Goal: Information Seeking & Learning: Learn about a topic

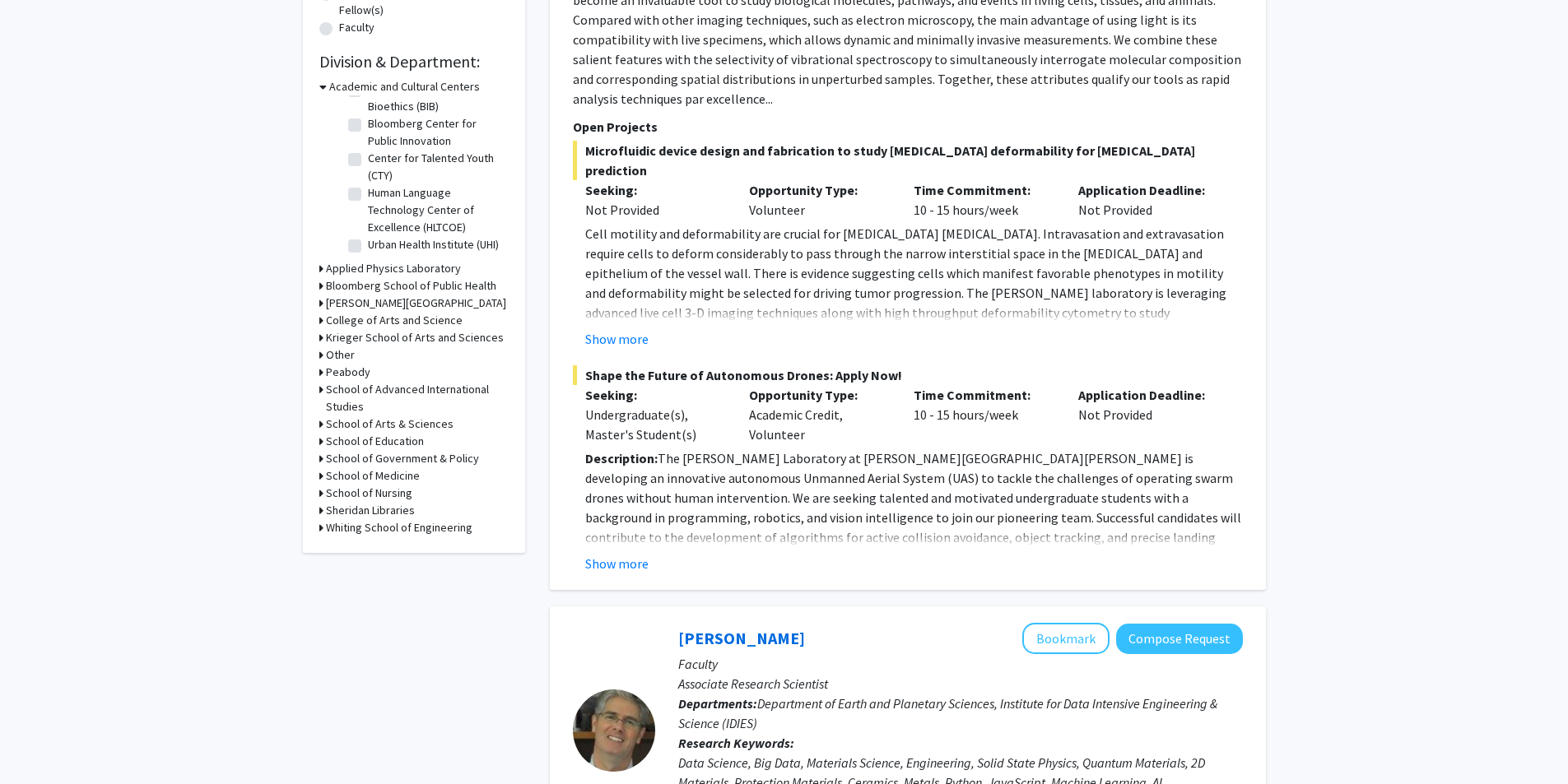
scroll to position [494, 0]
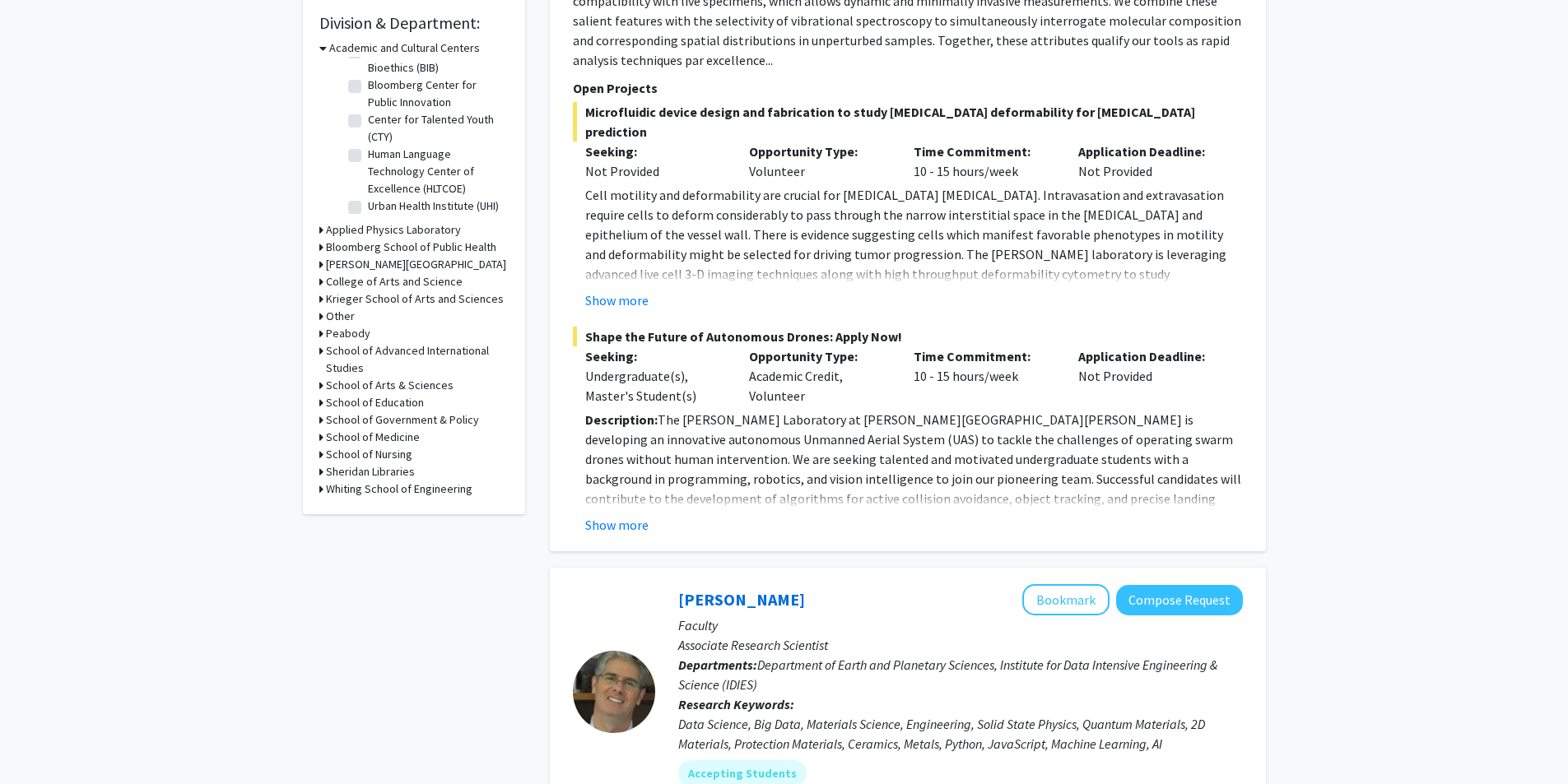
click at [428, 295] on h3 "Krieger School of Arts and Sciences" at bounding box center [414, 299] width 178 height 17
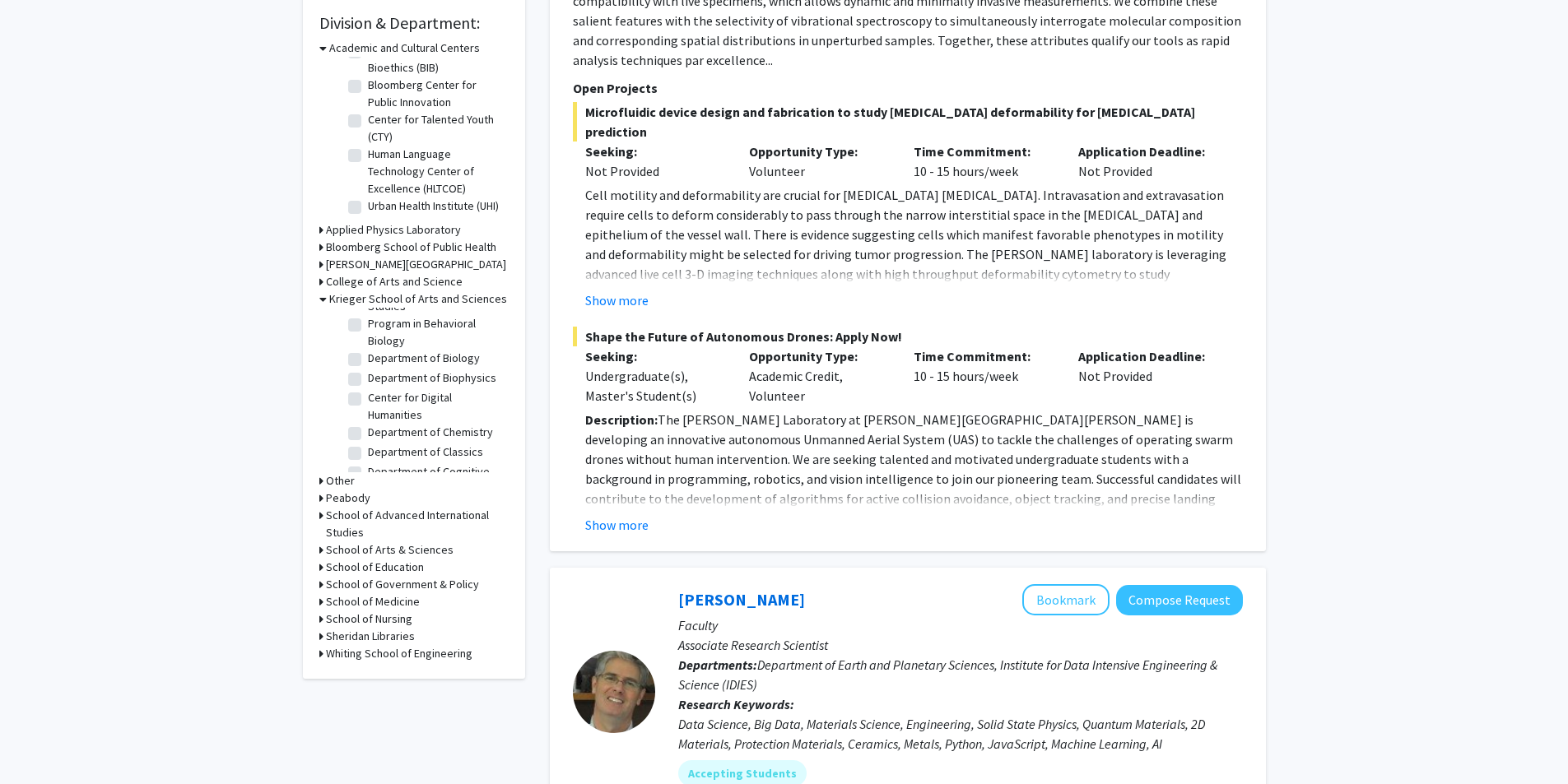
scroll to position [309, 0]
click at [513, 353] on div "Refine By Collaboration Status: Collaboration Status All Faculty/Staff Collabor…" at bounding box center [413, 136] width 223 height 1084
click at [442, 356] on label "Department of Biology" at bounding box center [424, 346] width 112 height 17
click at [379, 349] on input "Department of Biology" at bounding box center [373, 343] width 10 height 10
checkbox input "true"
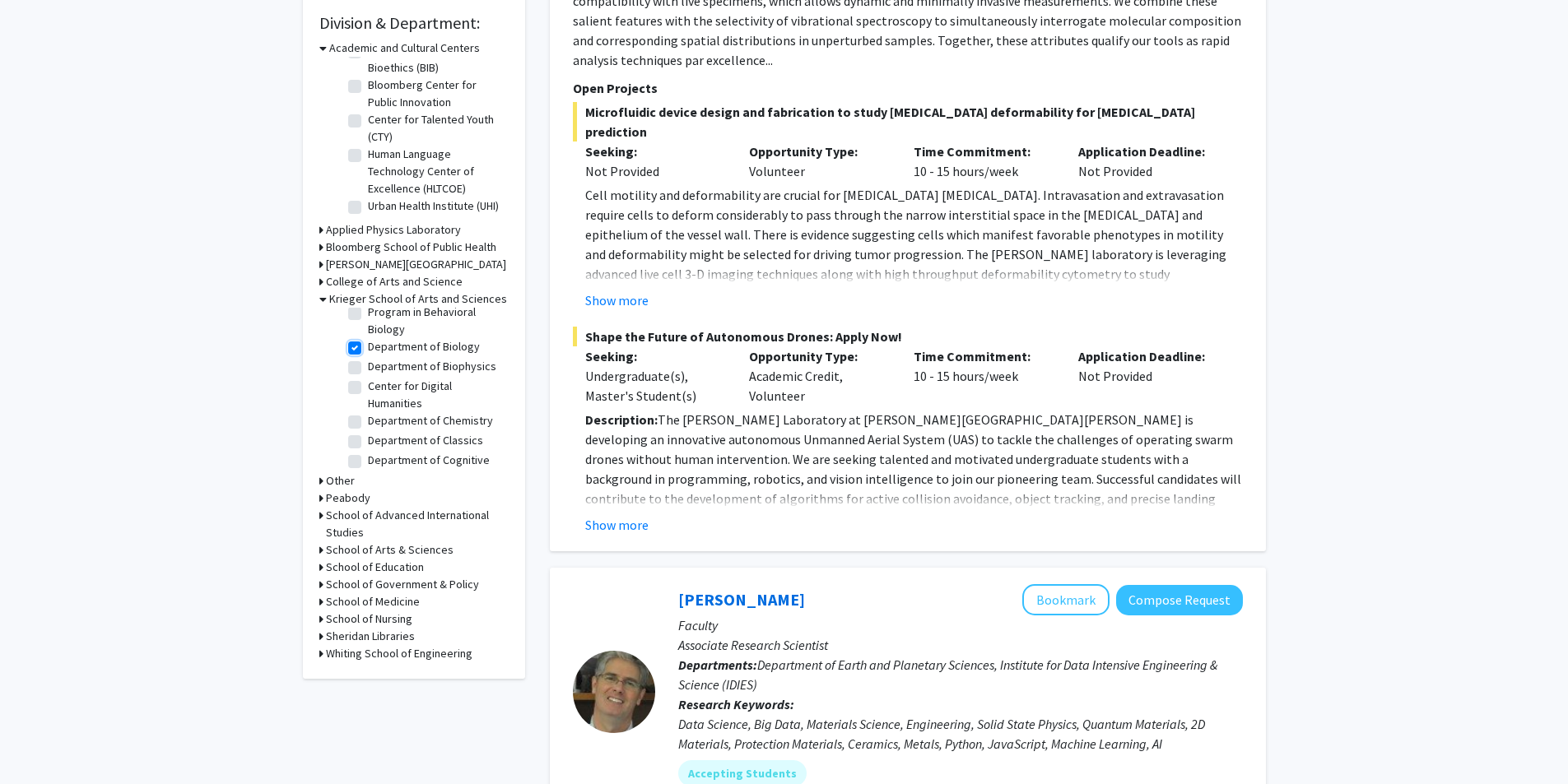
checkbox input "true"
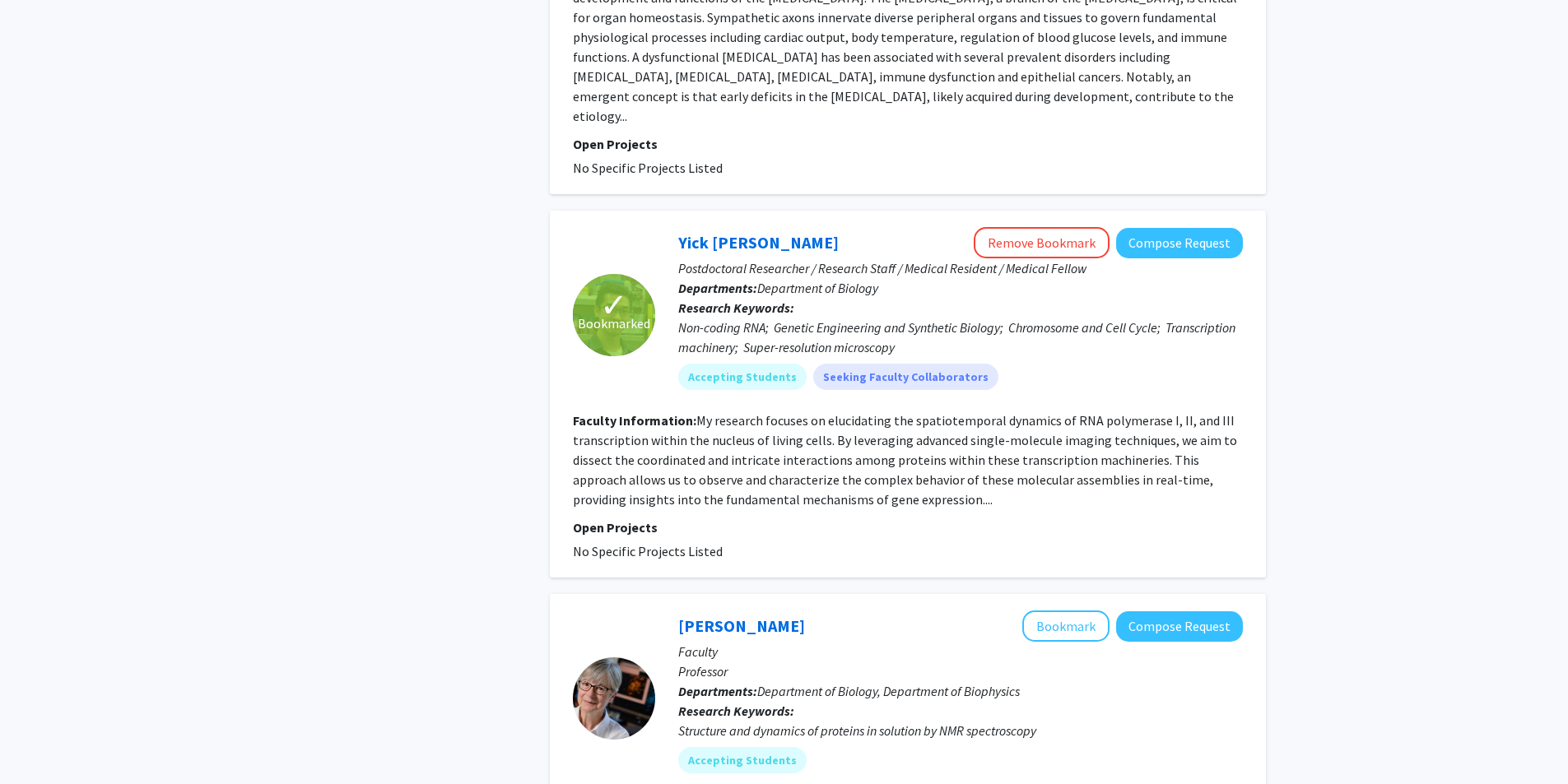
scroll to position [4103, 0]
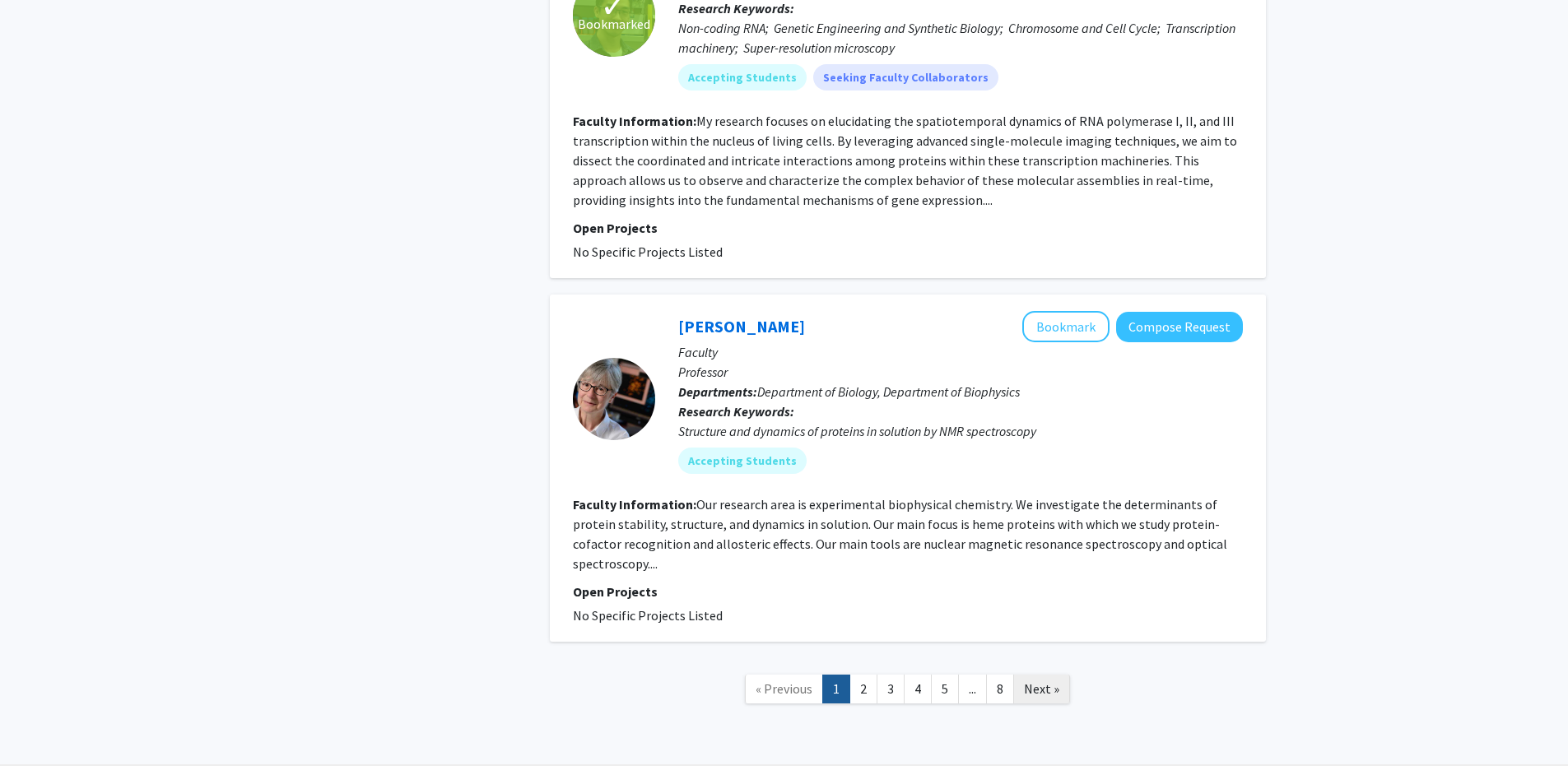
click at [1050, 681] on span "Next »" at bounding box center [1042, 689] width 36 height 17
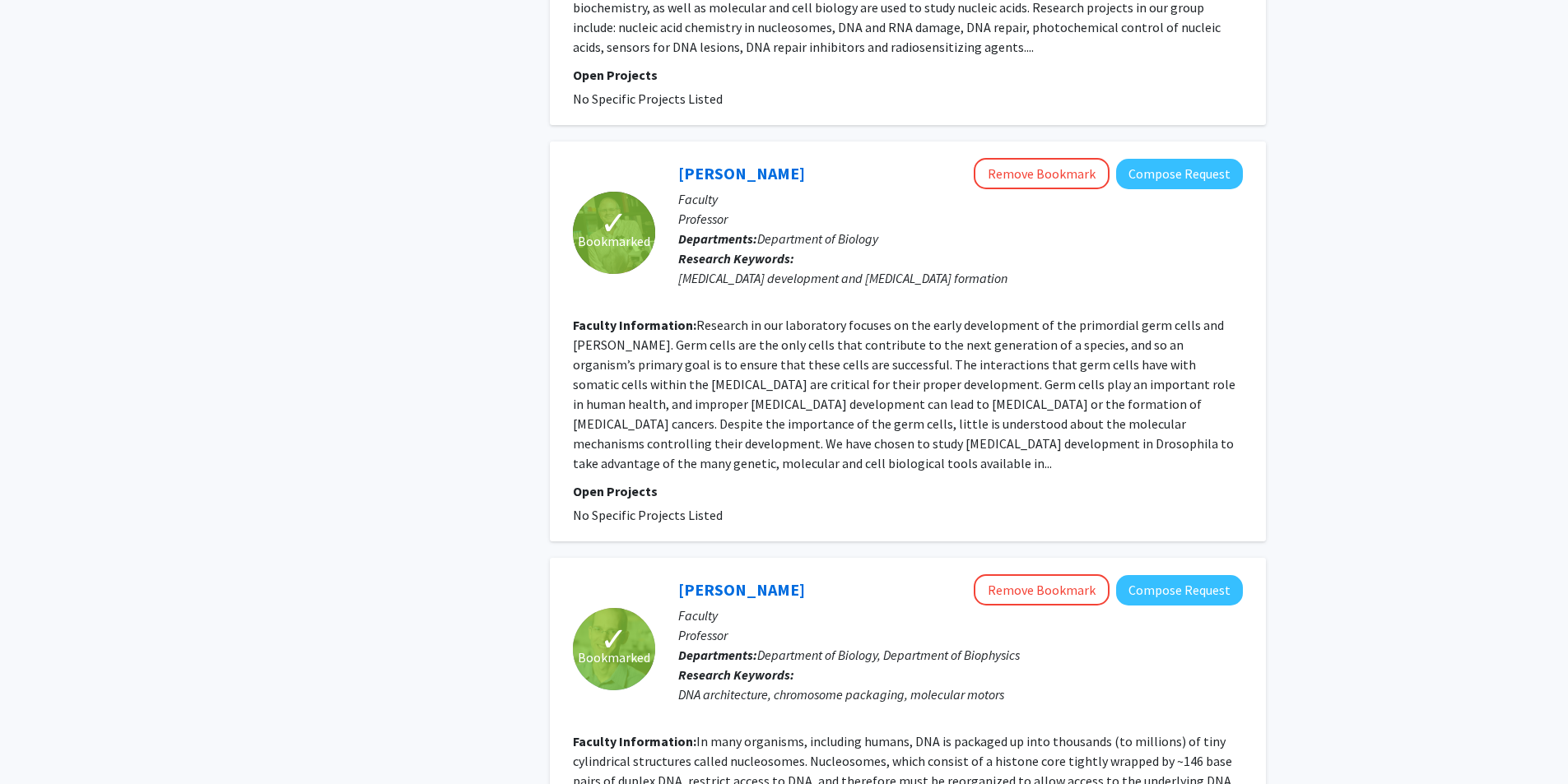
scroll to position [3533, 0]
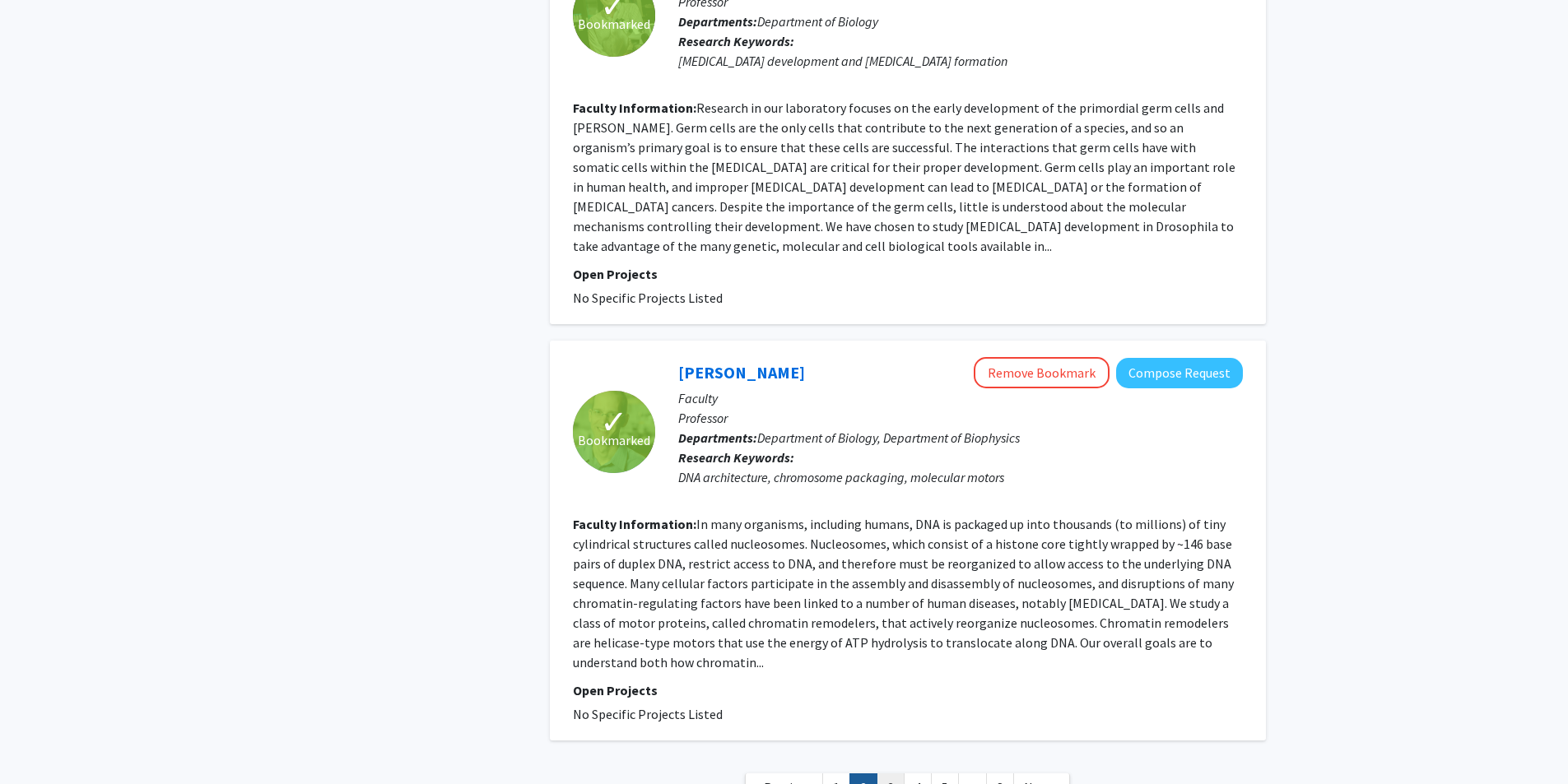
click at [893, 774] on link "3" at bounding box center [891, 788] width 28 height 29
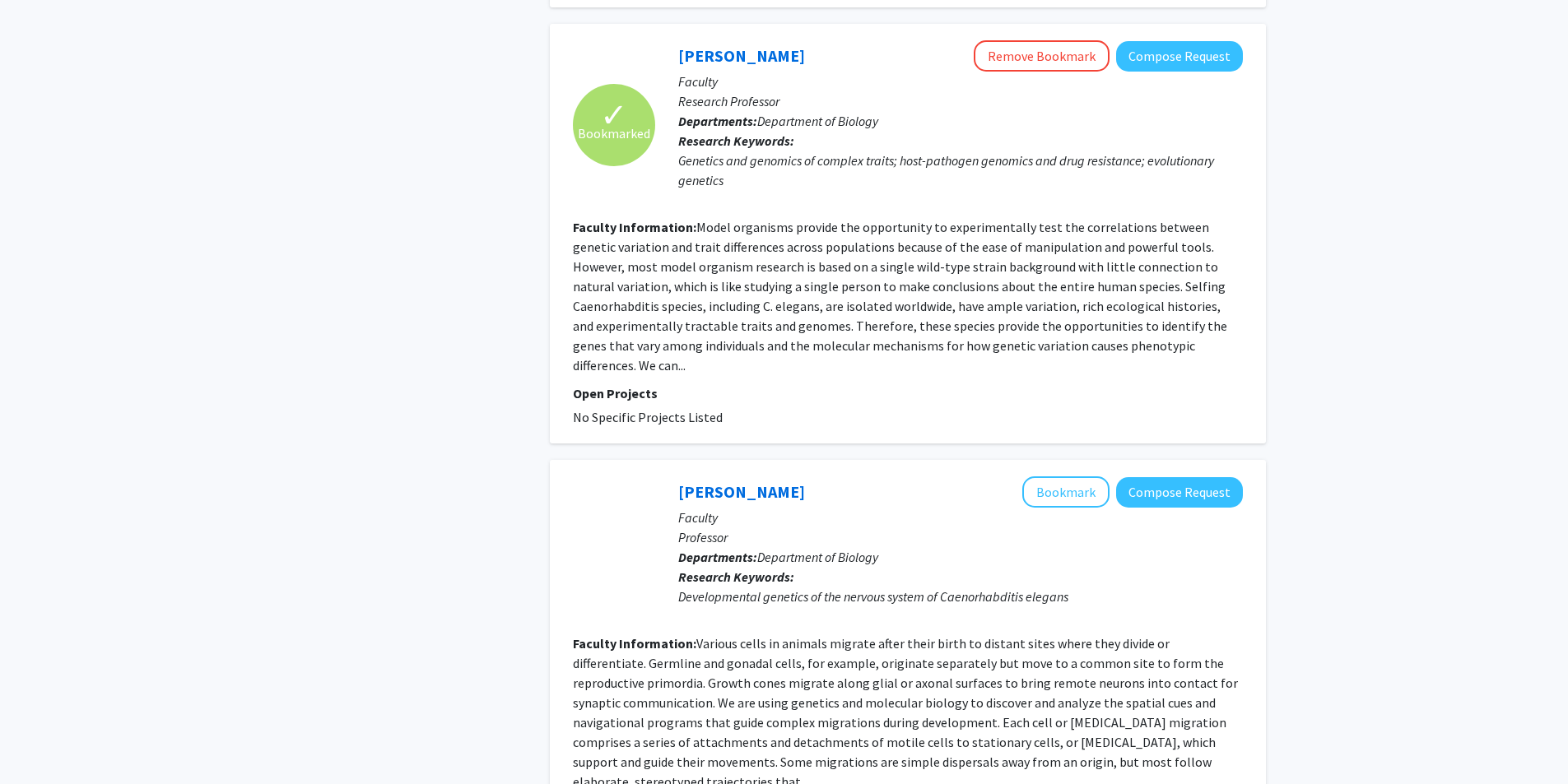
scroll to position [3651, 0]
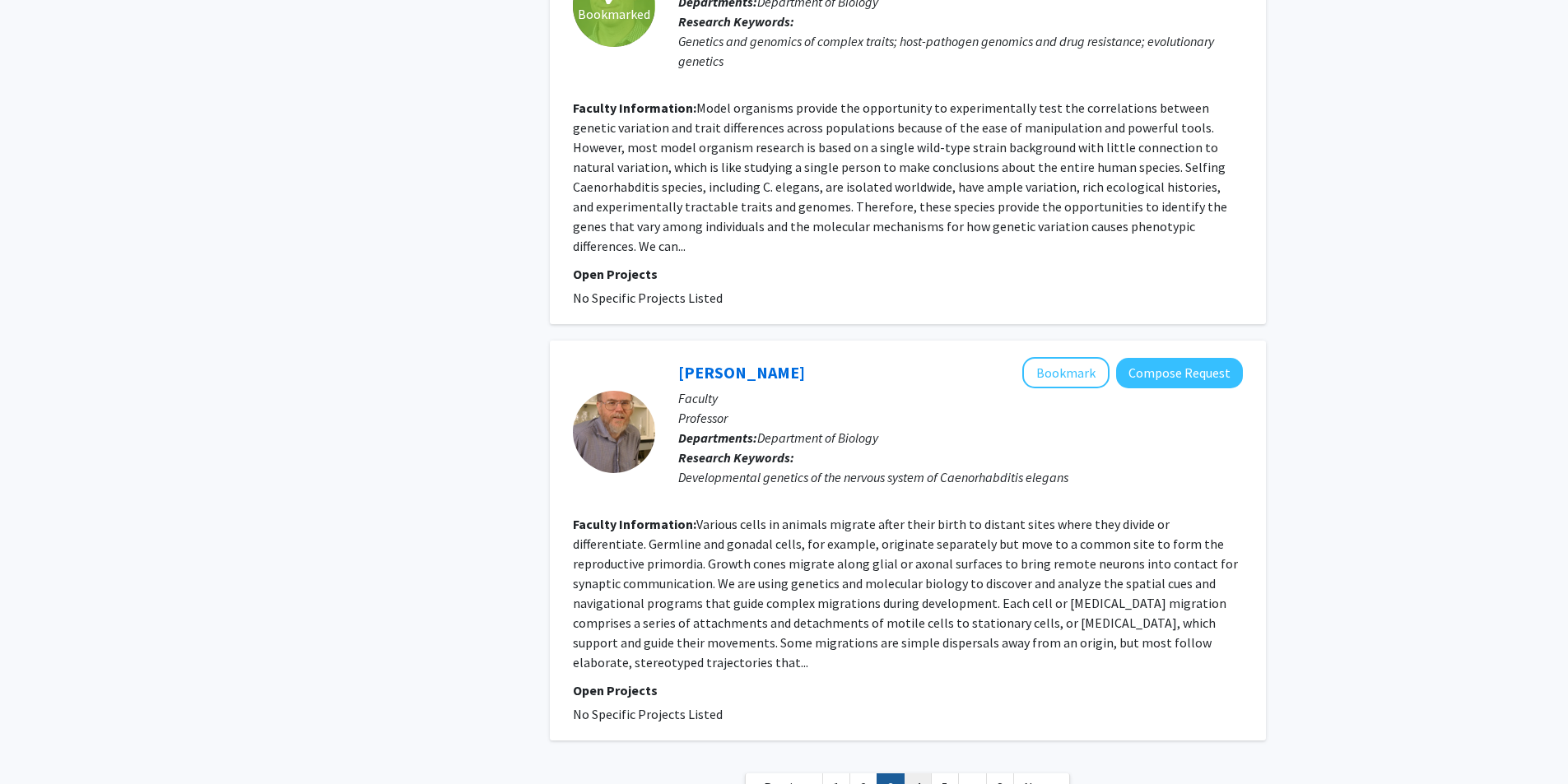
click at [923, 774] on link "4" at bounding box center [918, 788] width 28 height 29
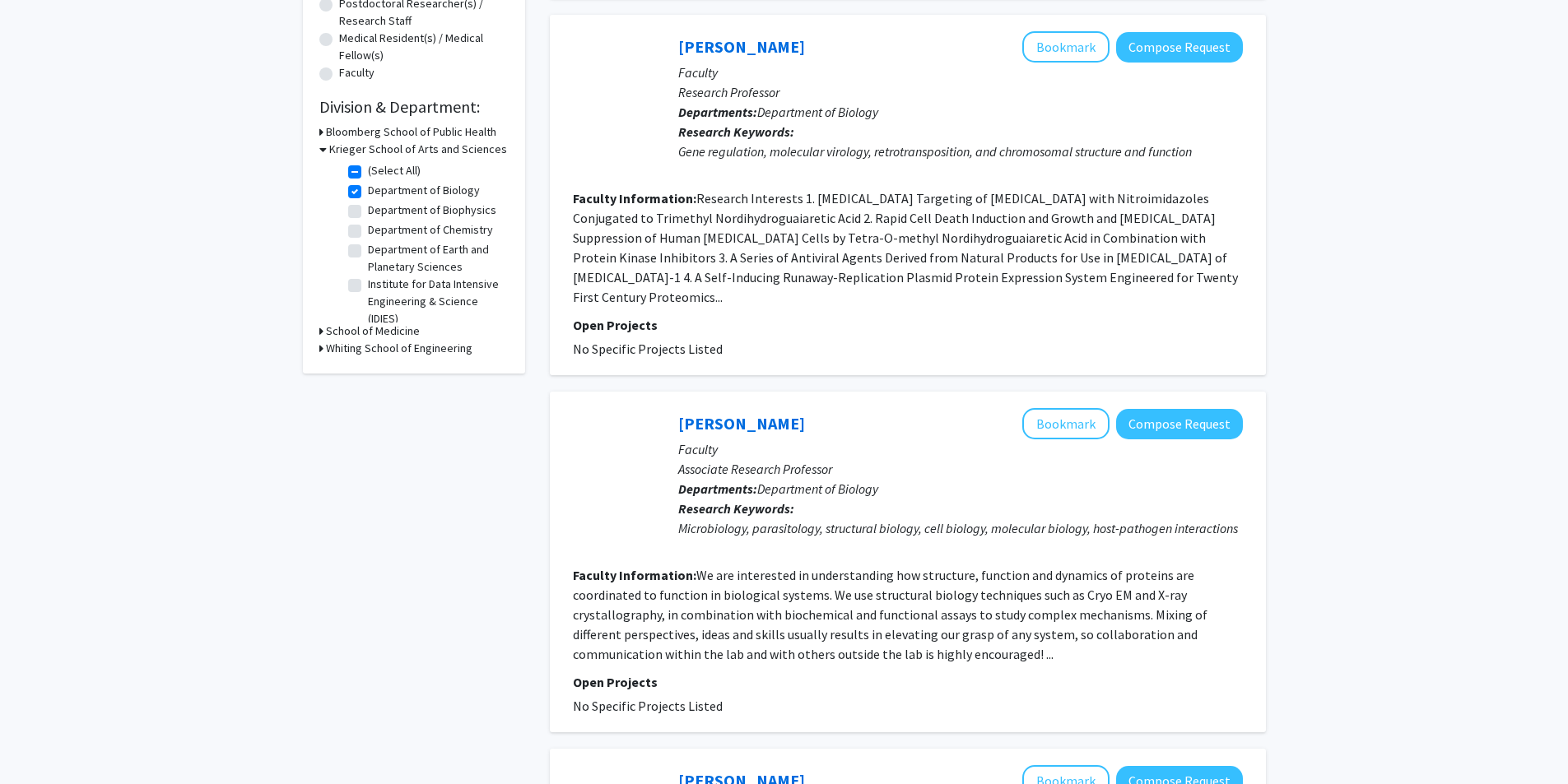
scroll to position [411, 0]
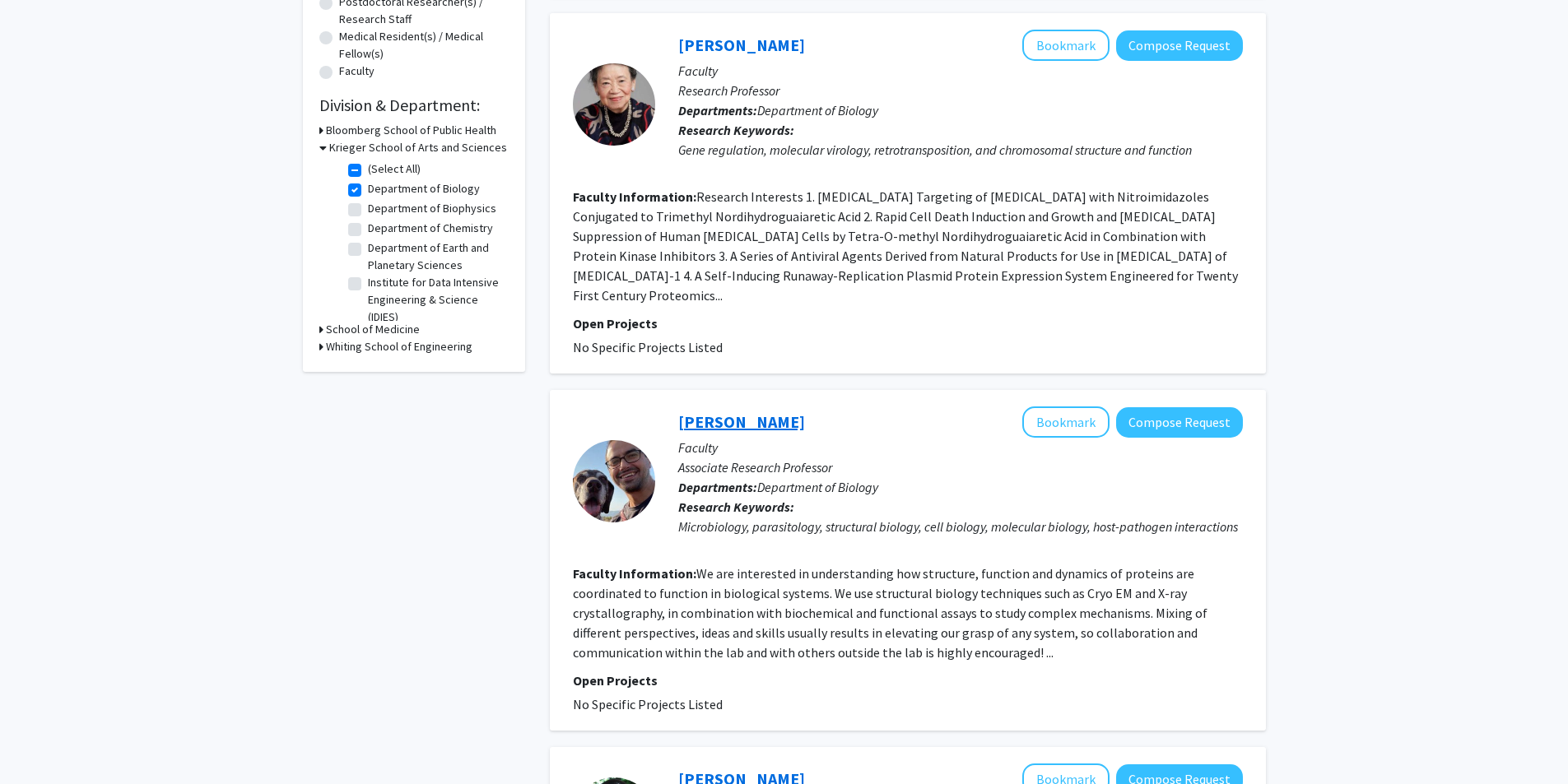
click at [708, 411] on link "Damian Ekiert" at bounding box center [741, 422] width 127 height 21
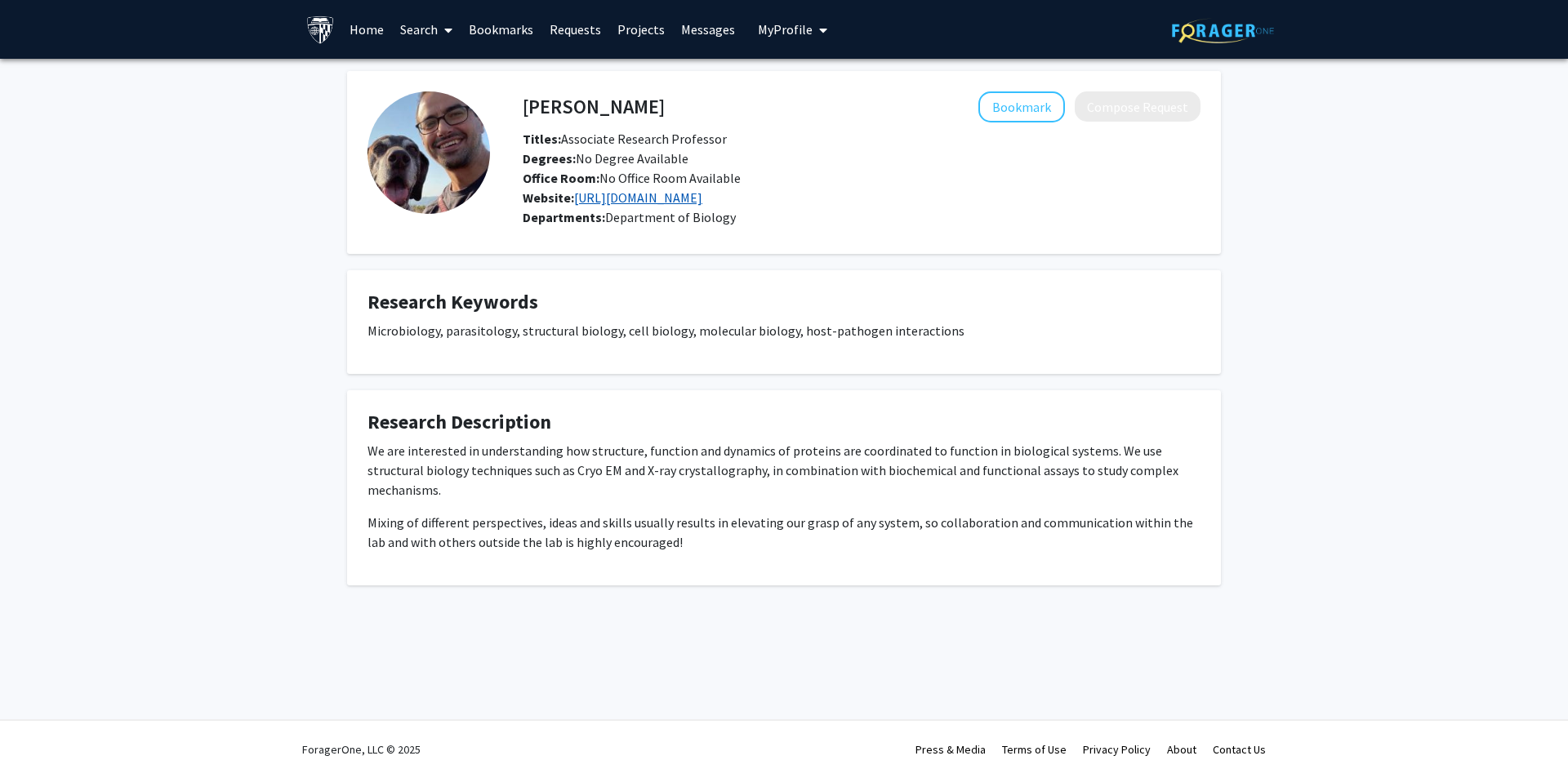
click at [664, 201] on link "https://be-labs.org/" at bounding box center [639, 198] width 129 height 17
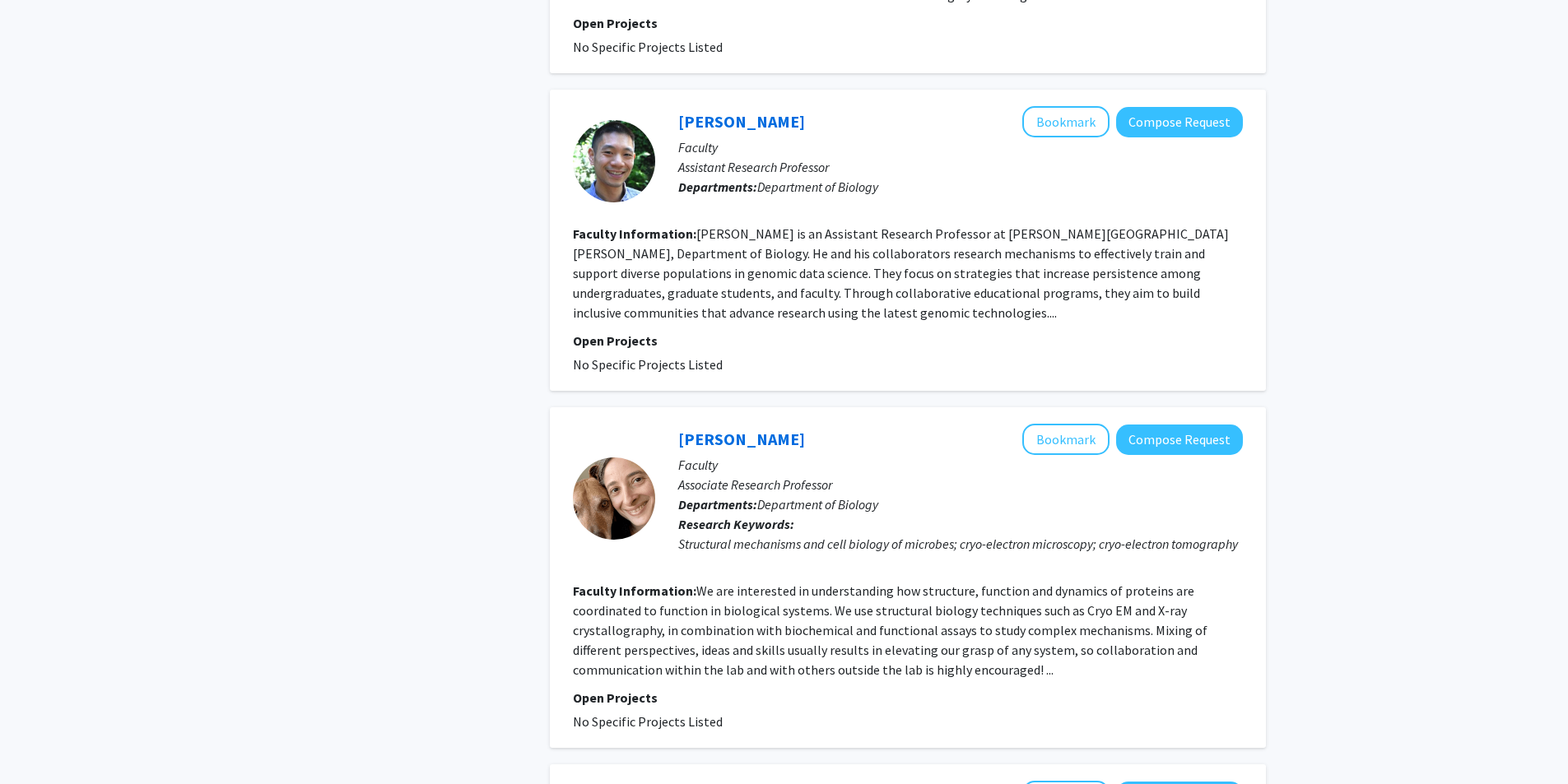
scroll to position [1069, 0]
click at [697, 428] on link "Gira Bhabha" at bounding box center [741, 438] width 127 height 21
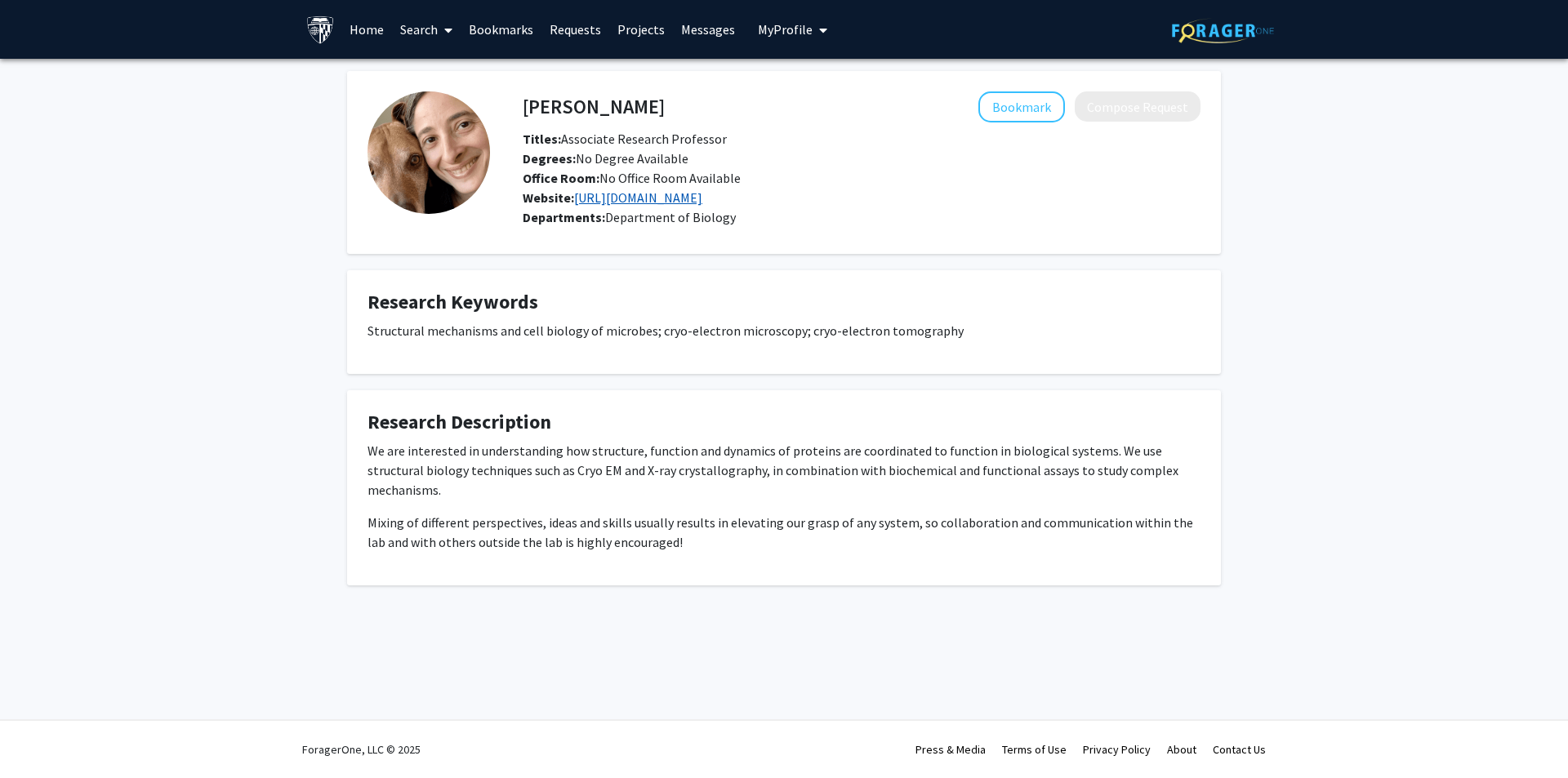
click at [652, 198] on link "https://be-labs.org/" at bounding box center [639, 198] width 129 height 17
click at [651, 197] on link "https://be-labs.org/" at bounding box center [639, 198] width 129 height 17
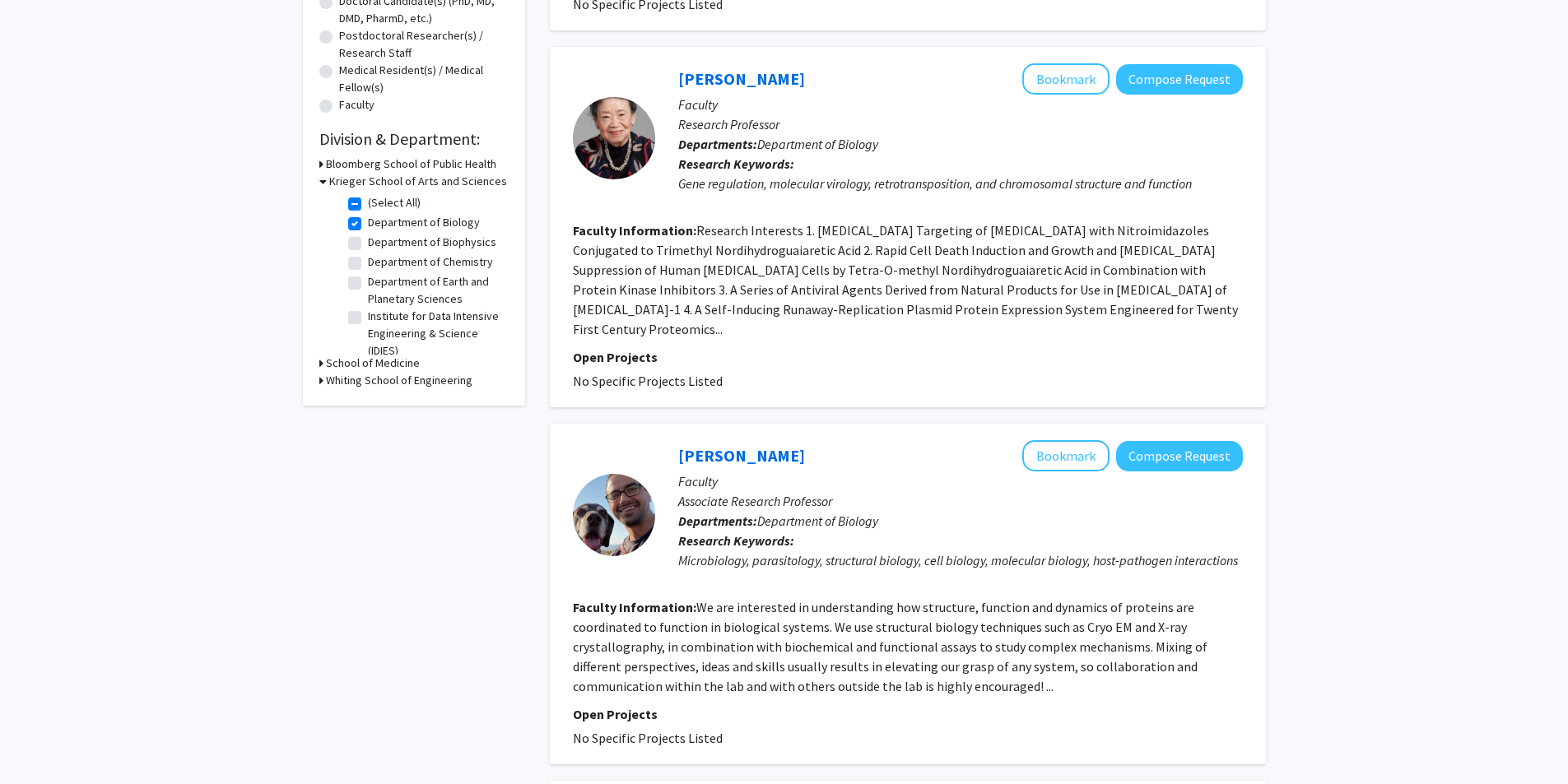
scroll to position [494, 0]
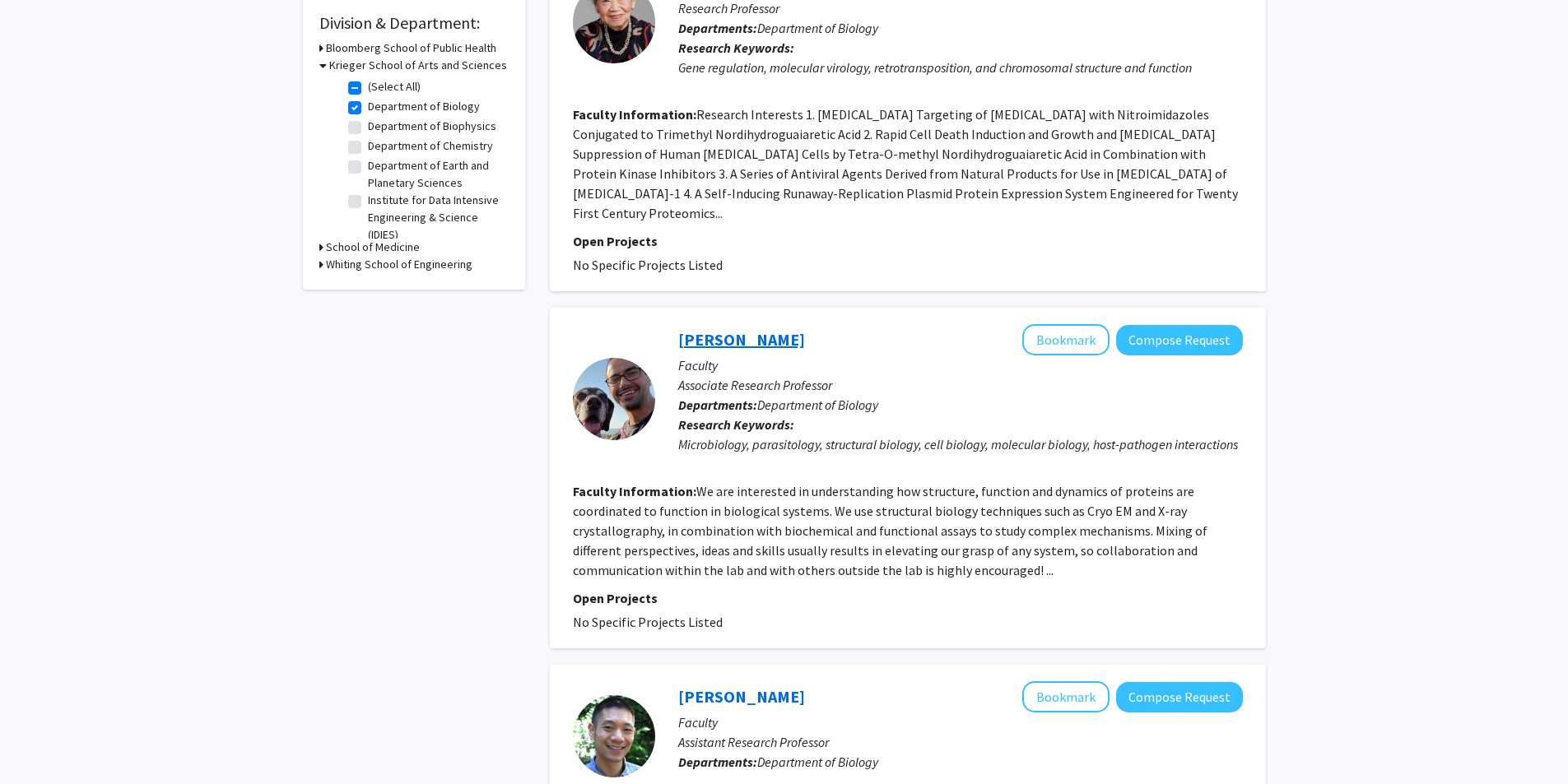
click at [708, 329] on link "Damian Ekiert" at bounding box center [741, 339] width 127 height 21
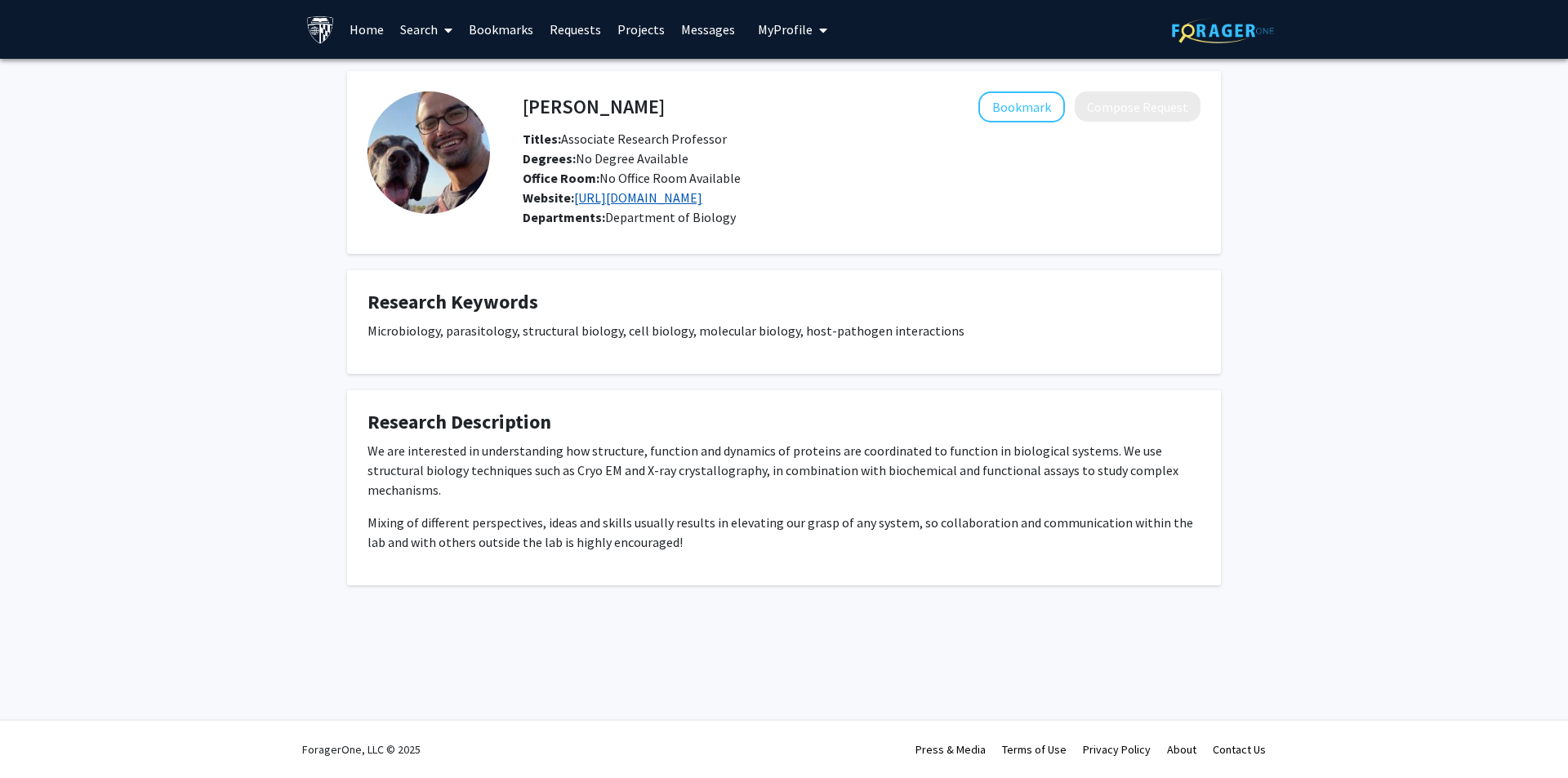
click at [653, 203] on link "https://be-labs.org/" at bounding box center [639, 198] width 129 height 17
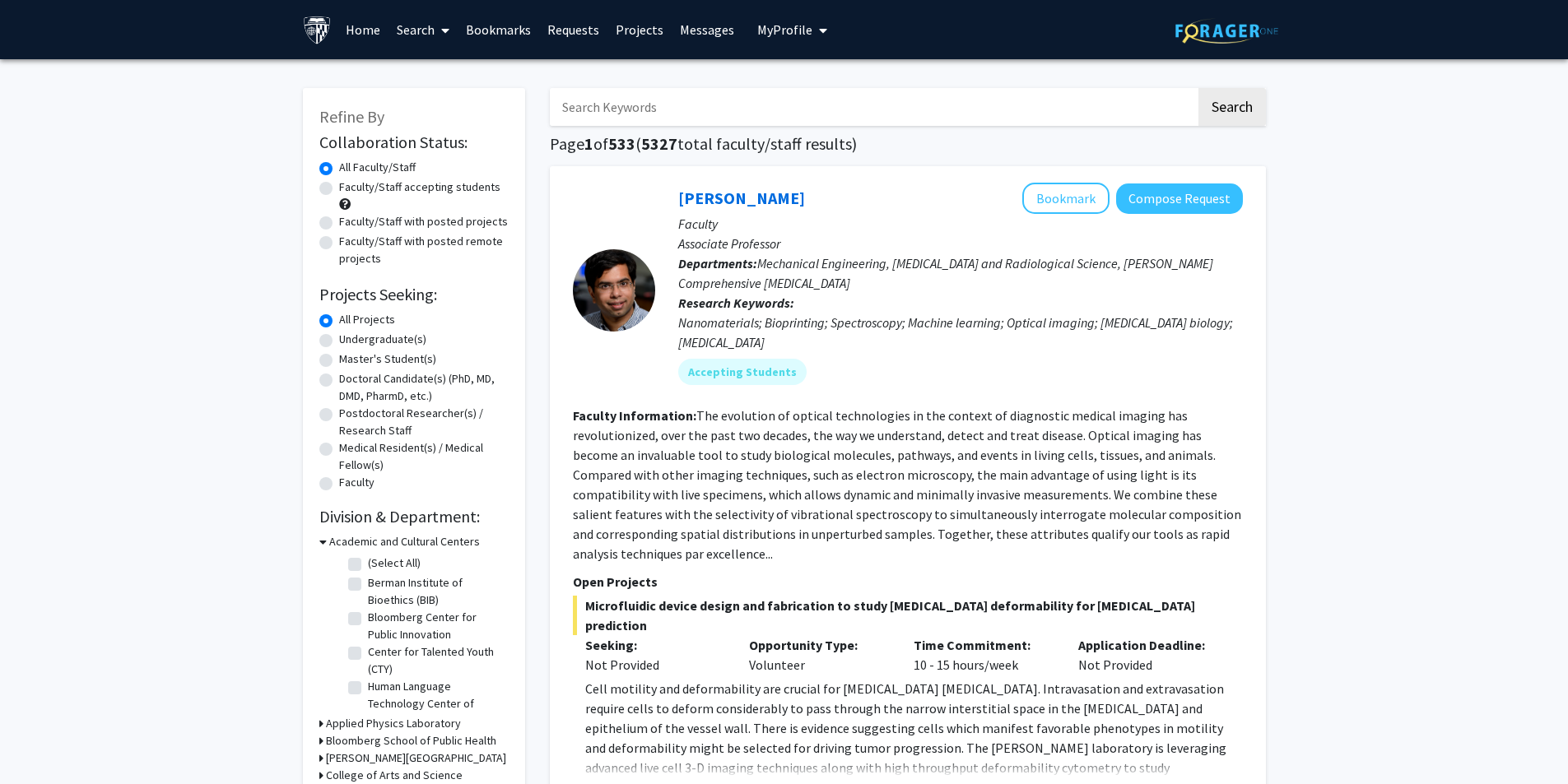
click at [376, 336] on label "Undergraduate(s)" at bounding box center [382, 339] width 87 height 17
click at [349, 336] on input "Undergraduate(s)" at bounding box center [344, 335] width 10 height 10
radio input "true"
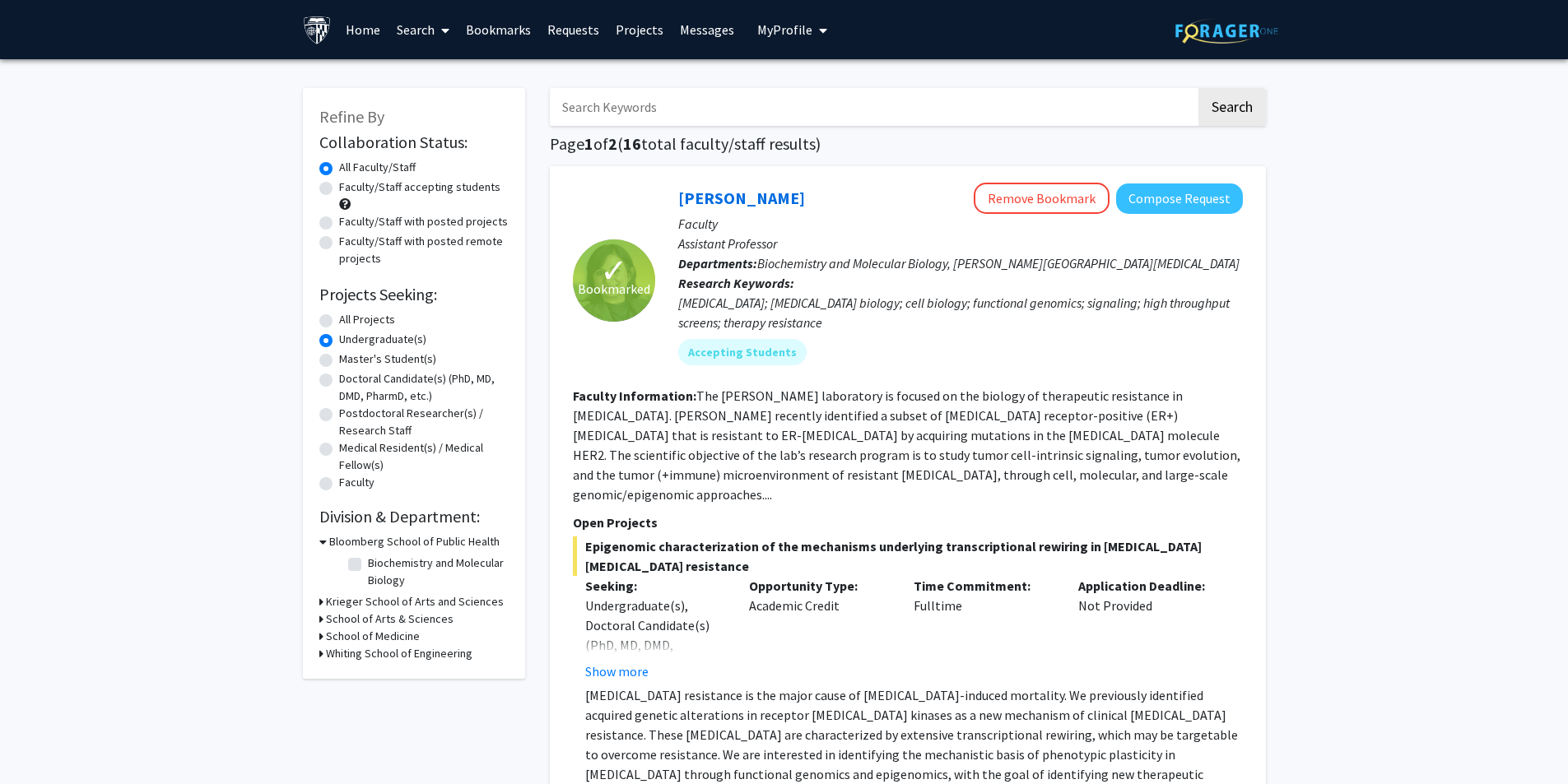
click at [378, 602] on h3 "Krieger School of Arts and Sciences" at bounding box center [414, 602] width 178 height 17
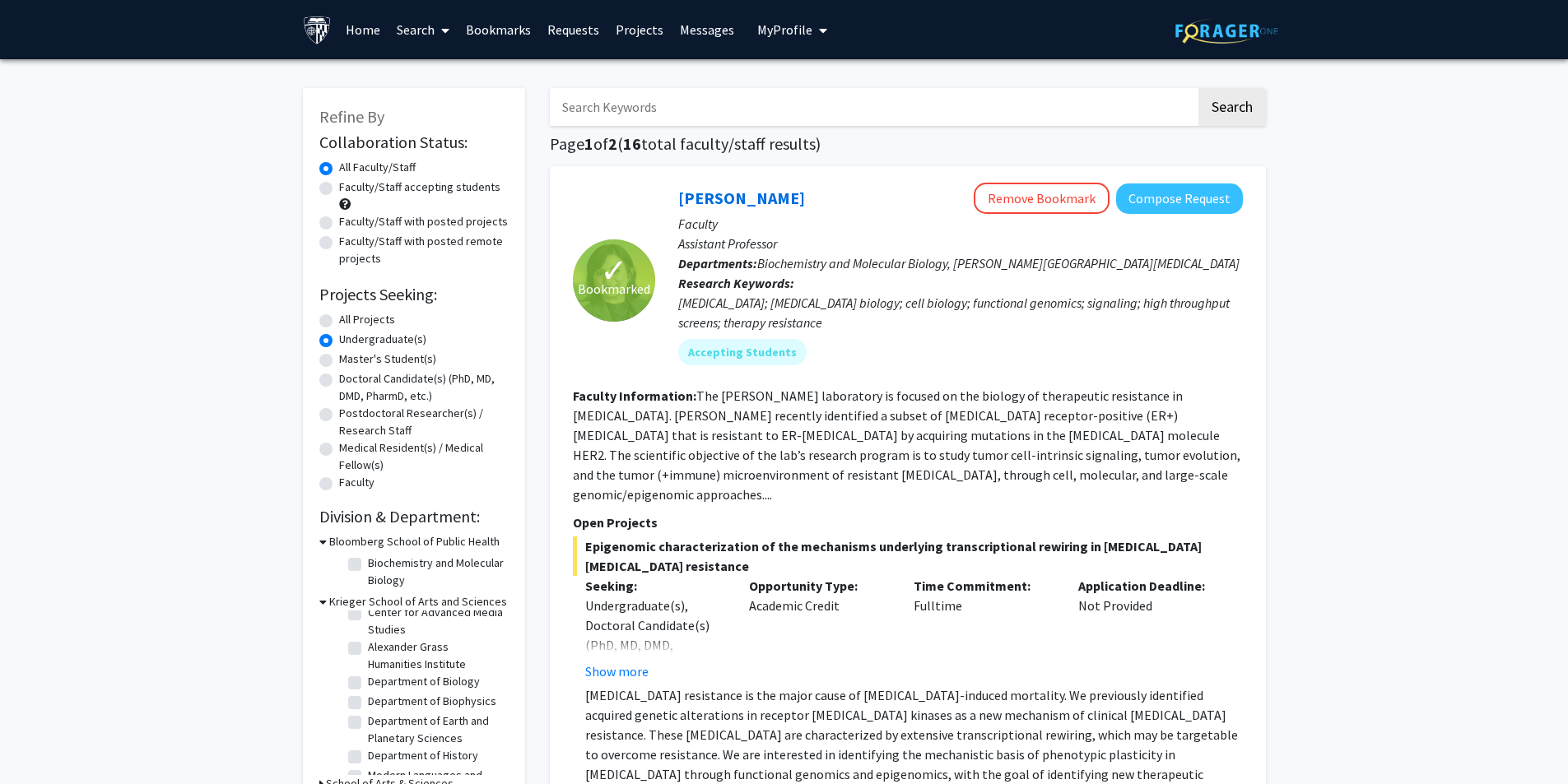
click at [432, 684] on label "Department of Biology" at bounding box center [424, 682] width 112 height 17
click at [379, 684] on input "Department of Biology" at bounding box center [373, 678] width 10 height 10
checkbox input "true"
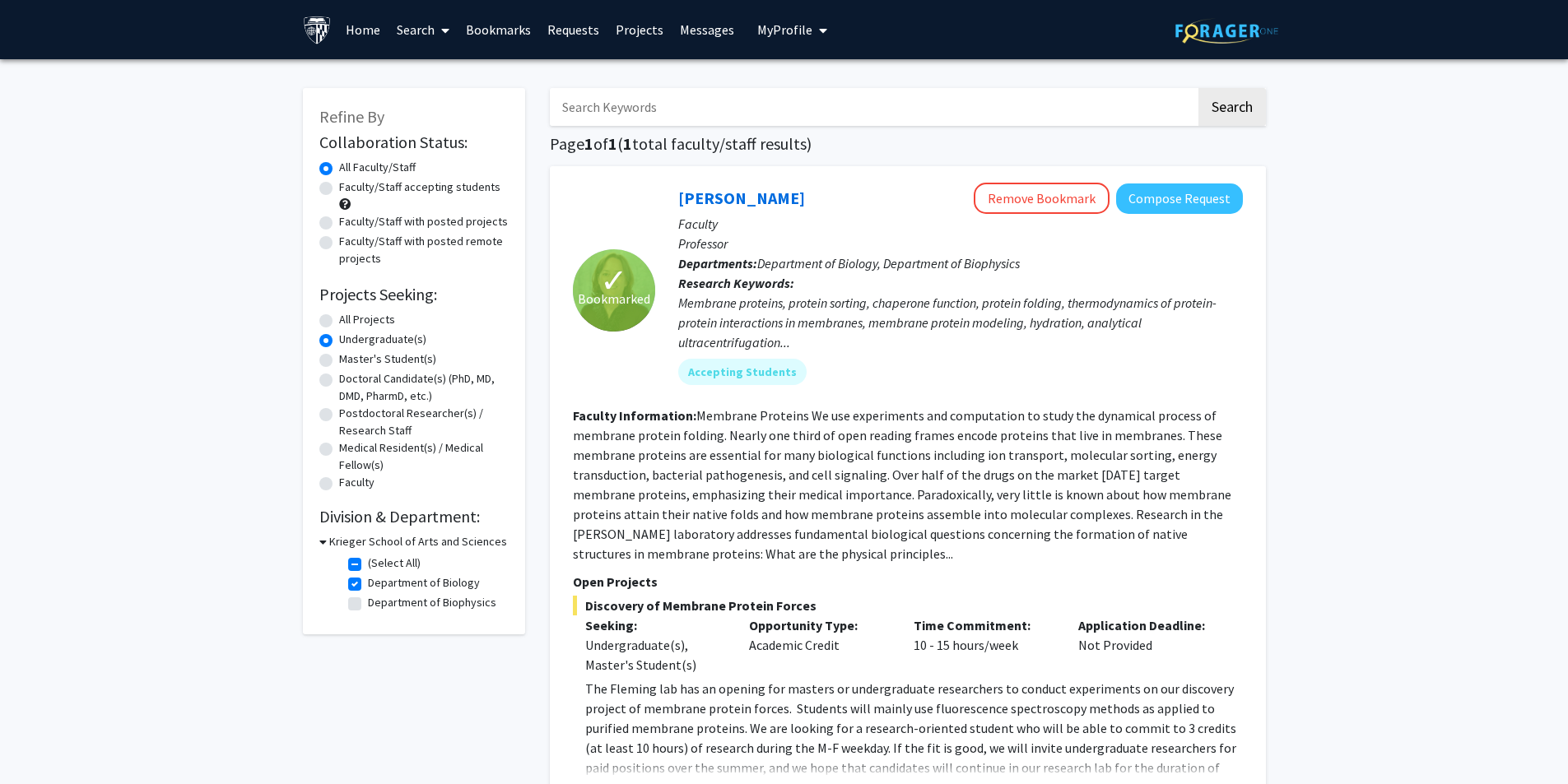
click at [453, 601] on label "Department of Biophysics" at bounding box center [432, 603] width 129 height 17
click at [379, 601] on input "Department of Biophysics" at bounding box center [373, 599] width 10 height 10
checkbox input "true"
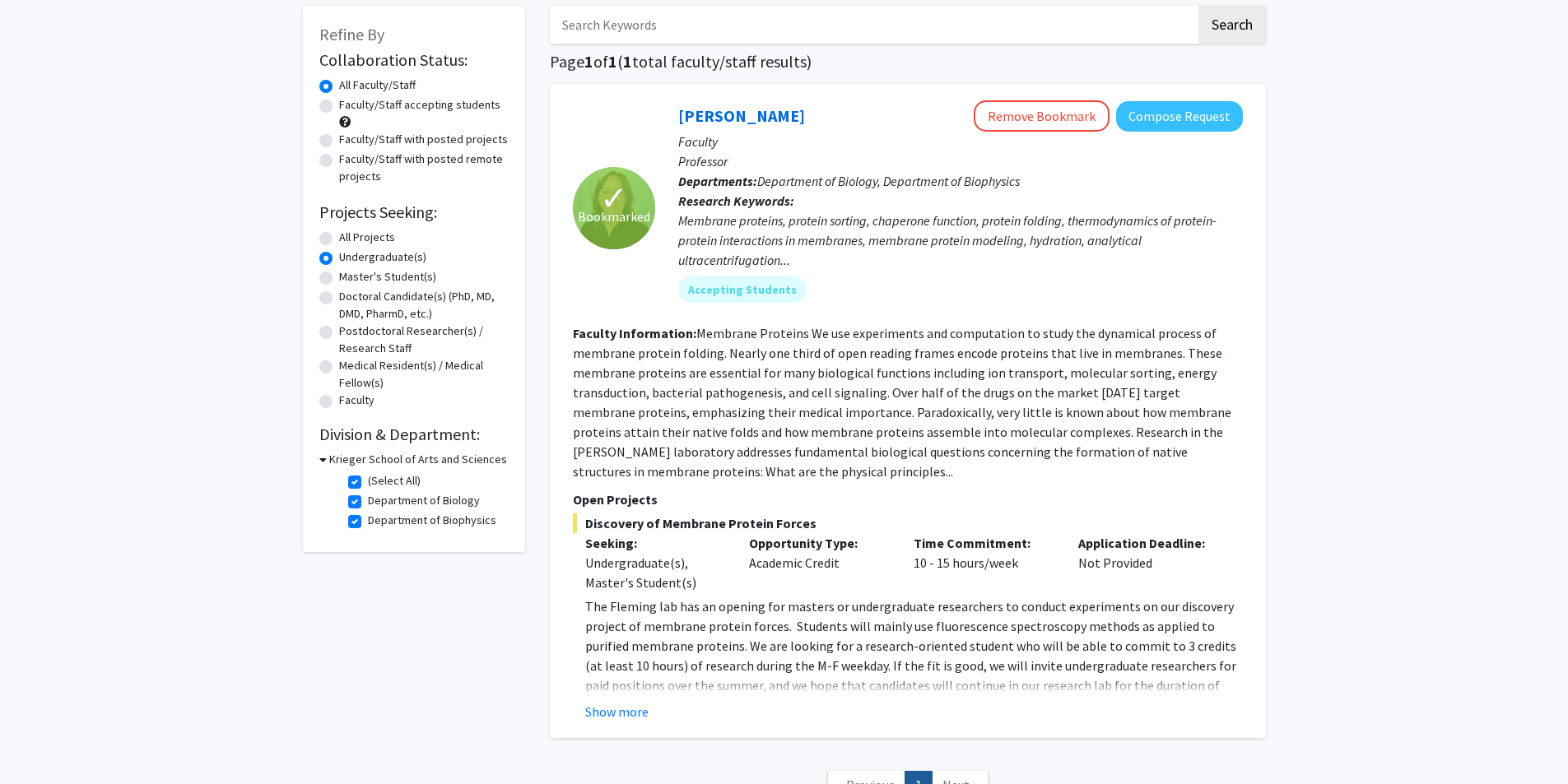
click at [446, 458] on h3 "Krieger School of Arts and Sciences" at bounding box center [417, 459] width 178 height 17
click at [446, 458] on h3 "Krieger School of Arts and Sciences" at bounding box center [414, 459] width 178 height 17
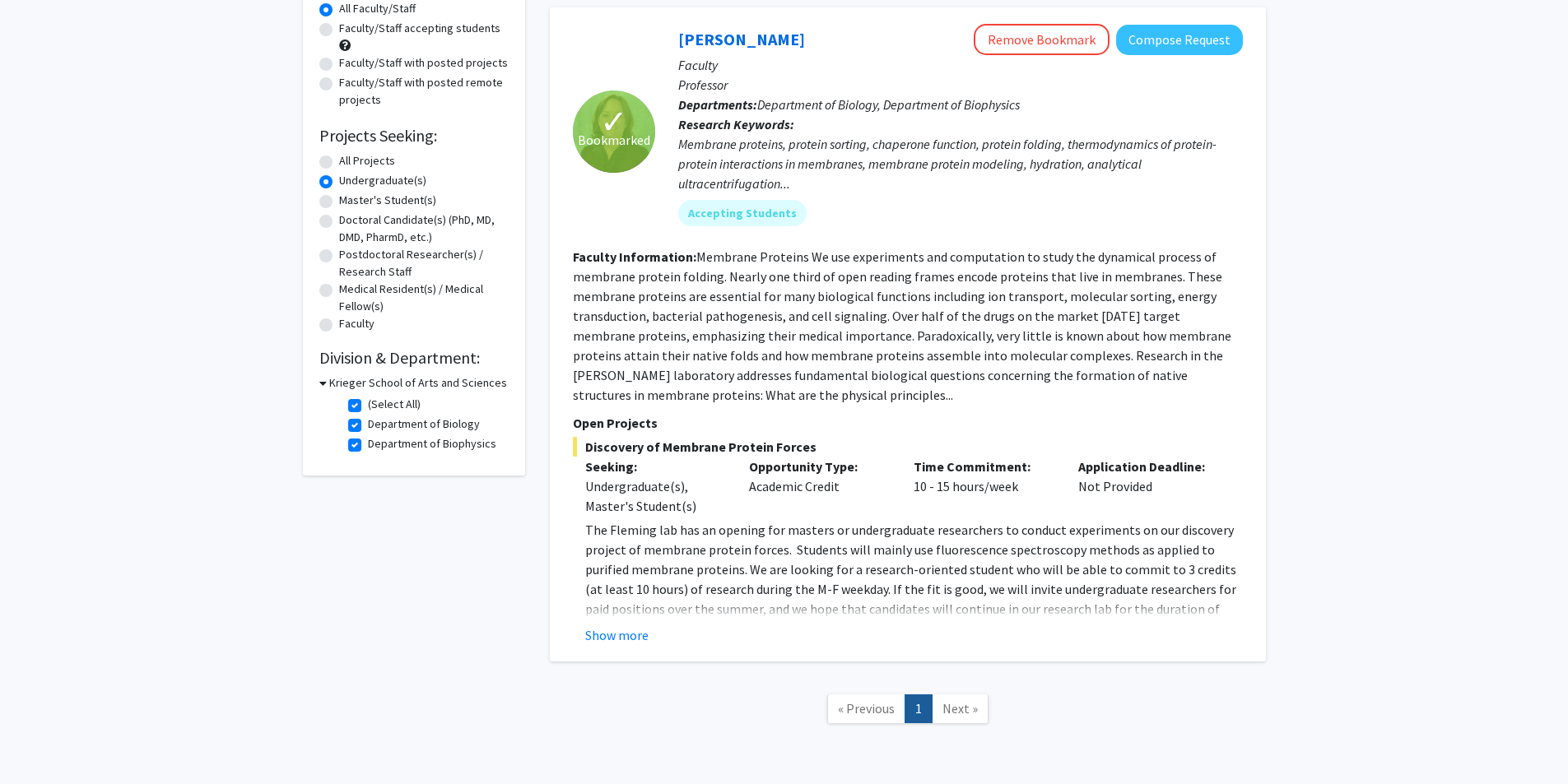
scroll to position [218, 0]
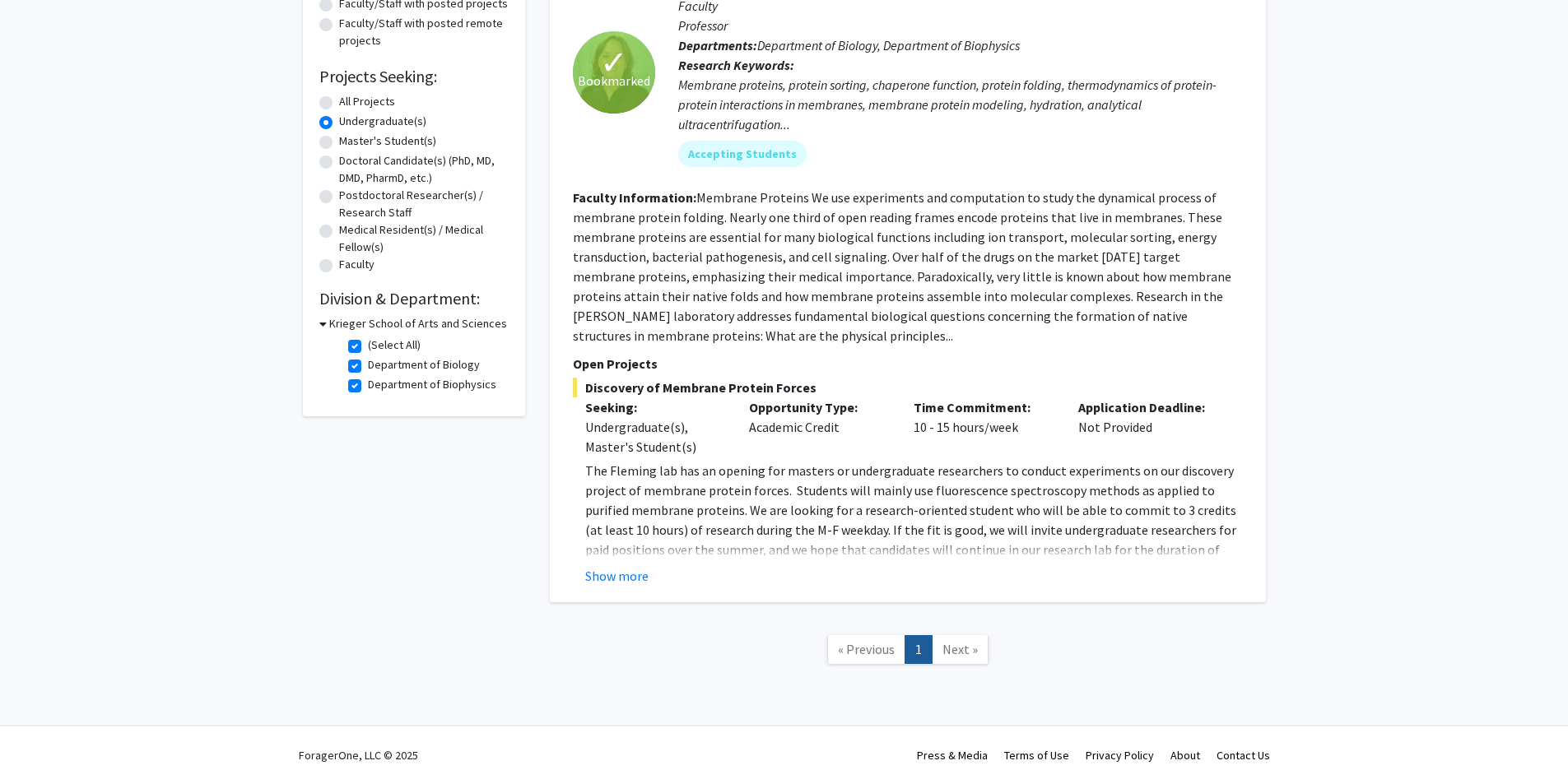
click at [368, 369] on label "Department of Biology" at bounding box center [424, 364] width 112 height 17
click at [368, 367] on input "Department of Biology" at bounding box center [373, 361] width 10 height 10
checkbox input "false"
checkbox input "true"
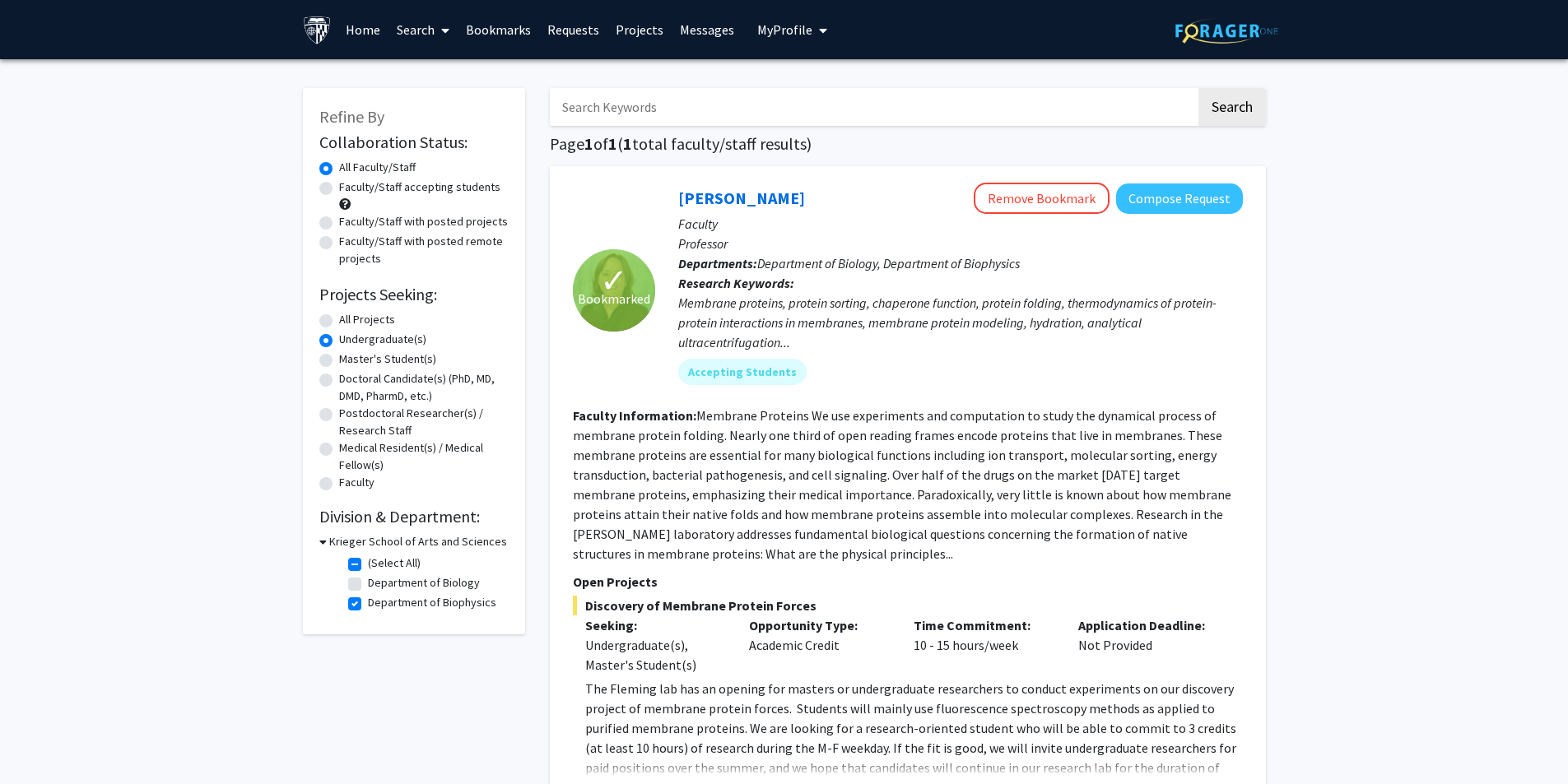
click at [368, 599] on label "Department of Biophysics" at bounding box center [432, 603] width 129 height 17
click at [368, 599] on input "Department of Biophysics" at bounding box center [373, 599] width 10 height 10
checkbox input "false"
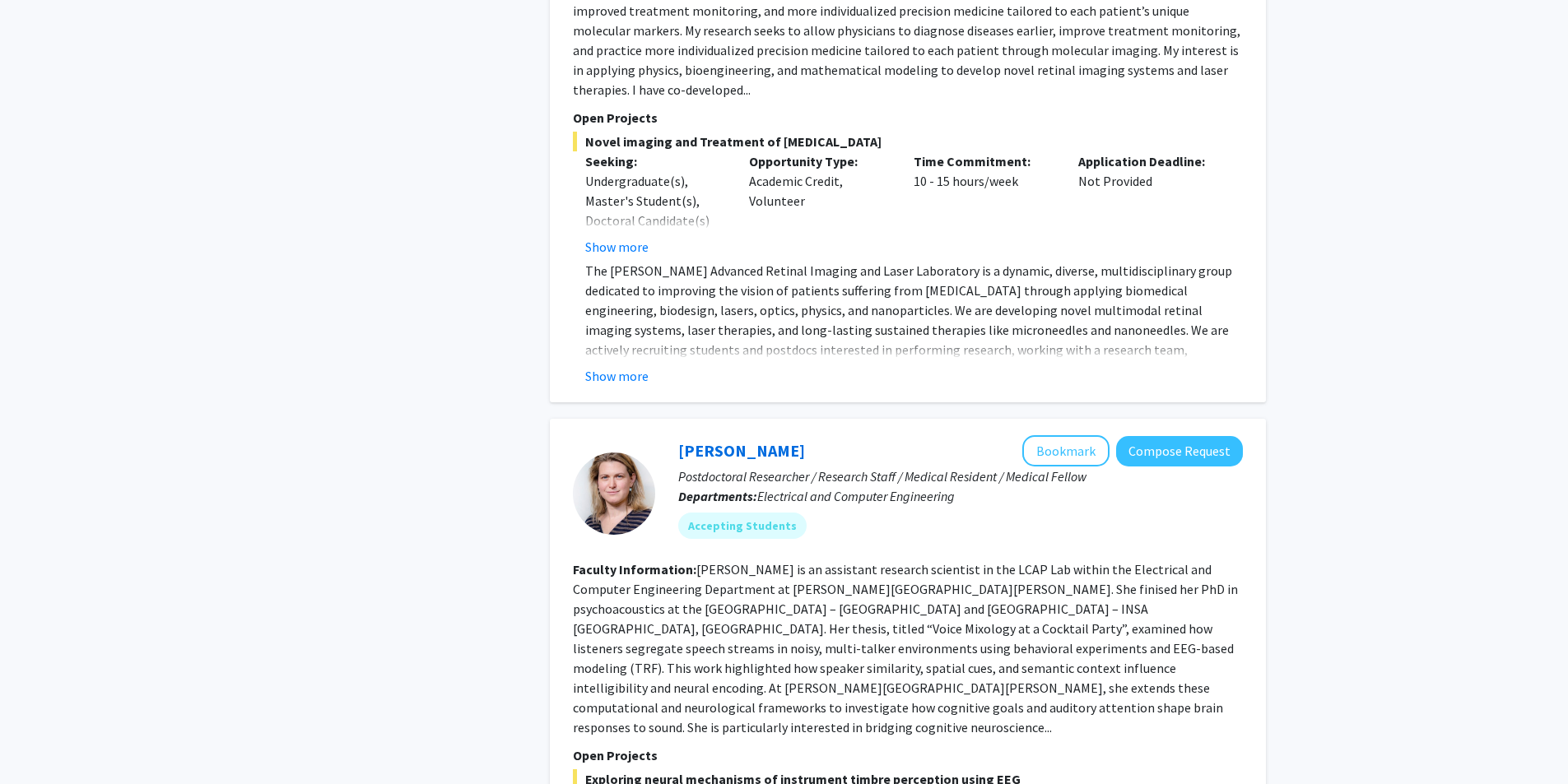
scroll to position [6829, 0]
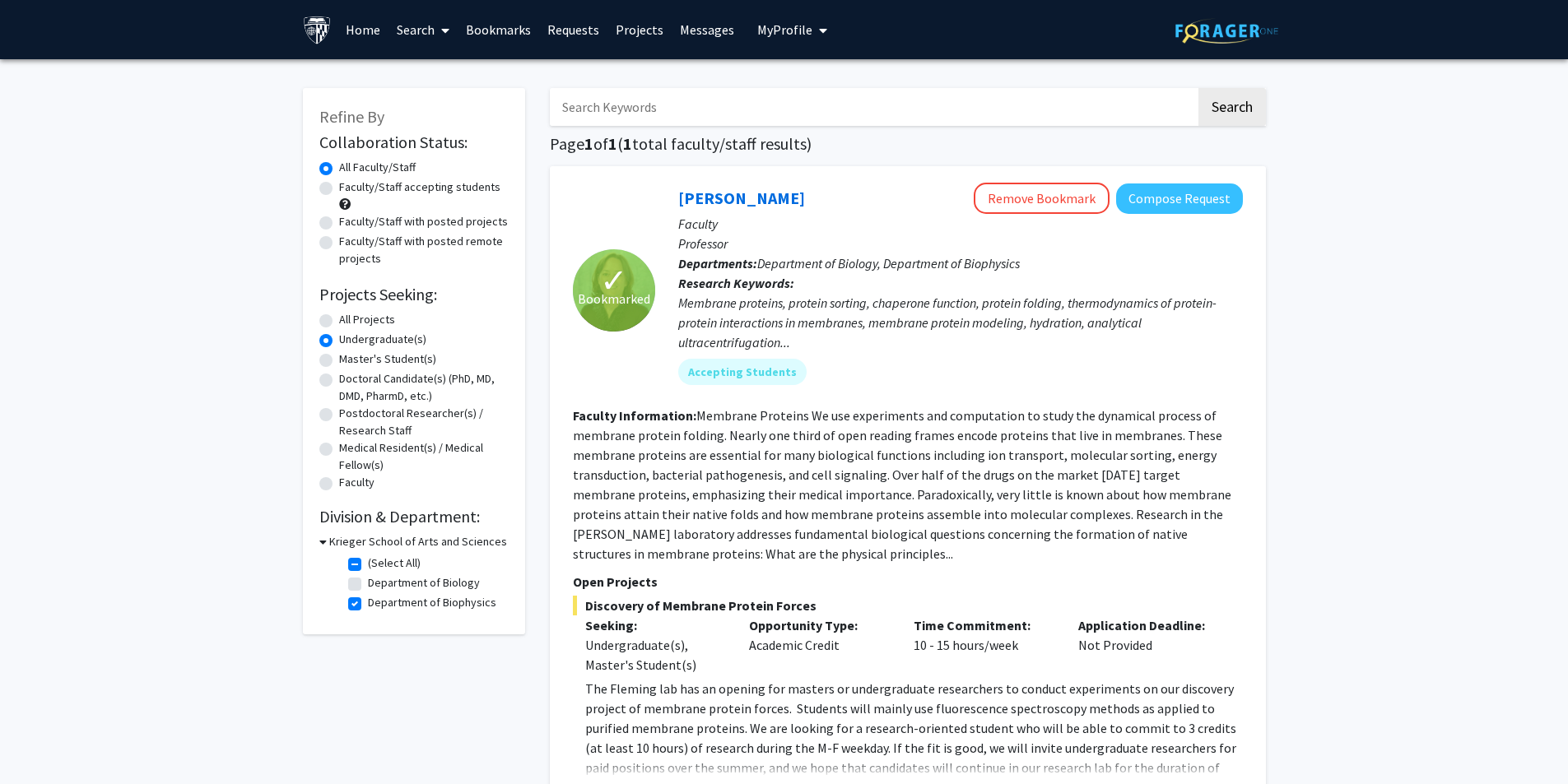
click at [343, 323] on label "All Projects" at bounding box center [367, 319] width 56 height 17
click at [343, 322] on input "All Projects" at bounding box center [344, 315] width 10 height 10
radio input "true"
click at [368, 586] on label "Department of Biology" at bounding box center [424, 583] width 112 height 17
click at [368, 585] on input "Department of Biology" at bounding box center [373, 579] width 10 height 10
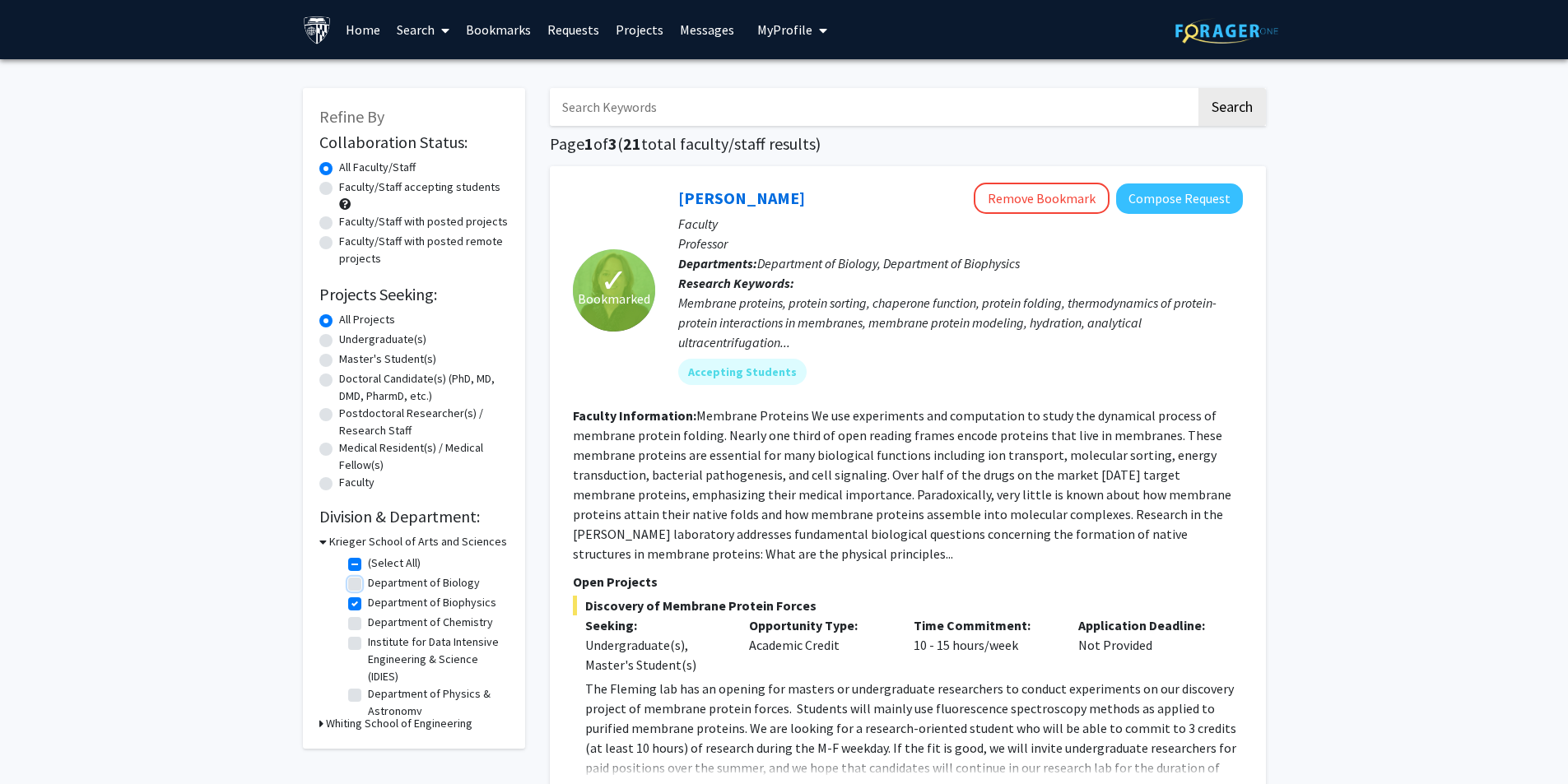
checkbox input "true"
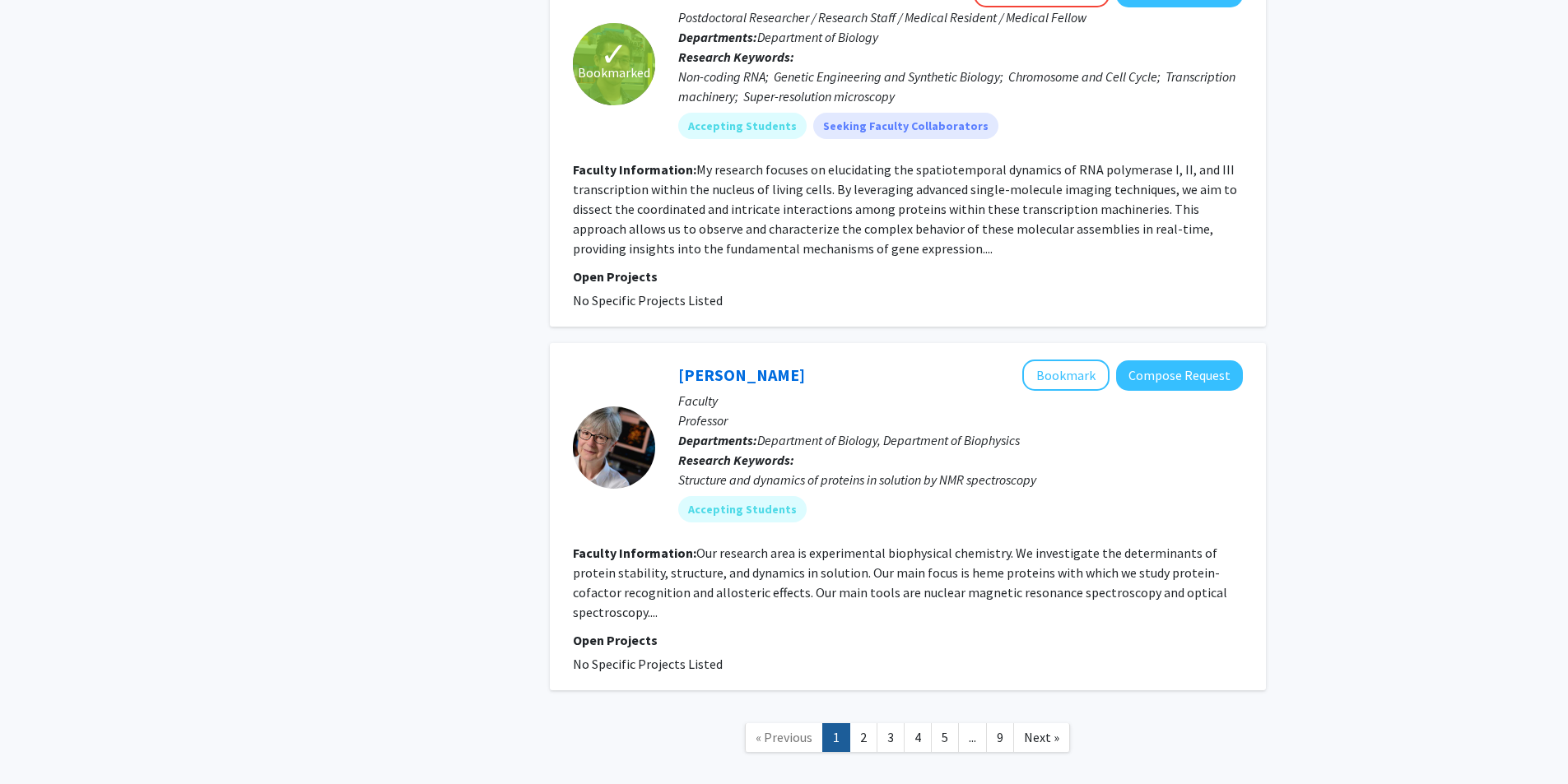
scroll to position [4083, 0]
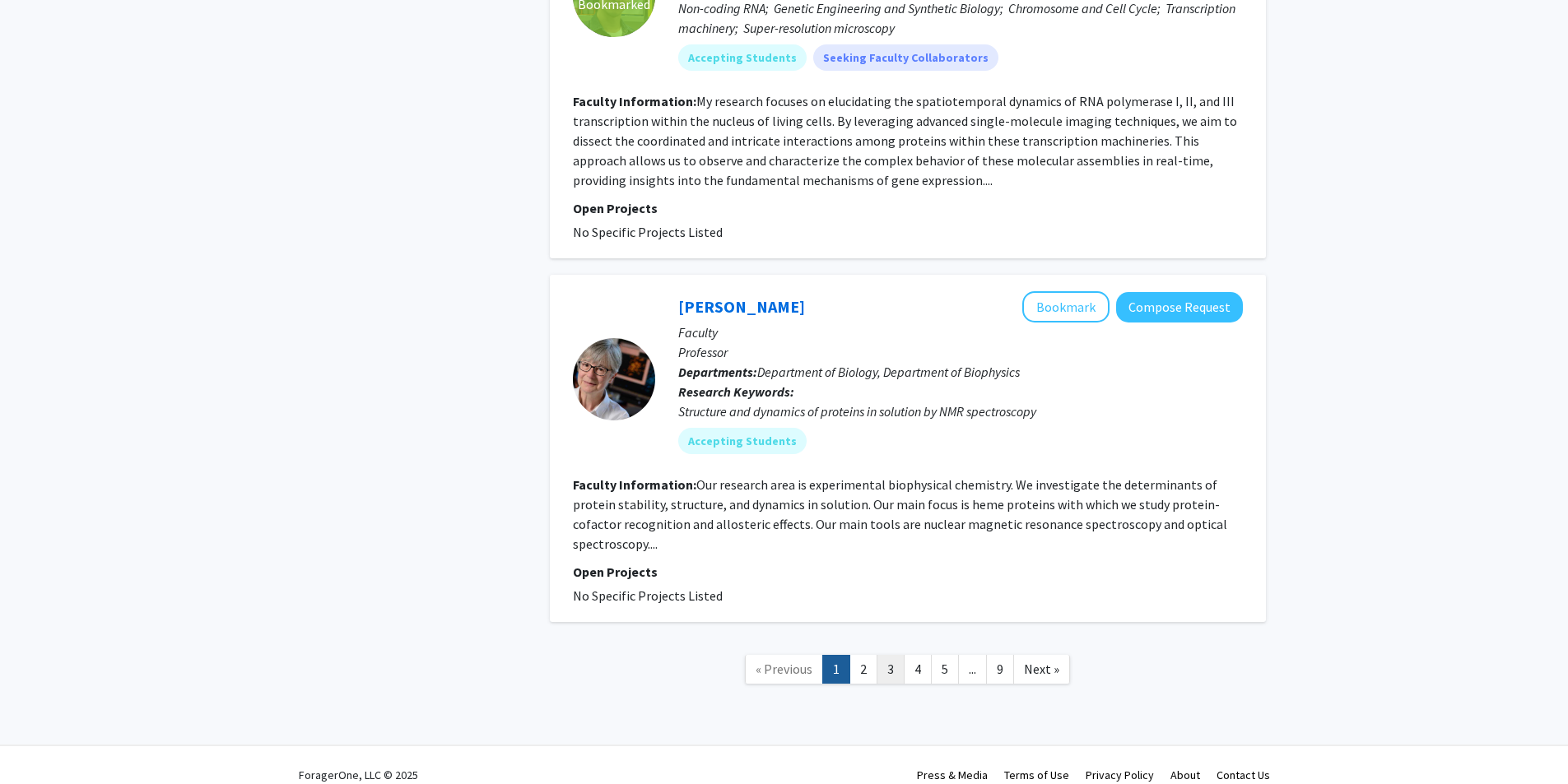
click at [881, 654] on link "3" at bounding box center [891, 669] width 28 height 29
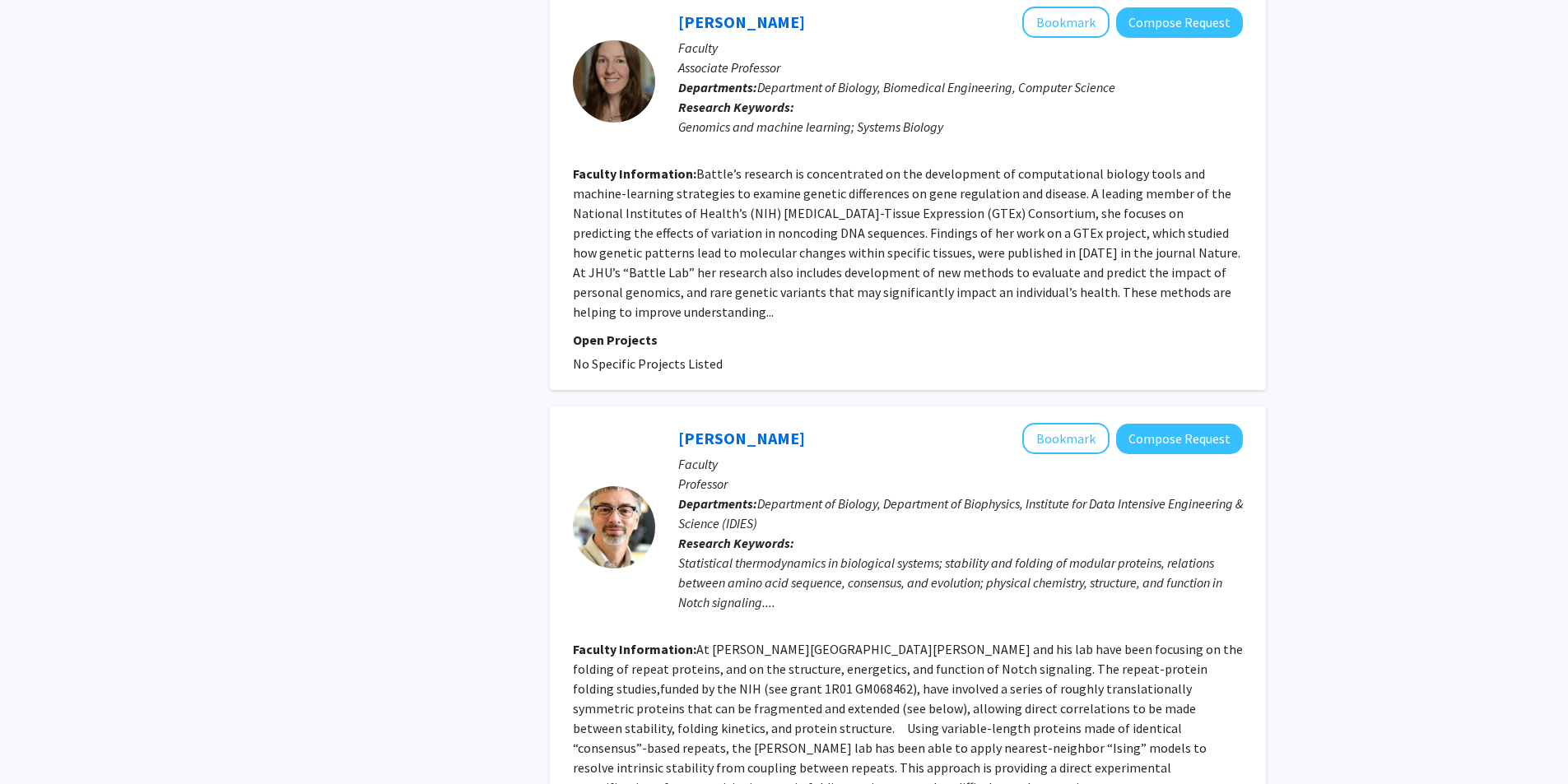
scroll to position [3553, 0]
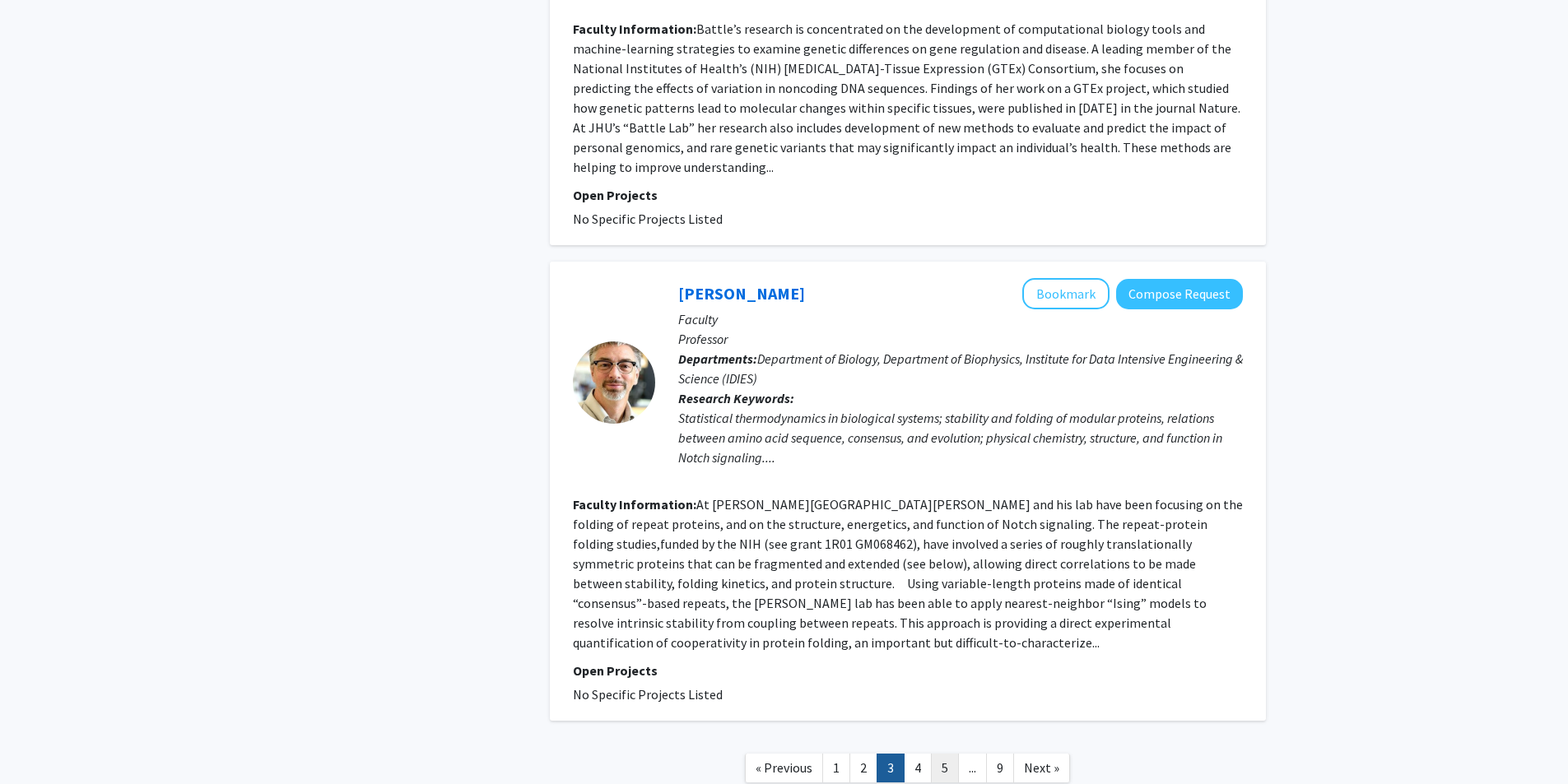
click at [940, 754] on link "5" at bounding box center [945, 768] width 28 height 29
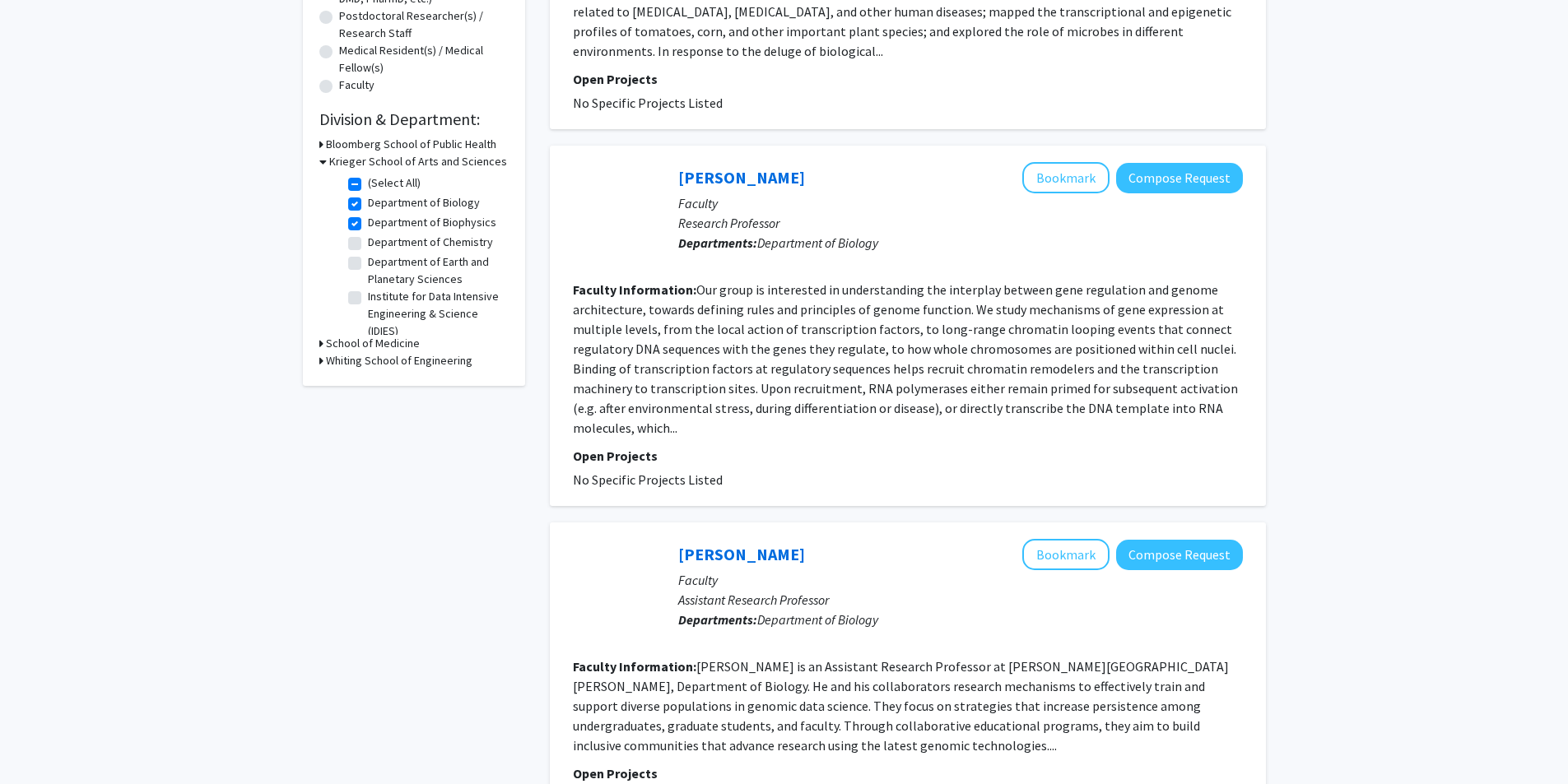
scroll to position [411, 0]
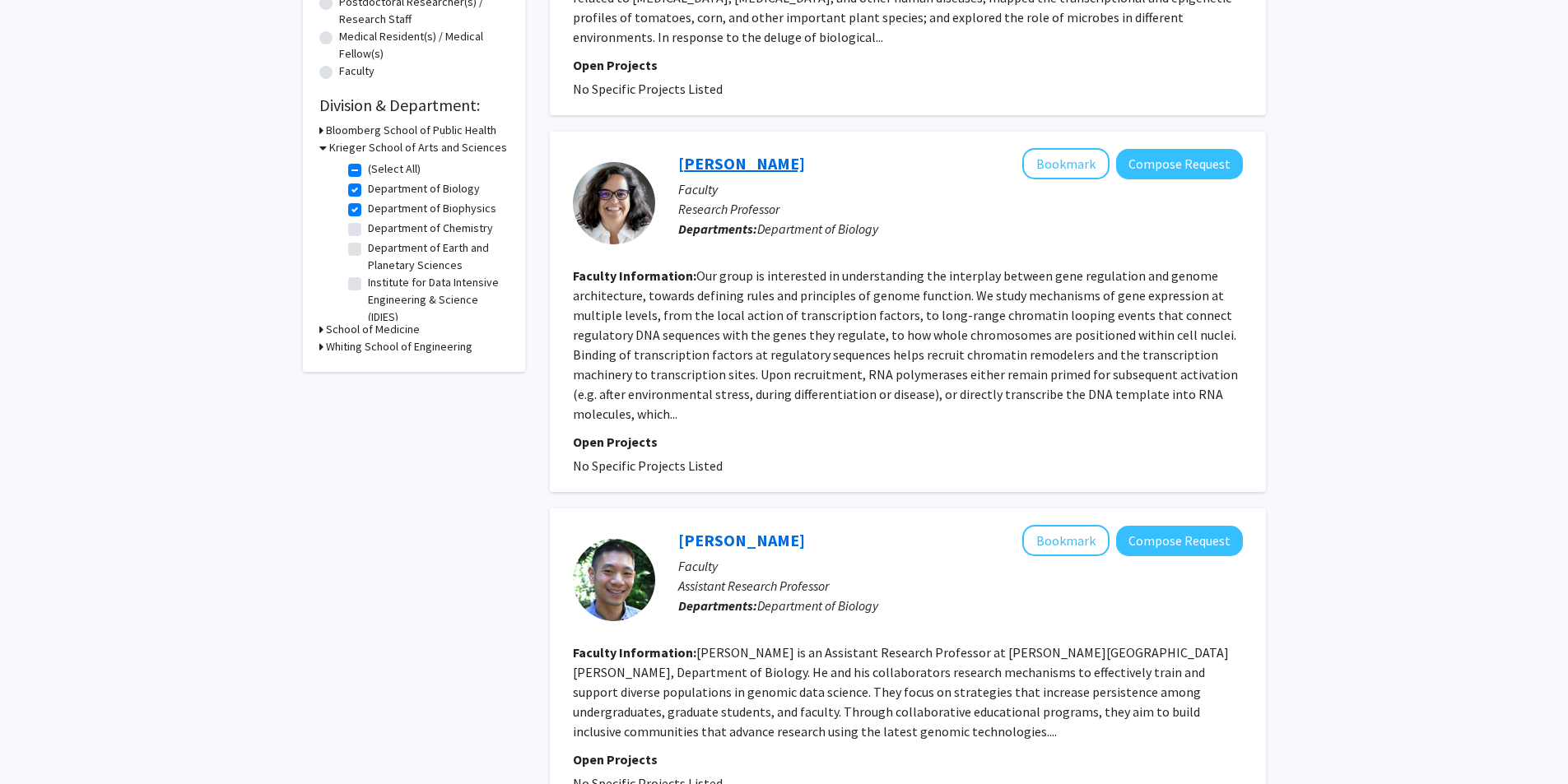
click at [715, 163] on link "[PERSON_NAME]" at bounding box center [741, 163] width 127 height 21
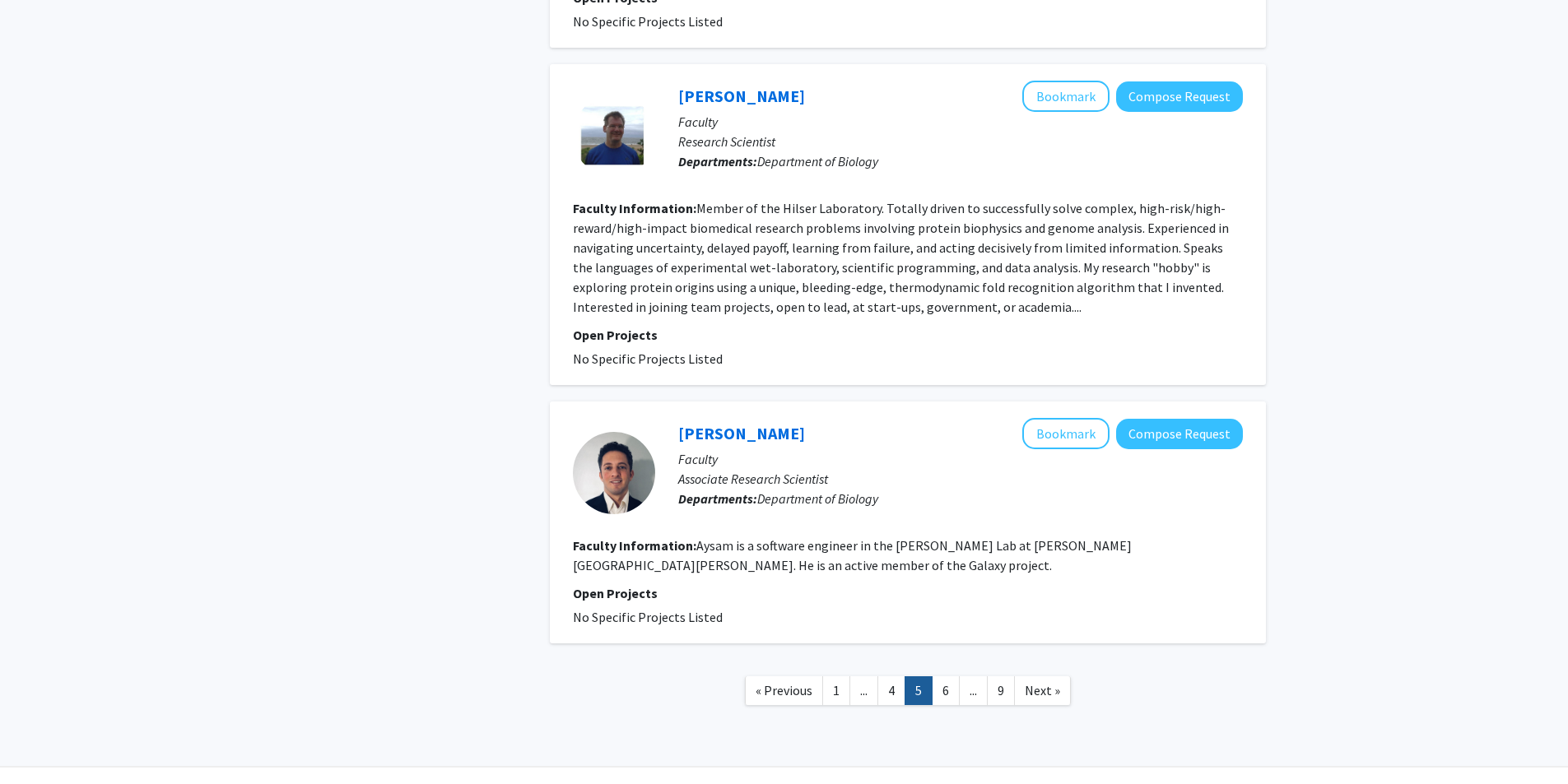
scroll to position [2743, 0]
click at [942, 675] on link "6" at bounding box center [946, 689] width 28 height 29
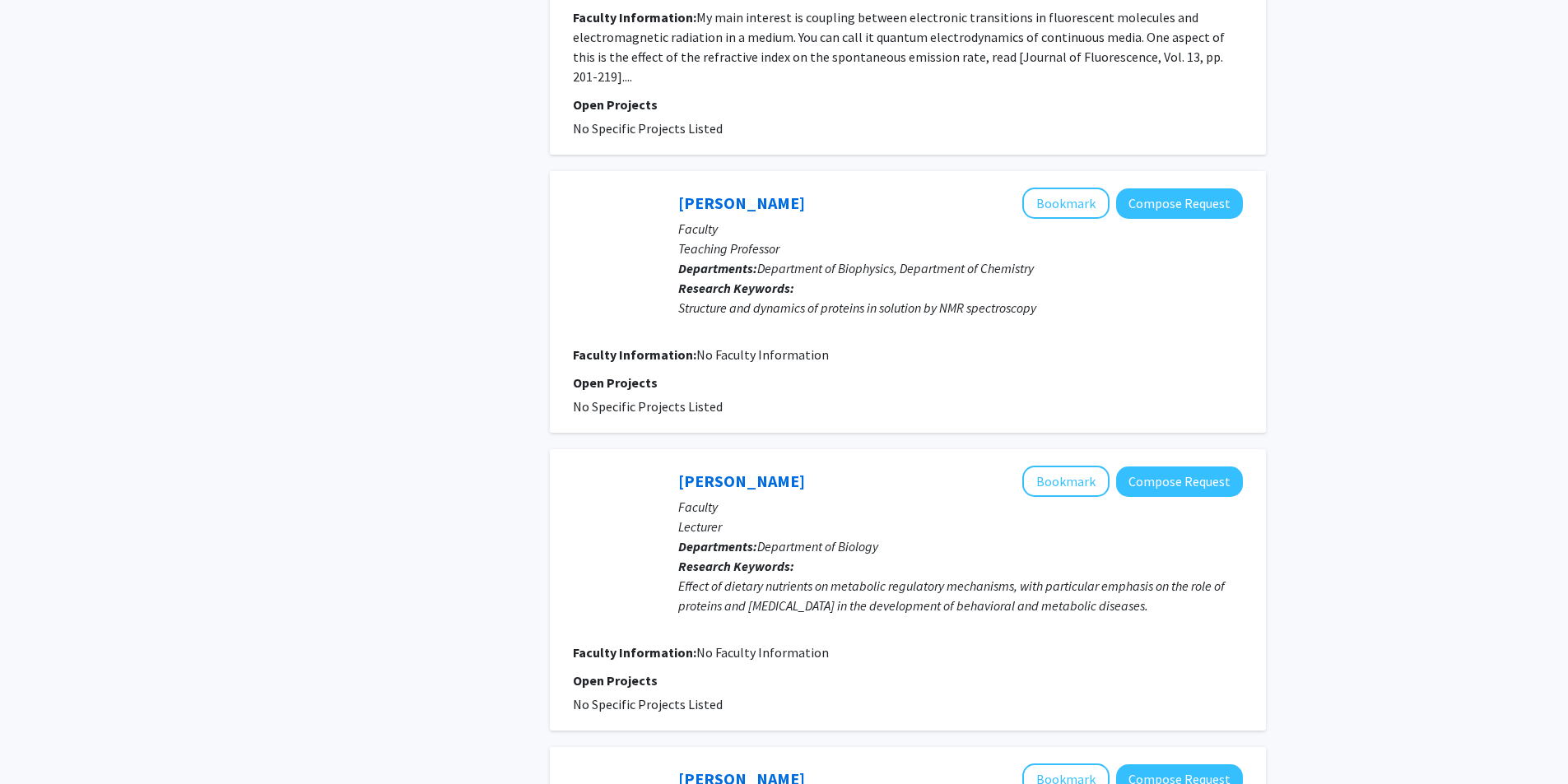
scroll to position [1645, 0]
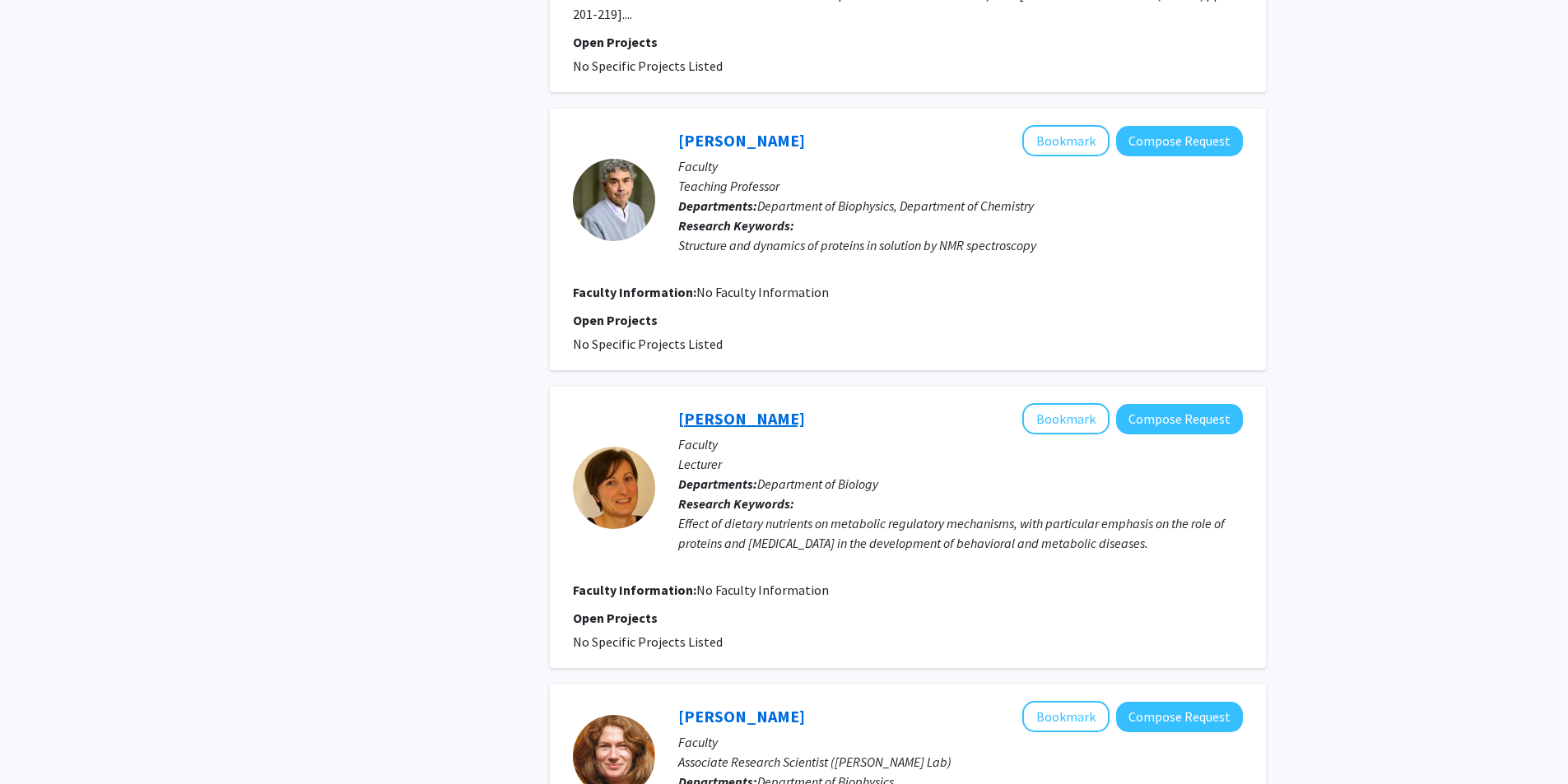
click at [716, 408] on link "[PERSON_NAME]" at bounding box center [741, 419] width 127 height 21
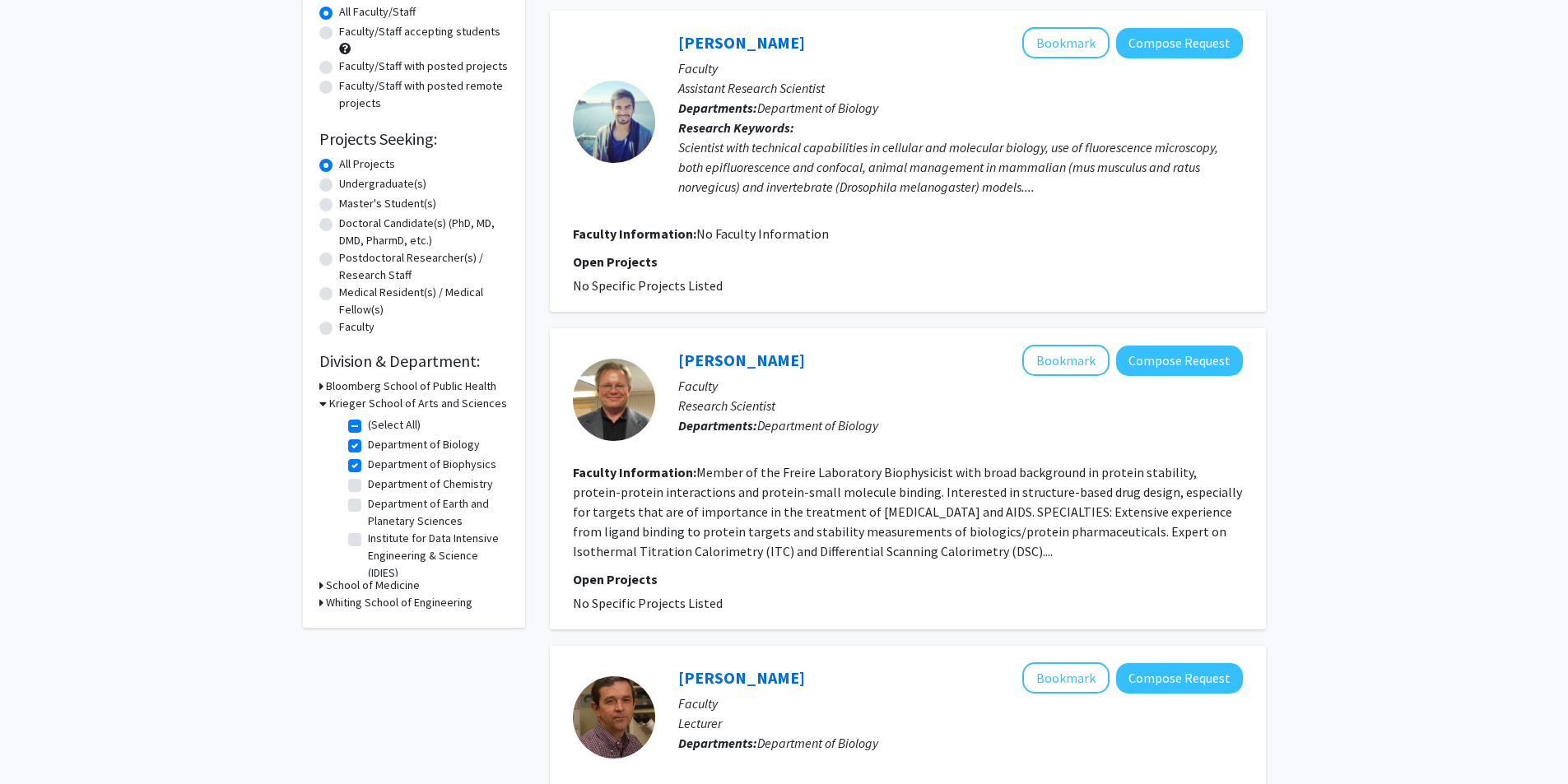
scroll to position [164, 0]
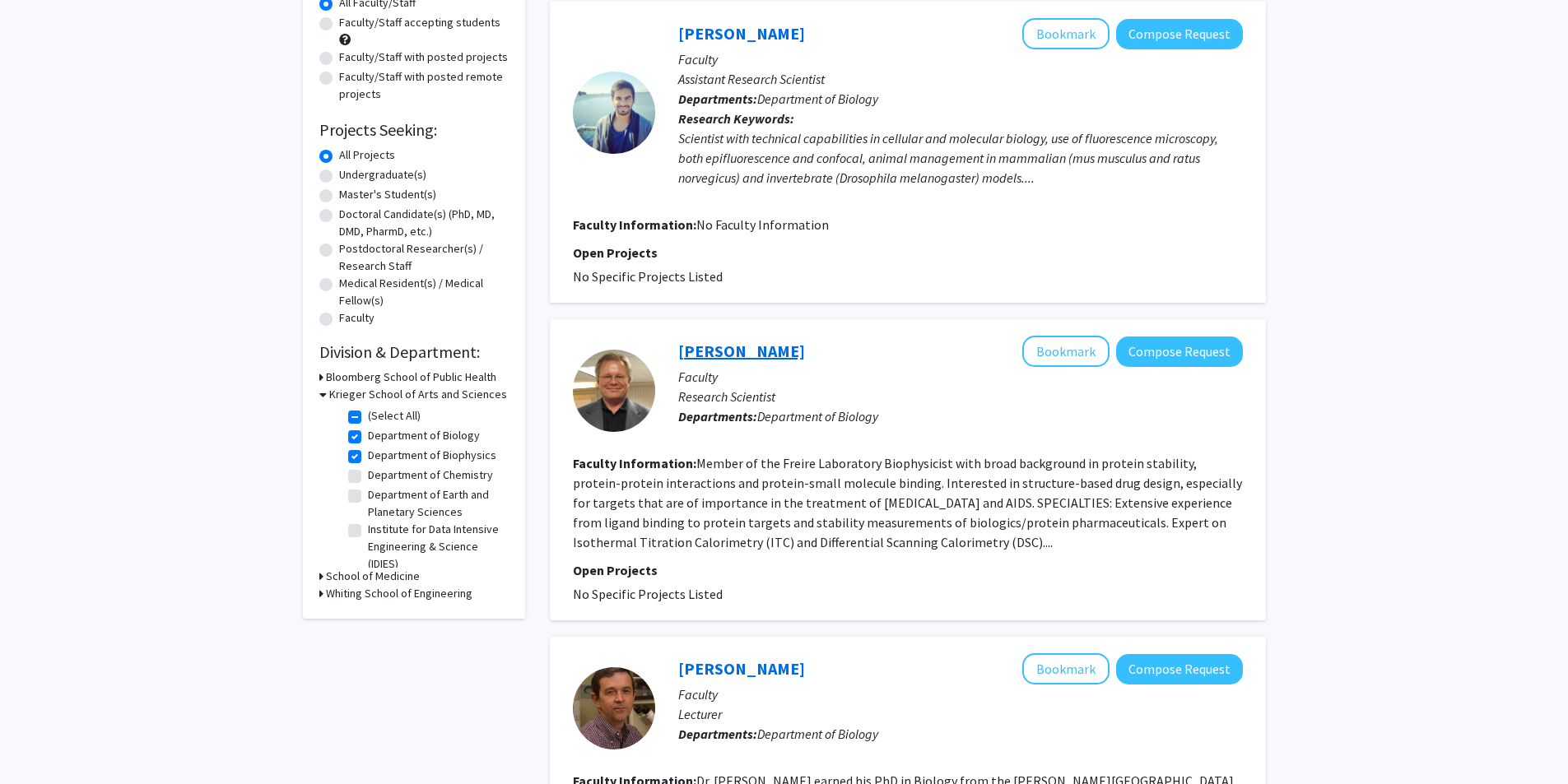
click at [744, 351] on link "[PERSON_NAME]" at bounding box center [741, 351] width 127 height 21
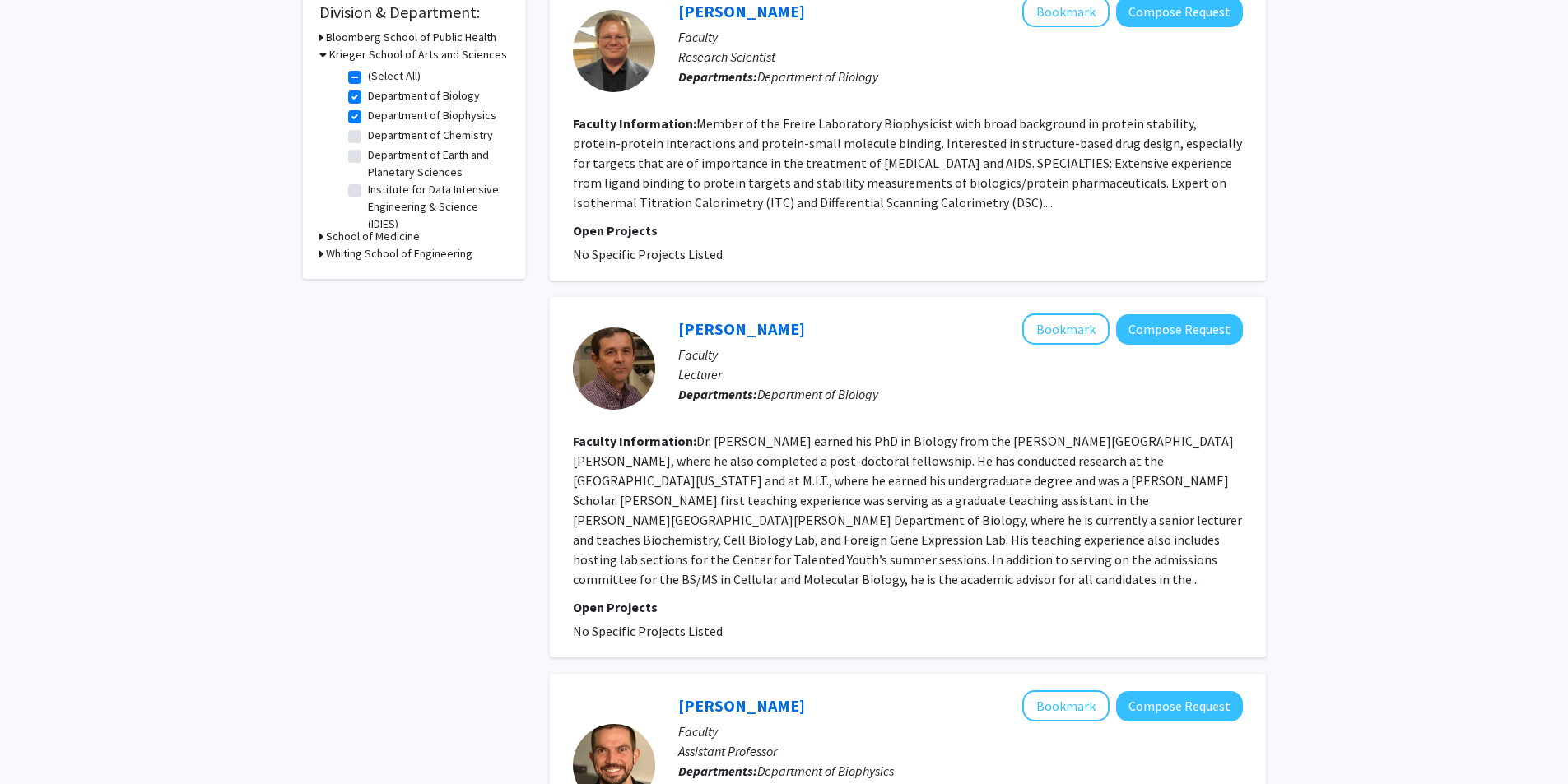
scroll to position [576, 0]
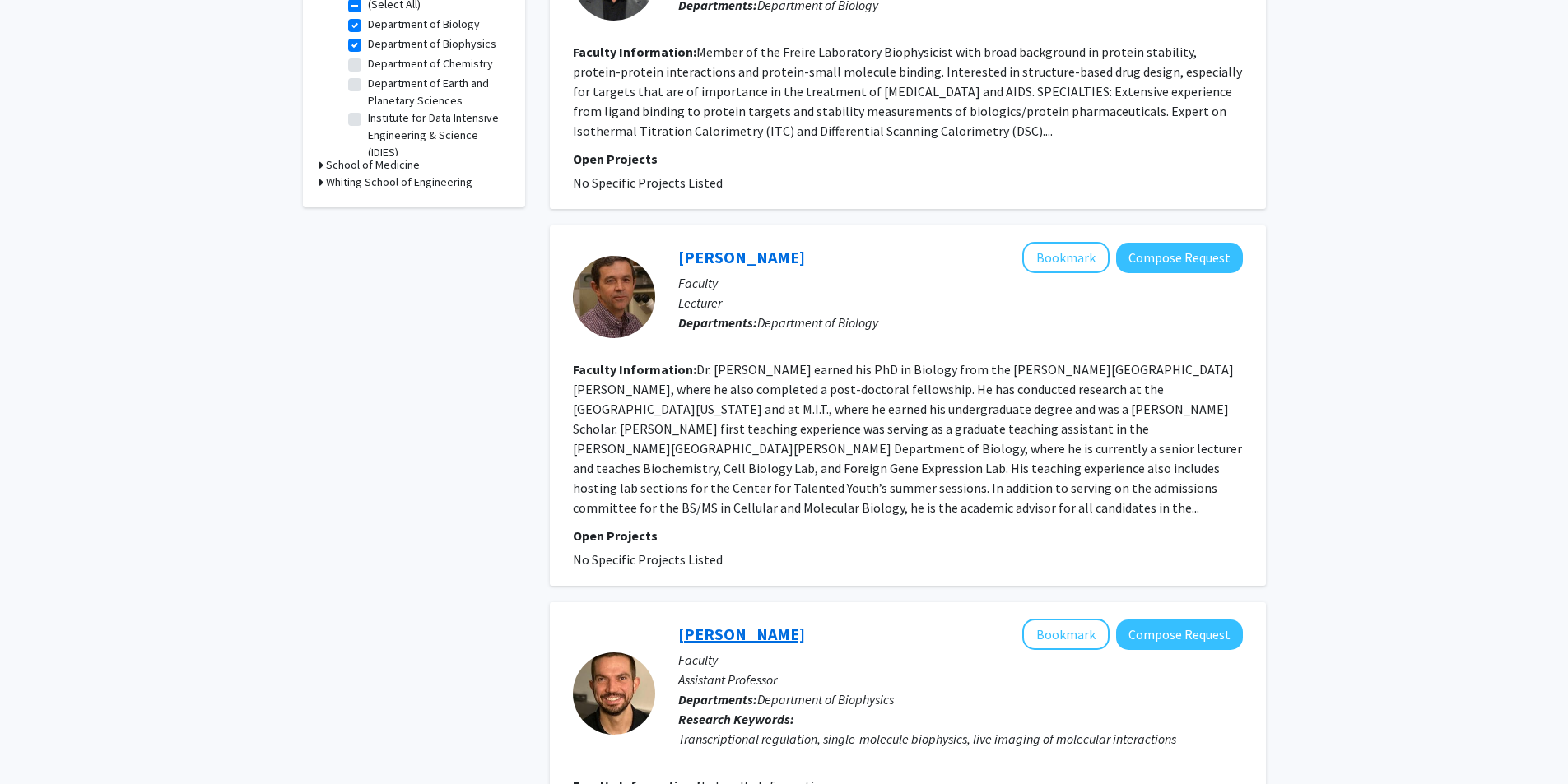
click at [734, 623] on link "[PERSON_NAME]" at bounding box center [741, 634] width 127 height 21
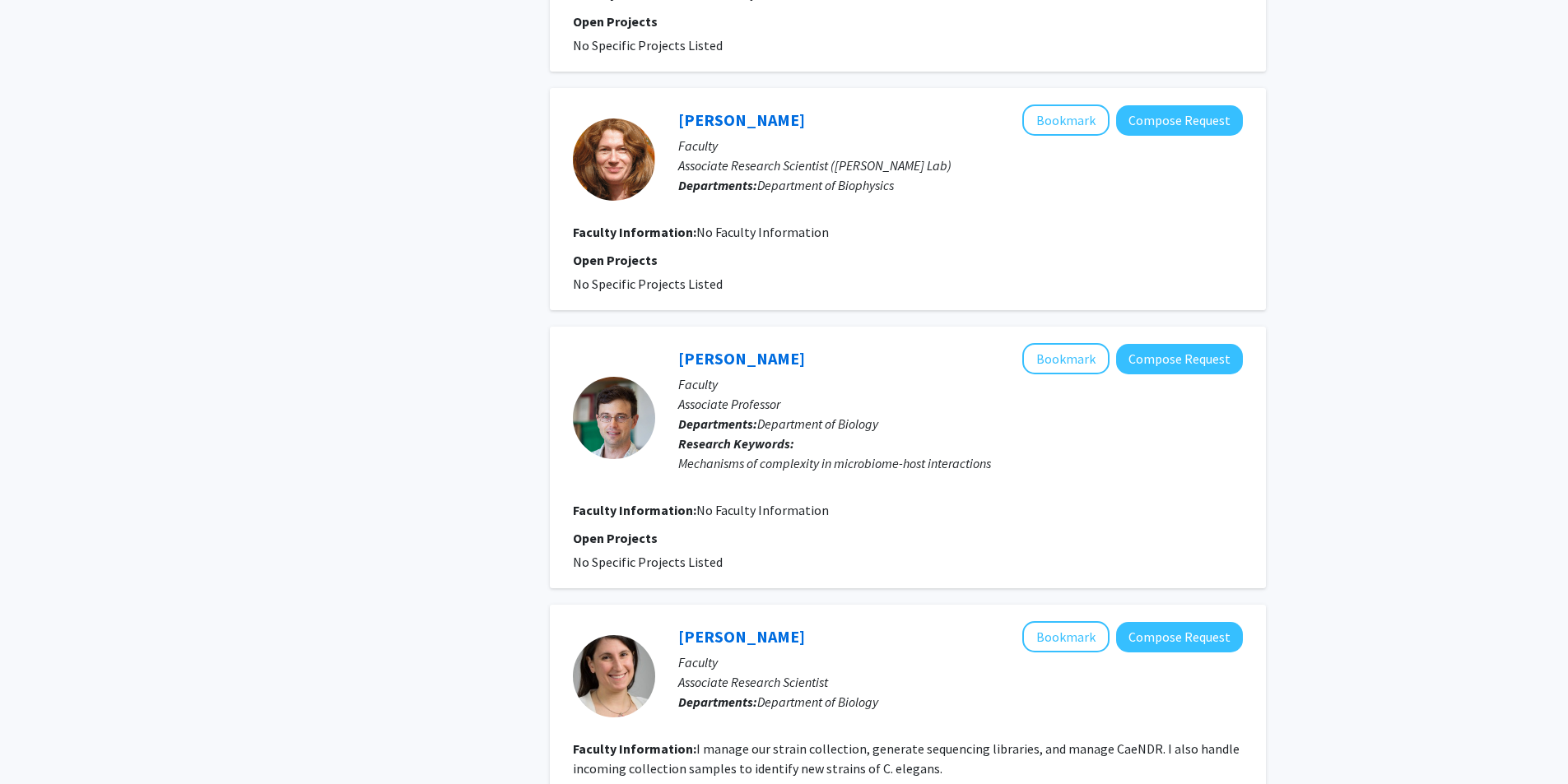
scroll to position [2447, 0]
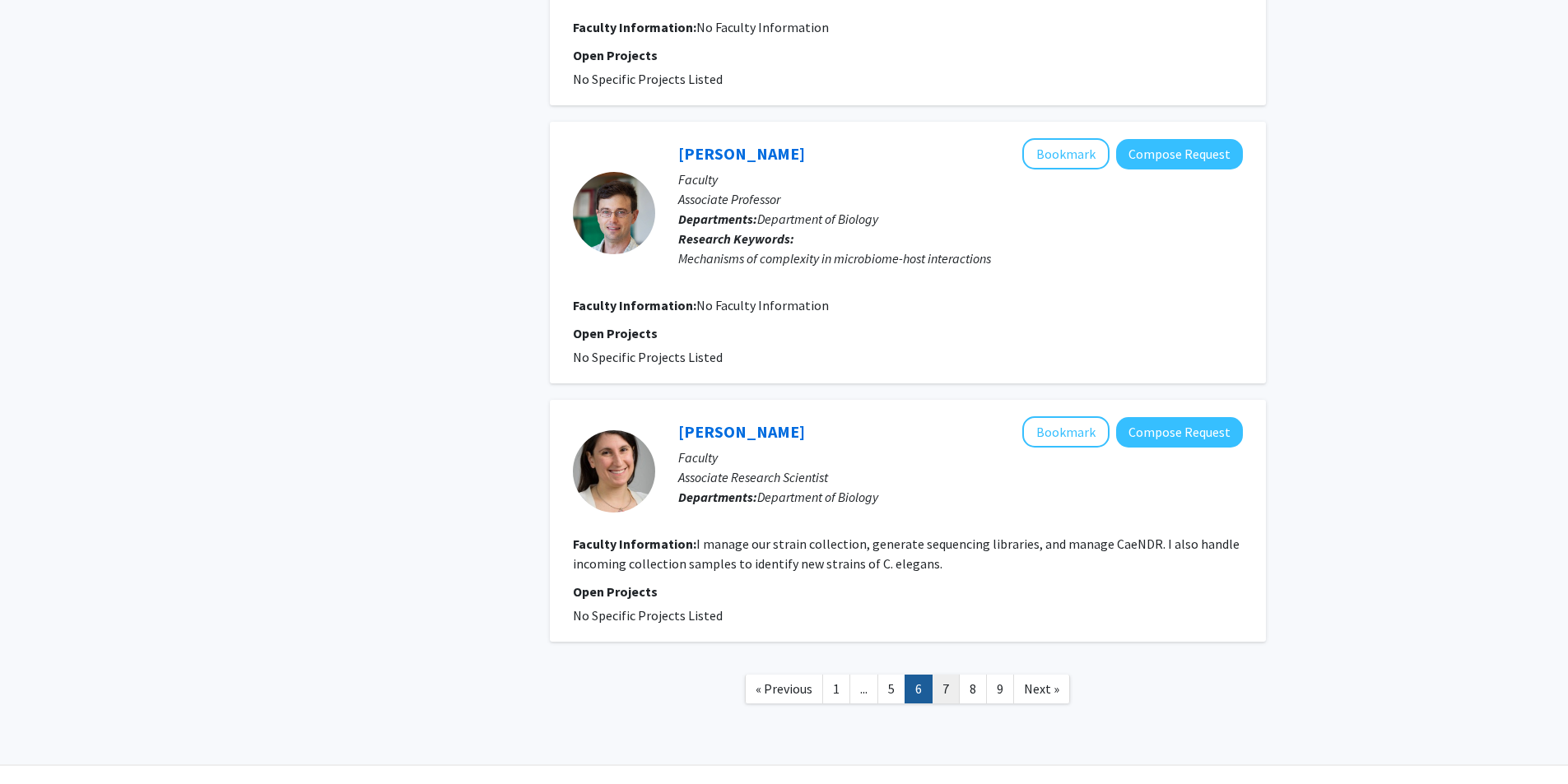
click at [952, 675] on link "7" at bounding box center [946, 689] width 28 height 29
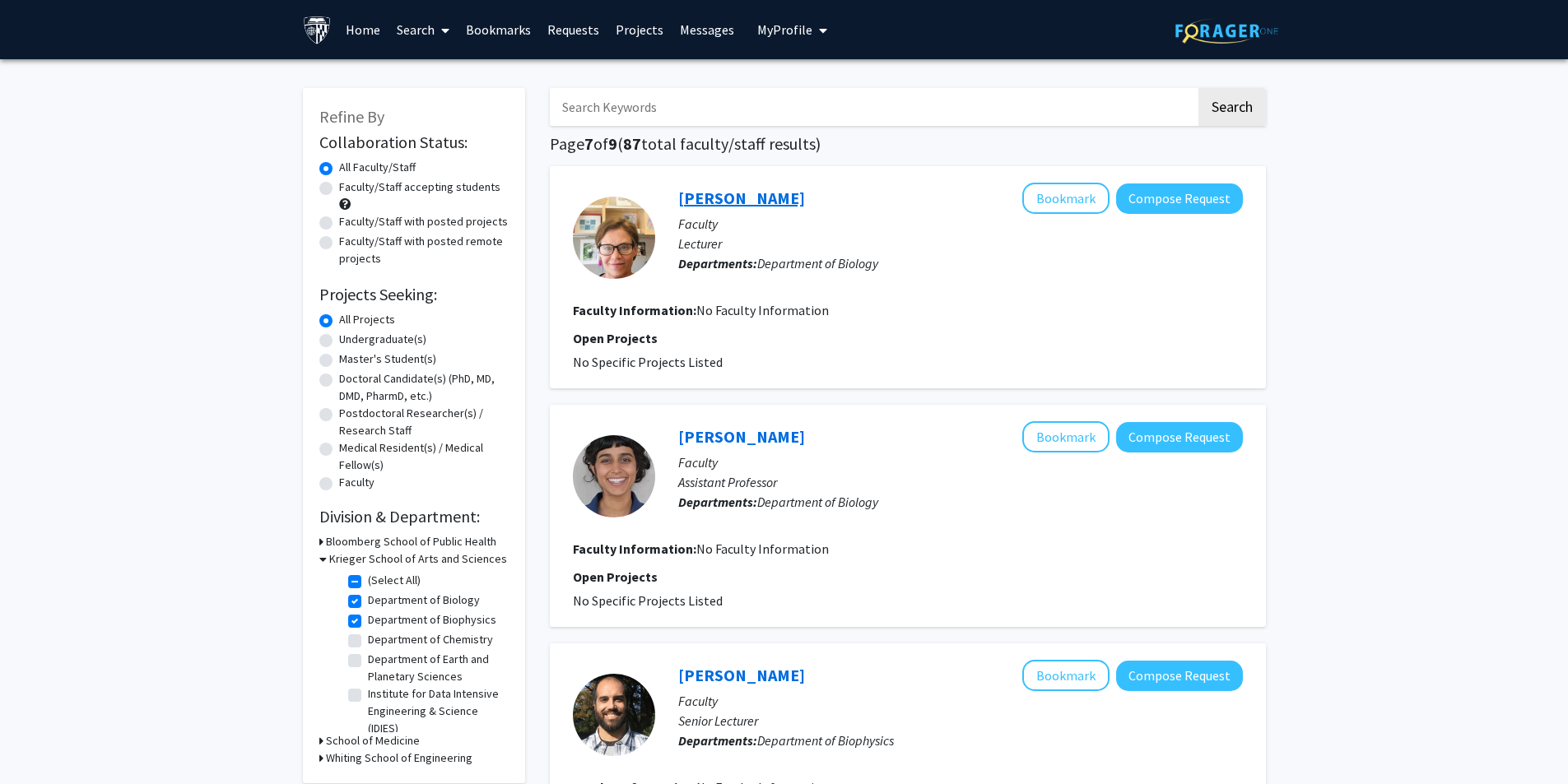
click at [725, 201] on link "[PERSON_NAME]" at bounding box center [741, 198] width 127 height 21
click at [763, 439] on link "[PERSON_NAME]" at bounding box center [741, 437] width 127 height 21
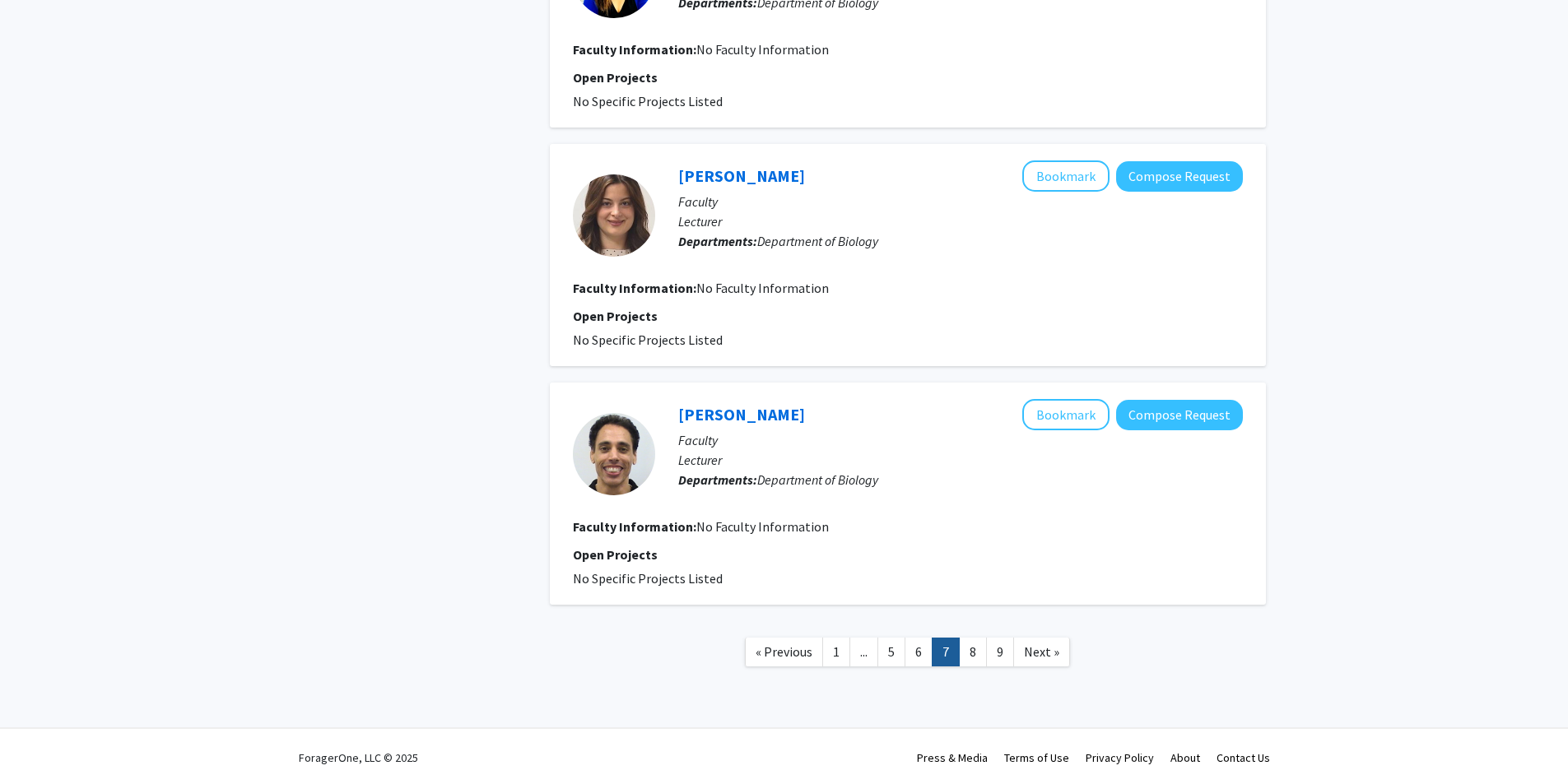
scroll to position [1933, 0]
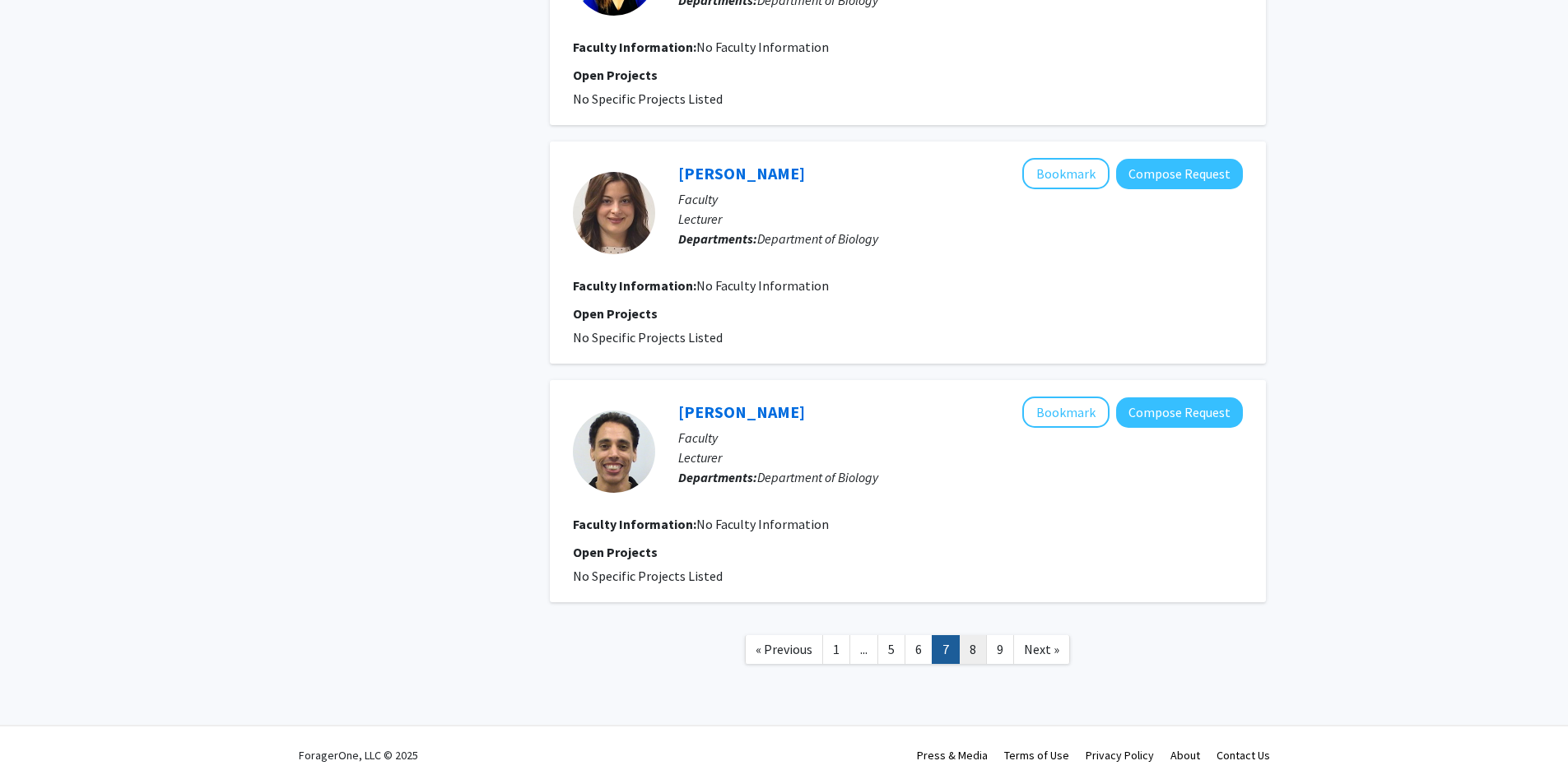
click at [969, 647] on link "8" at bounding box center [973, 649] width 28 height 29
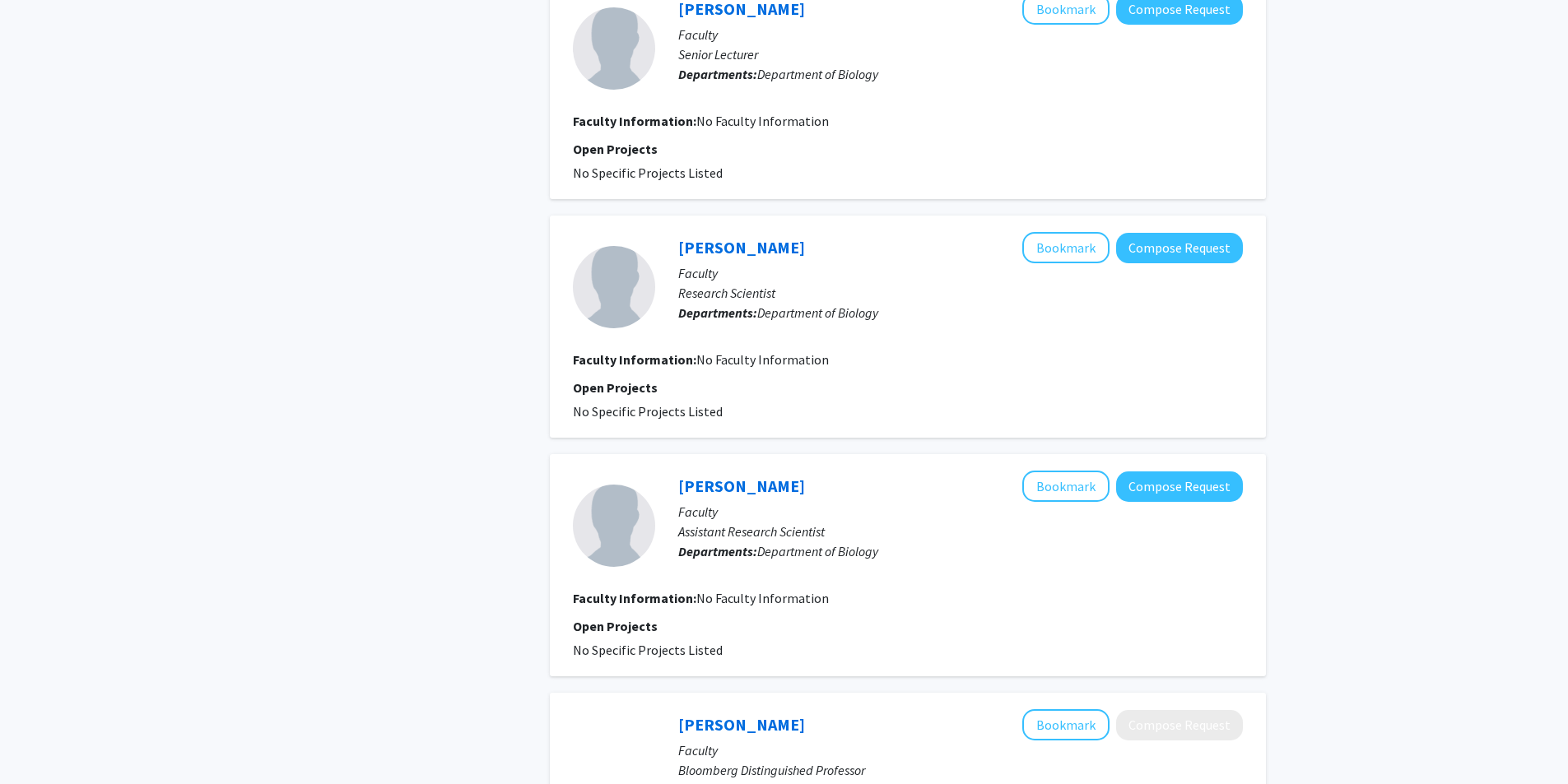
scroll to position [1645, 0]
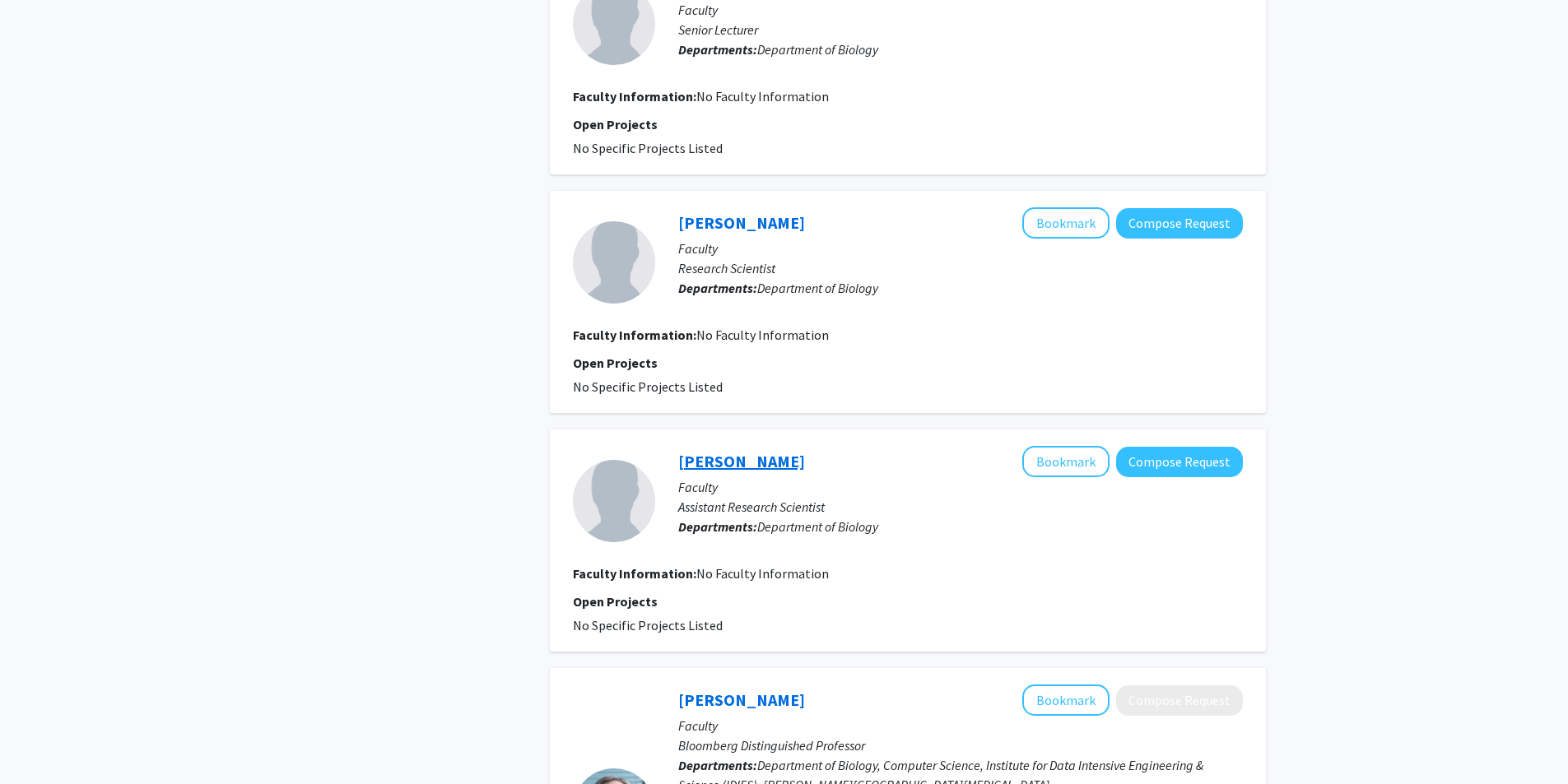
click at [687, 451] on link "[PERSON_NAME]" at bounding box center [741, 461] width 127 height 21
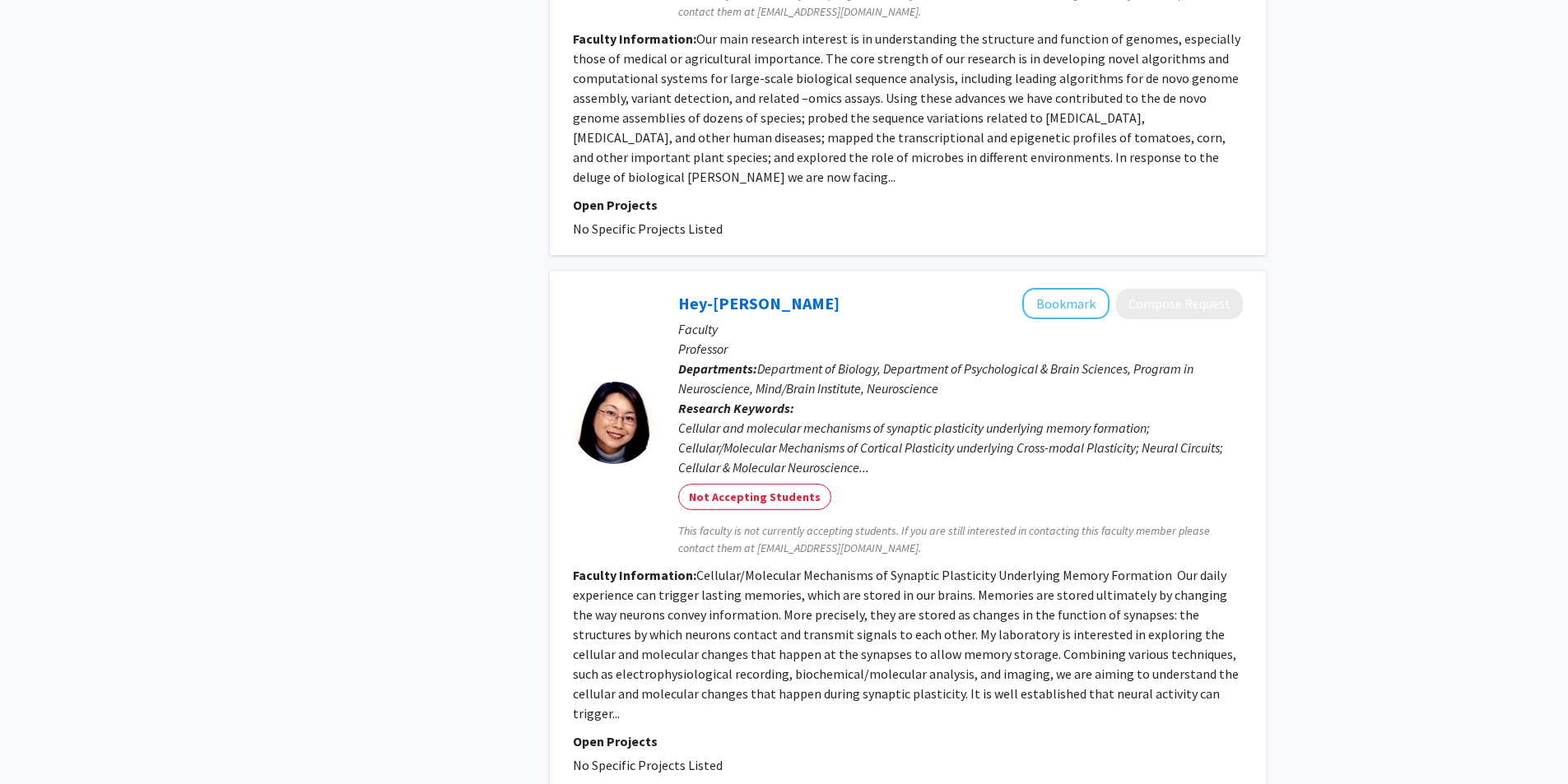
scroll to position [2908, 0]
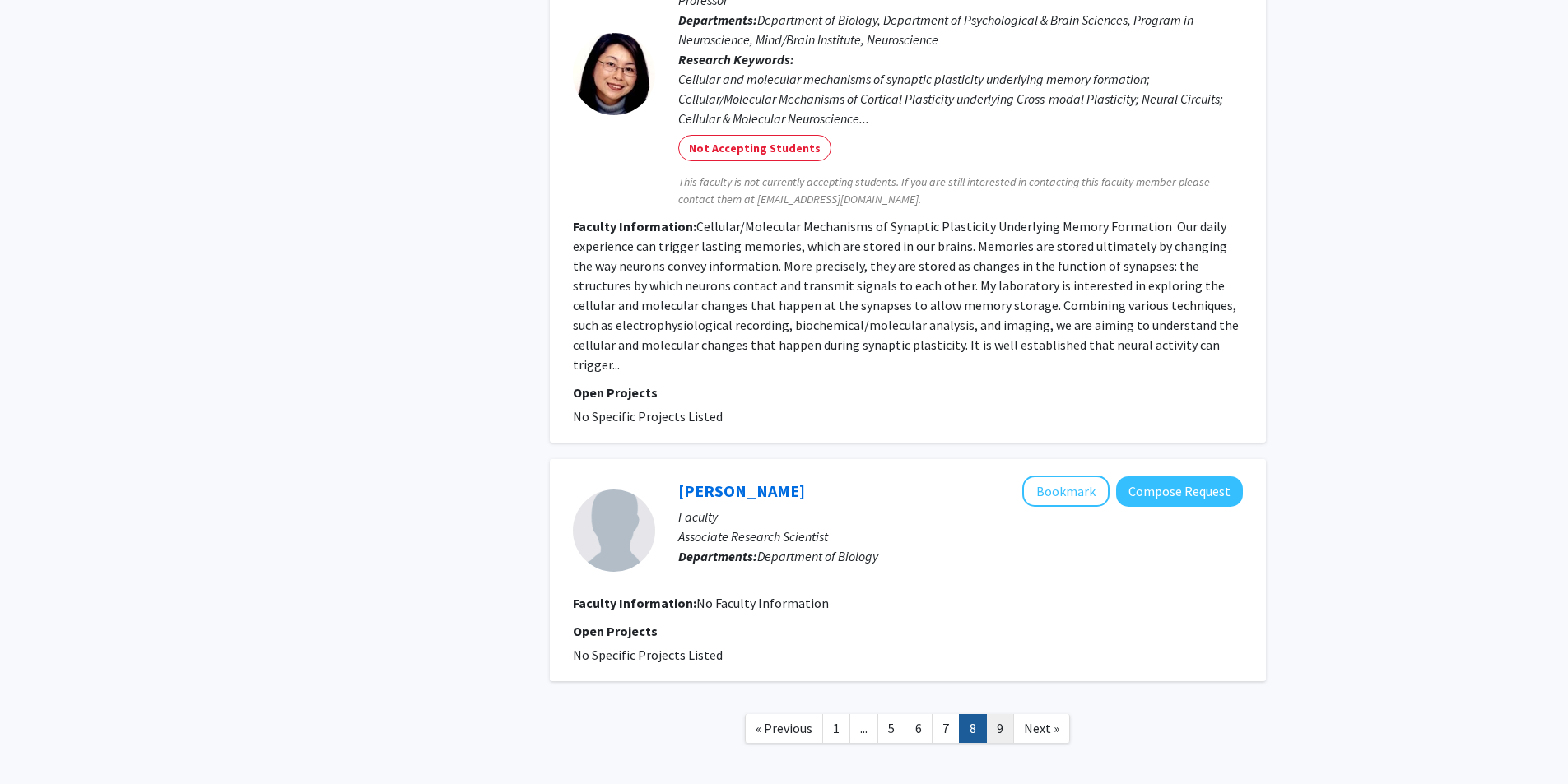
click at [994, 715] on link "9" at bounding box center [1001, 729] width 28 height 29
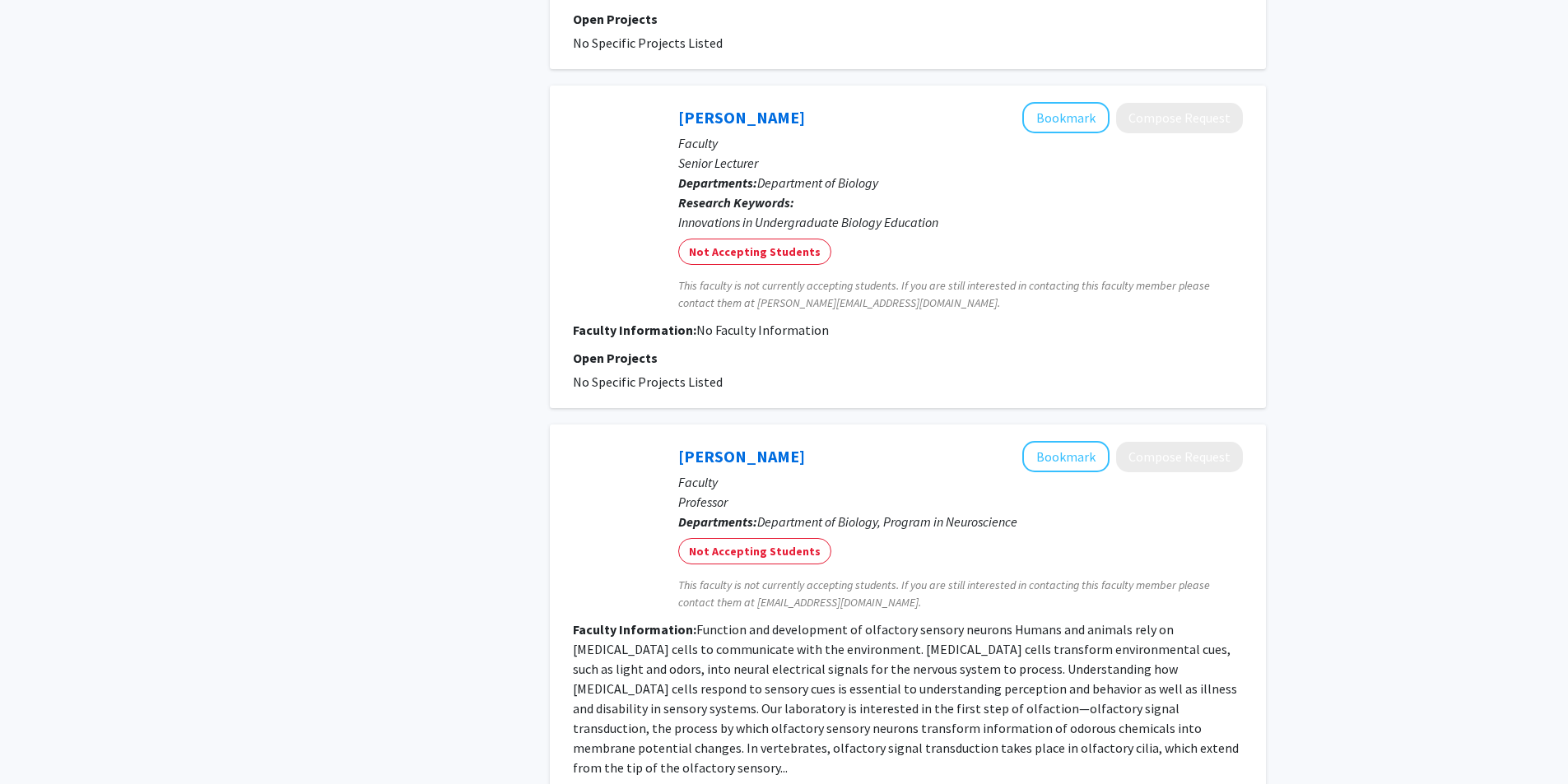
scroll to position [2449, 0]
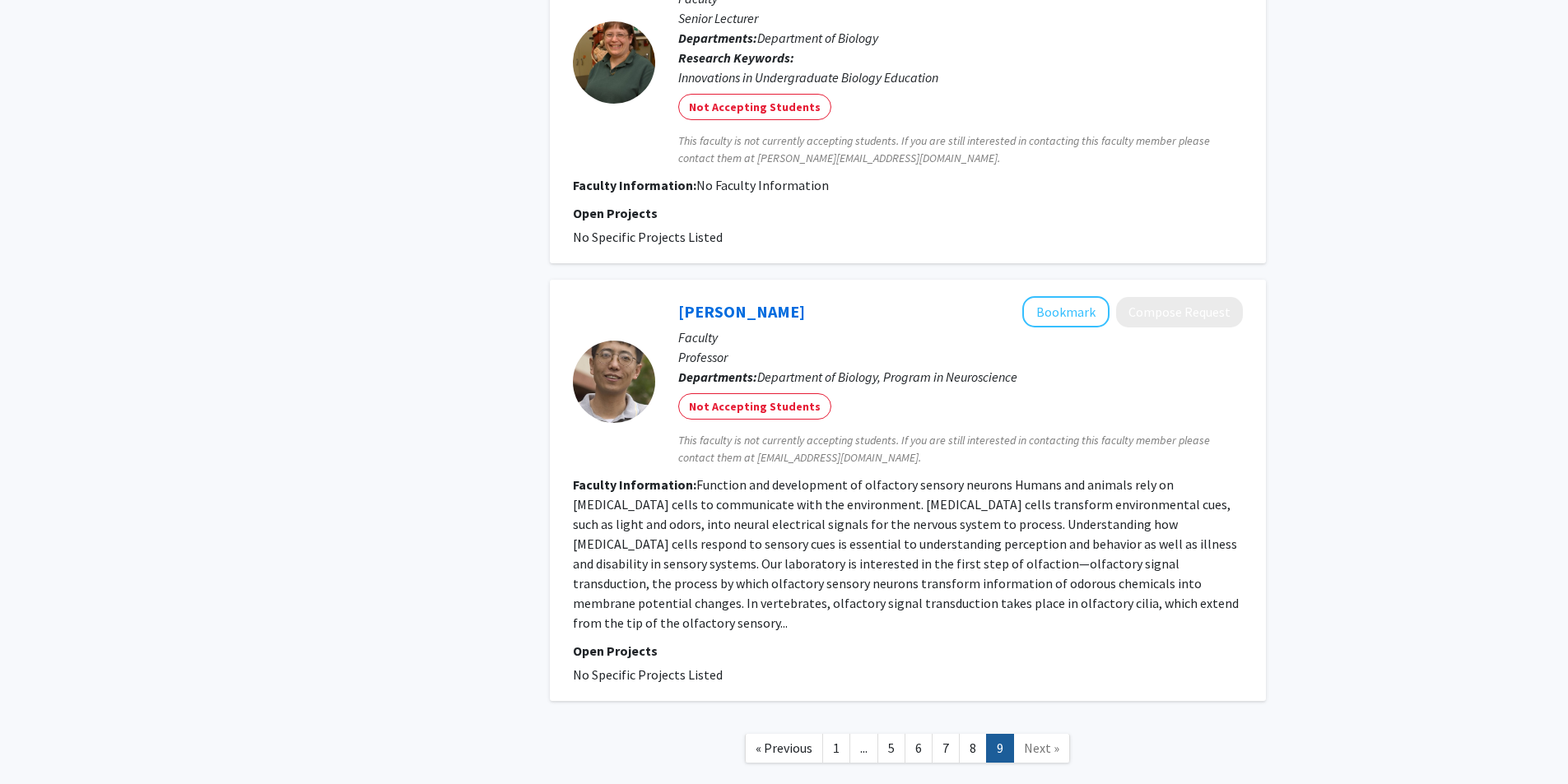
click at [1038, 740] on span "Next »" at bounding box center [1042, 748] width 36 height 17
click at [882, 734] on link "5" at bounding box center [892, 748] width 28 height 29
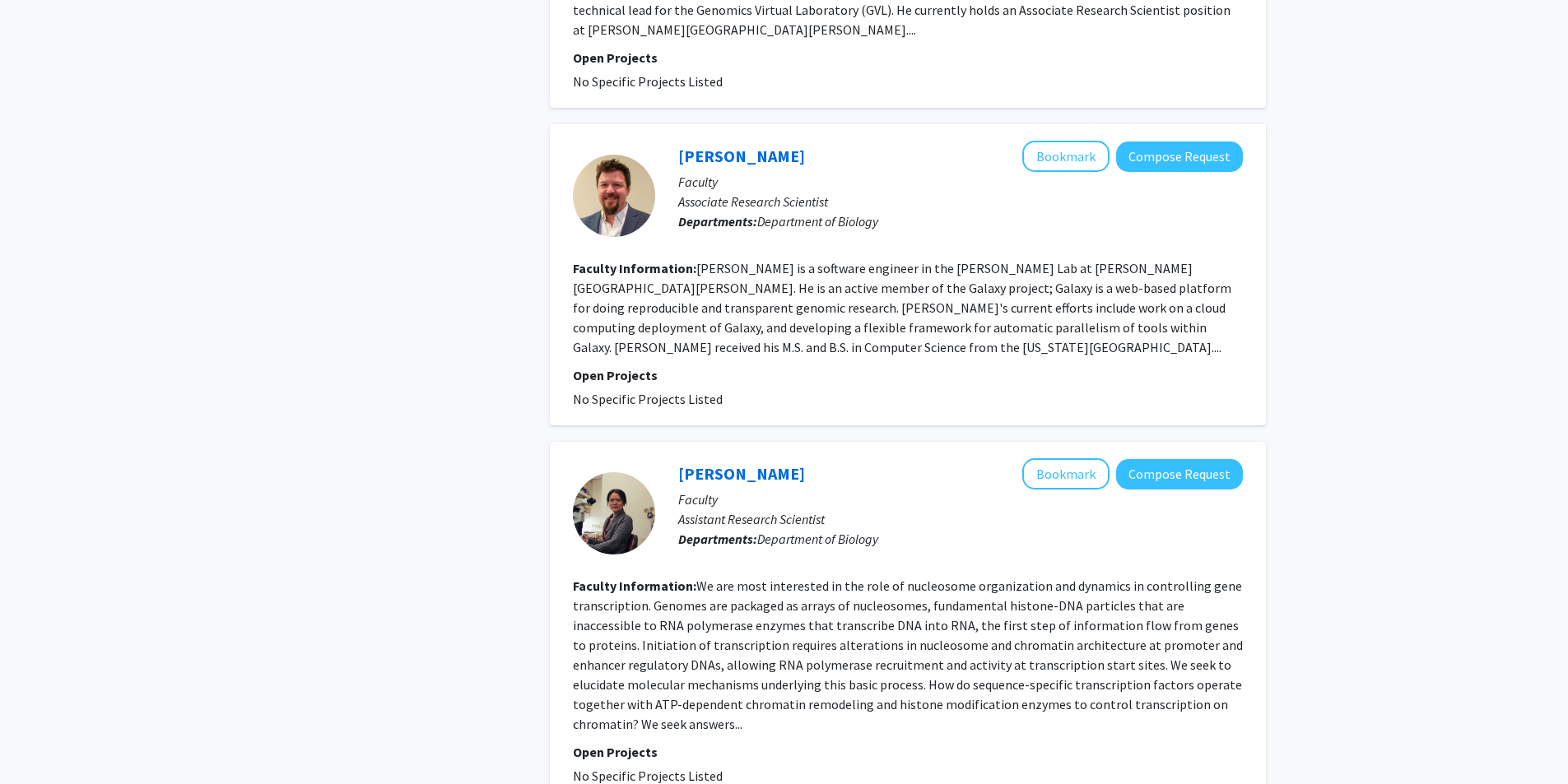
scroll to position [2057, 0]
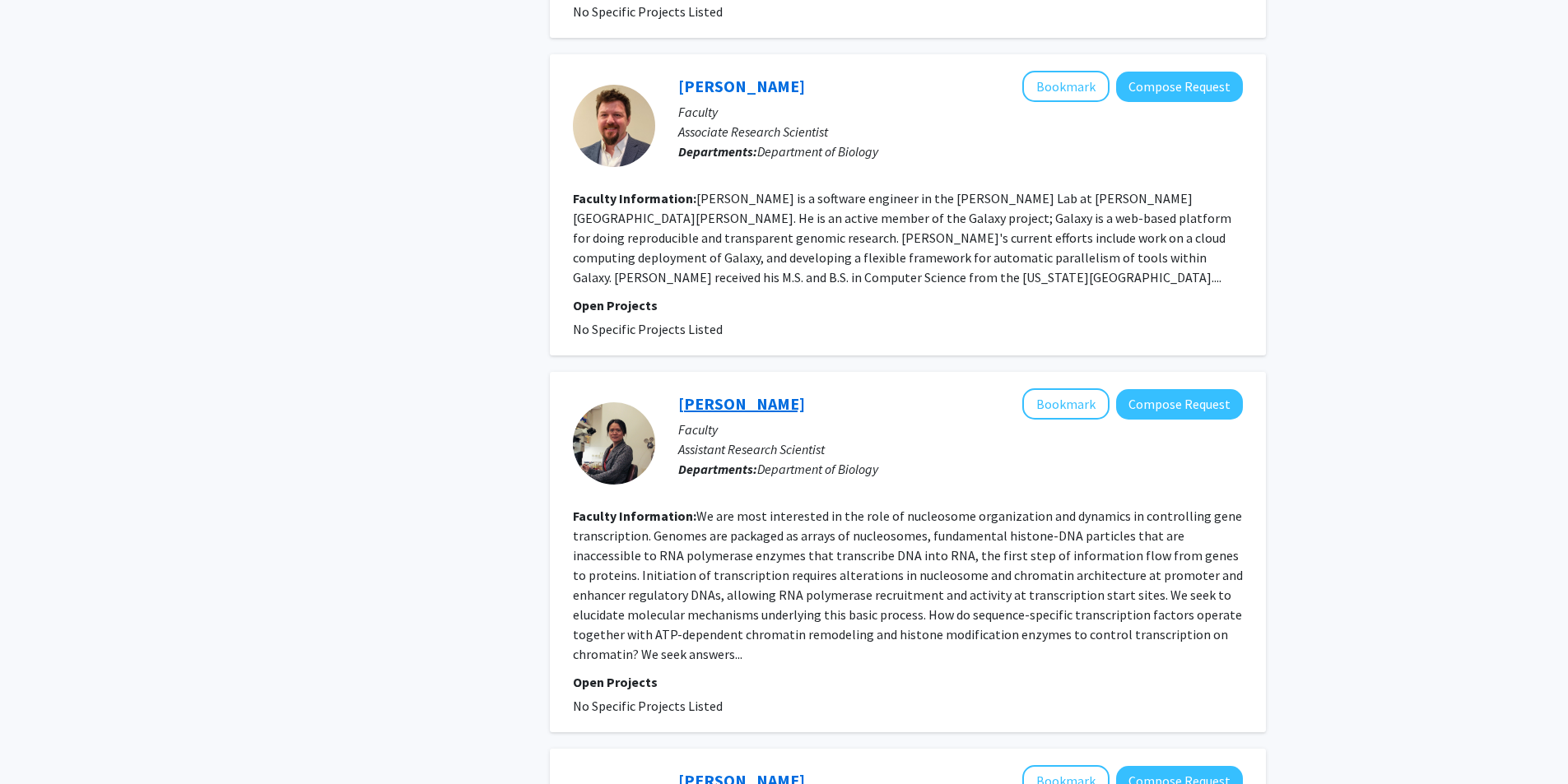
click at [758, 393] on link "[PERSON_NAME]" at bounding box center [741, 404] width 127 height 21
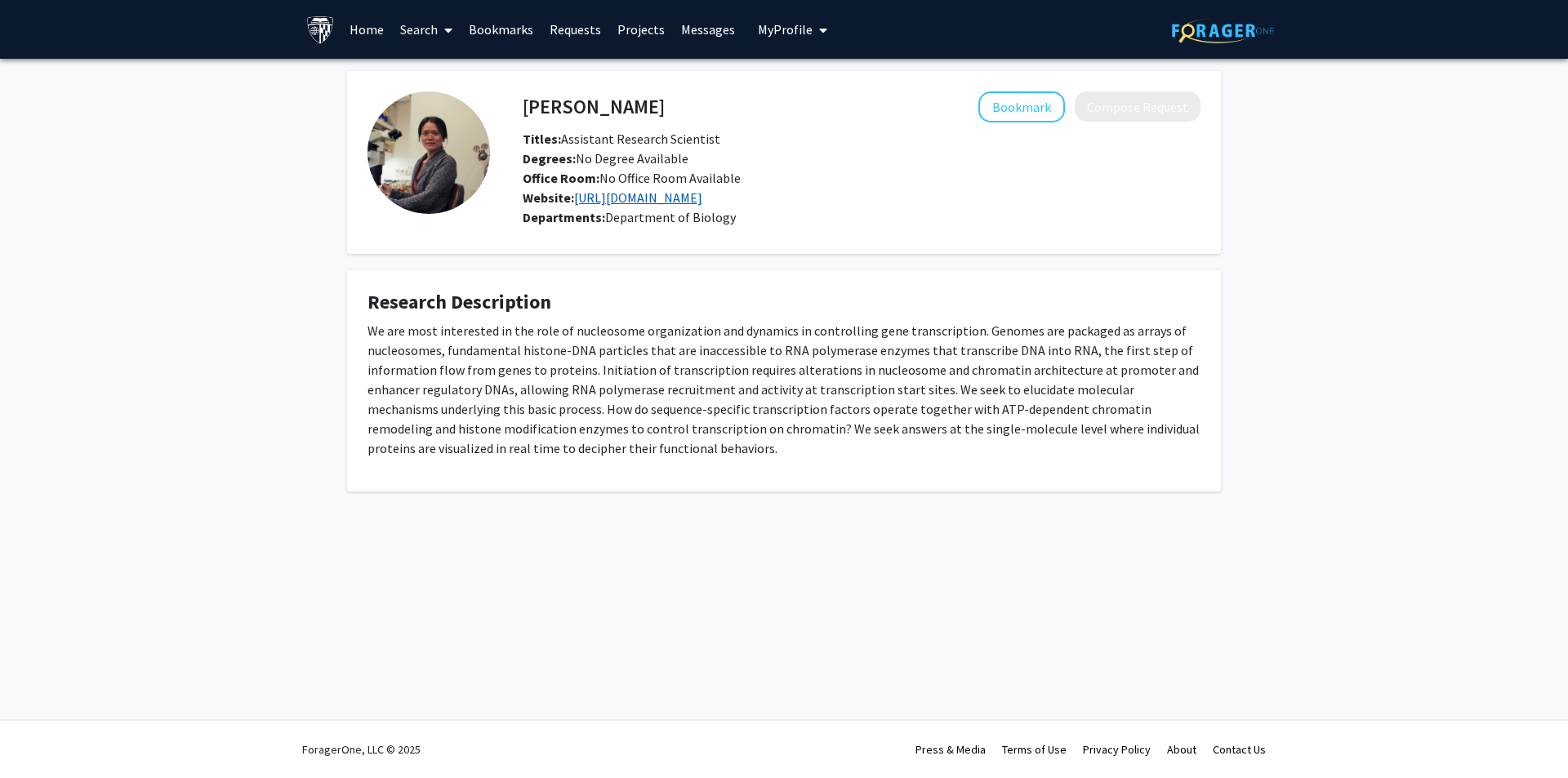
click at [655, 205] on link "[URL][DOMAIN_NAME]" at bounding box center [639, 198] width 129 height 17
click at [588, 202] on link "[URL][DOMAIN_NAME]" at bounding box center [639, 198] width 129 height 17
click at [668, 203] on link "[URL][DOMAIN_NAME]" at bounding box center [639, 198] width 129 height 17
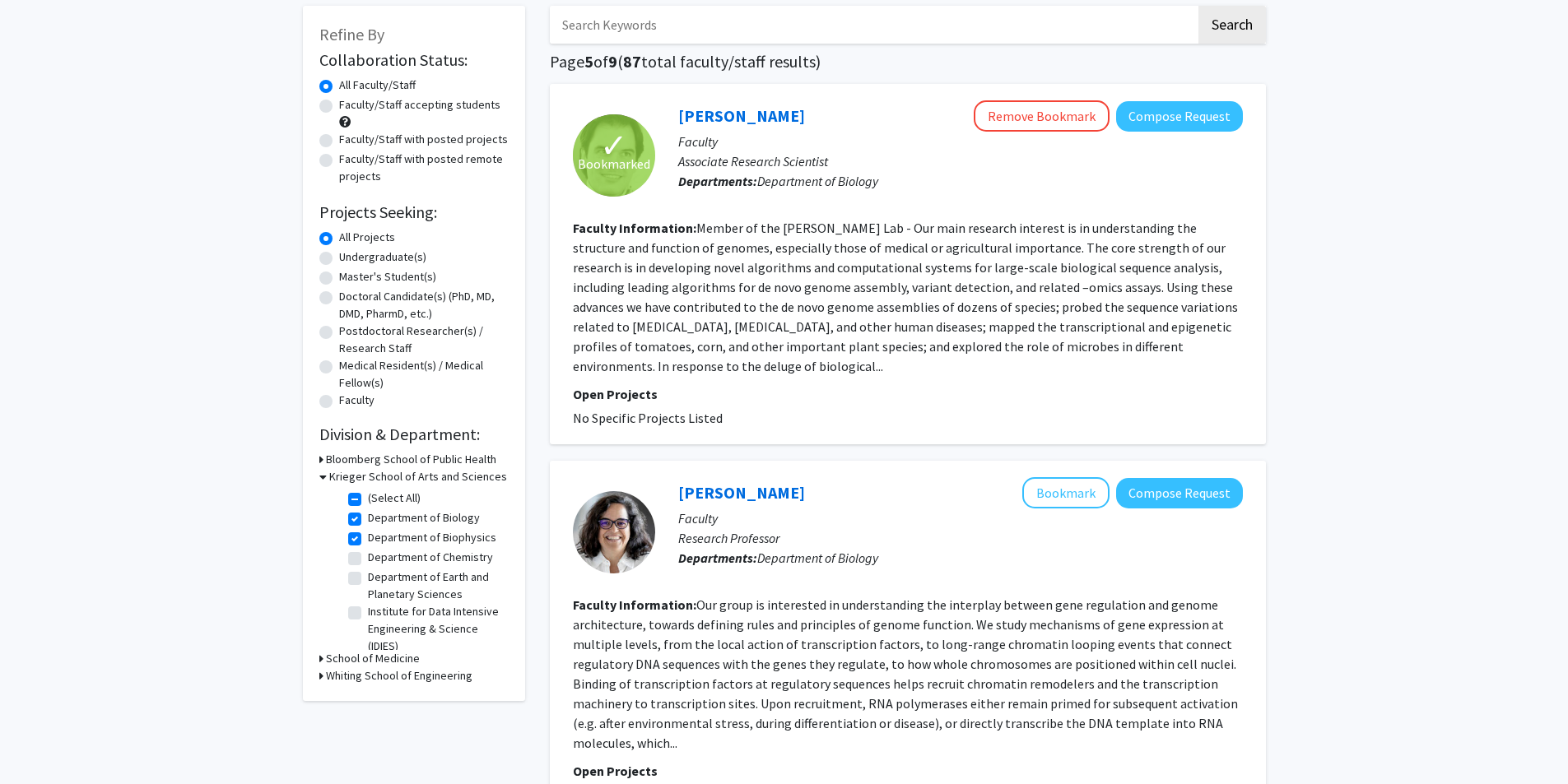
click at [436, 555] on label "Department of Chemistry" at bounding box center [430, 557] width 125 height 17
click at [379, 555] on input "Department of Chemistry" at bounding box center [373, 553] width 10 height 10
checkbox input "true"
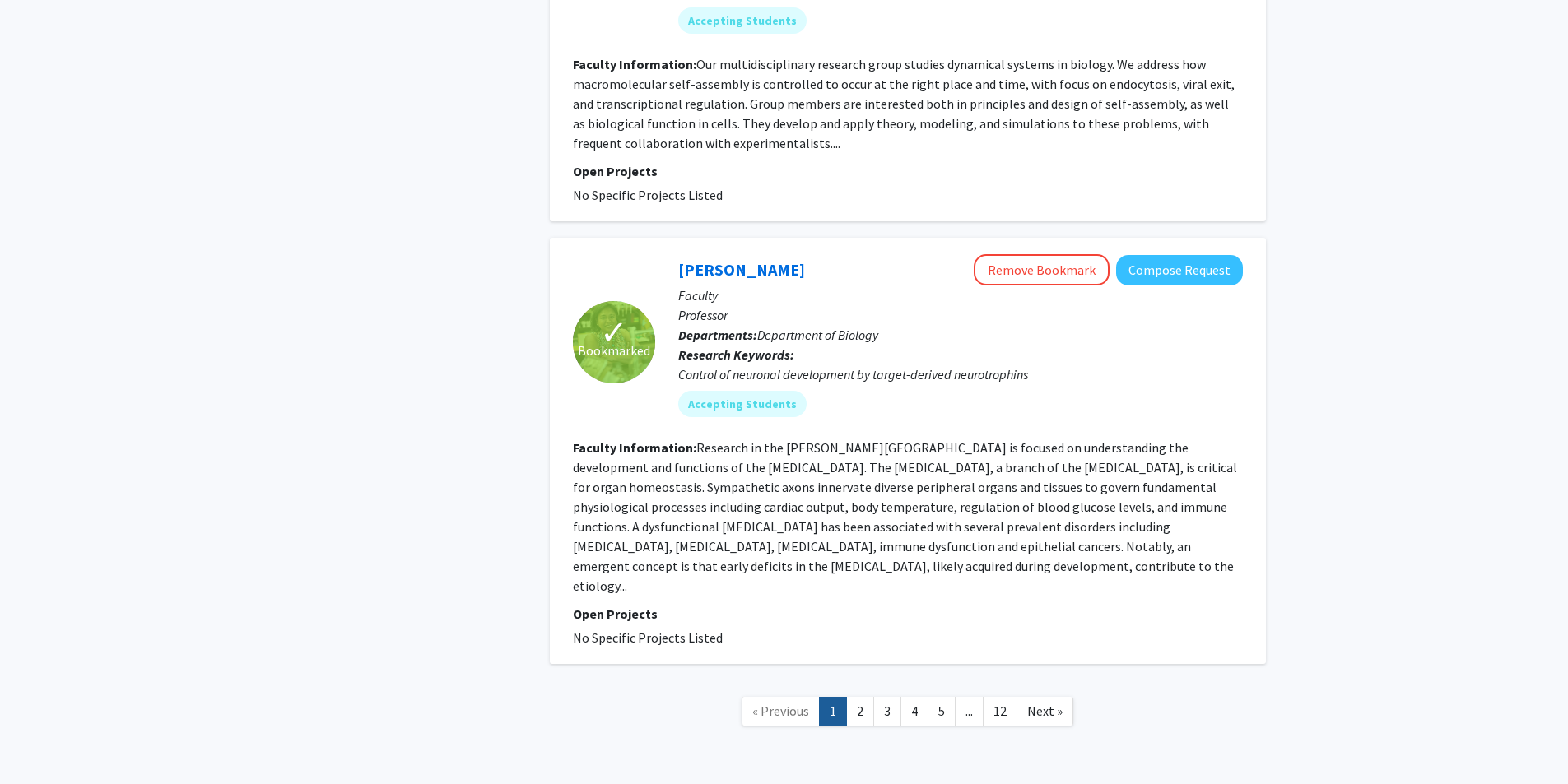
scroll to position [4291, 0]
click at [874, 695] on link "3" at bounding box center [888, 709] width 28 height 29
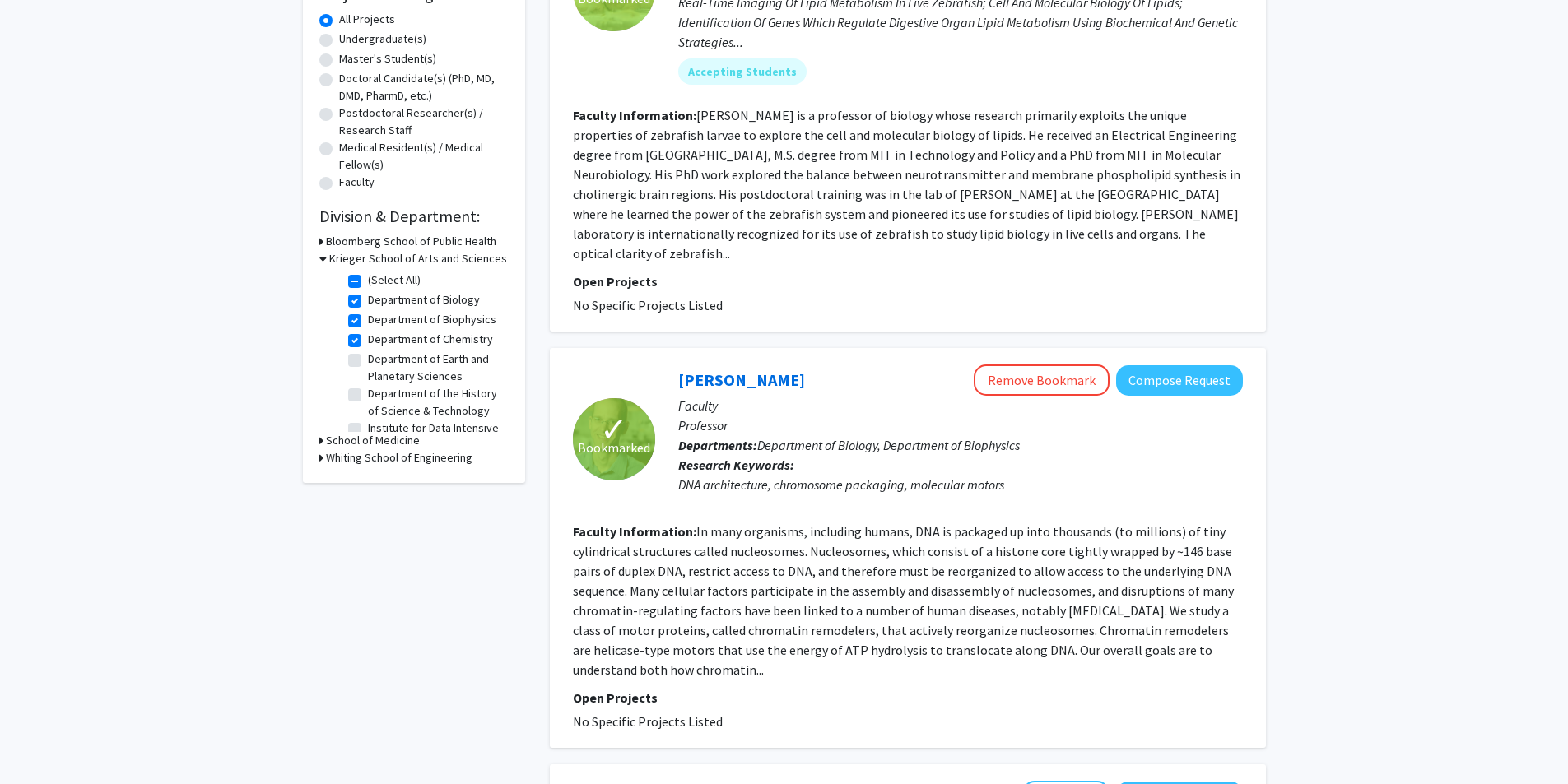
scroll to position [329, 0]
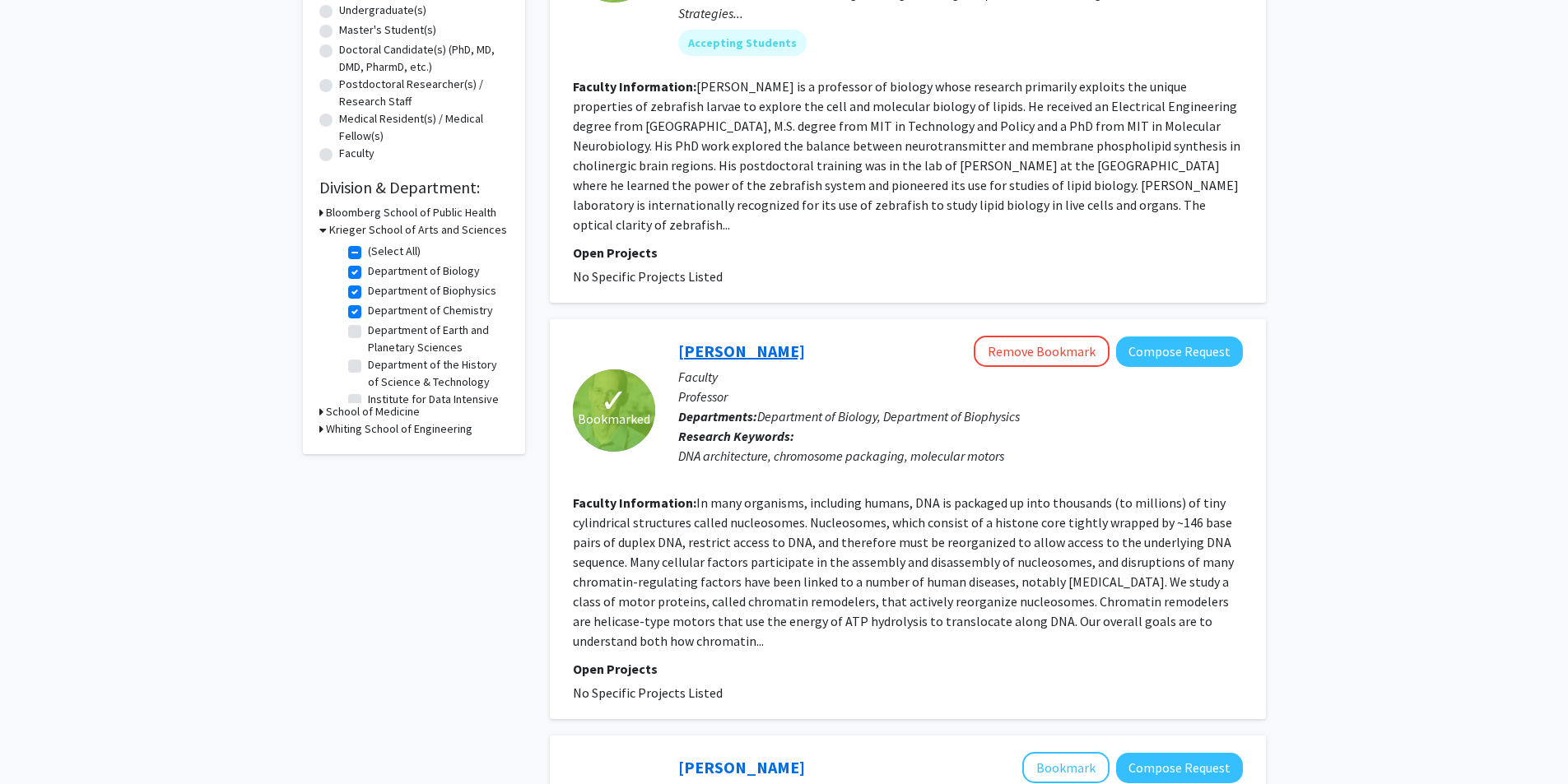
click at [757, 341] on link "[PERSON_NAME]" at bounding box center [741, 351] width 127 height 21
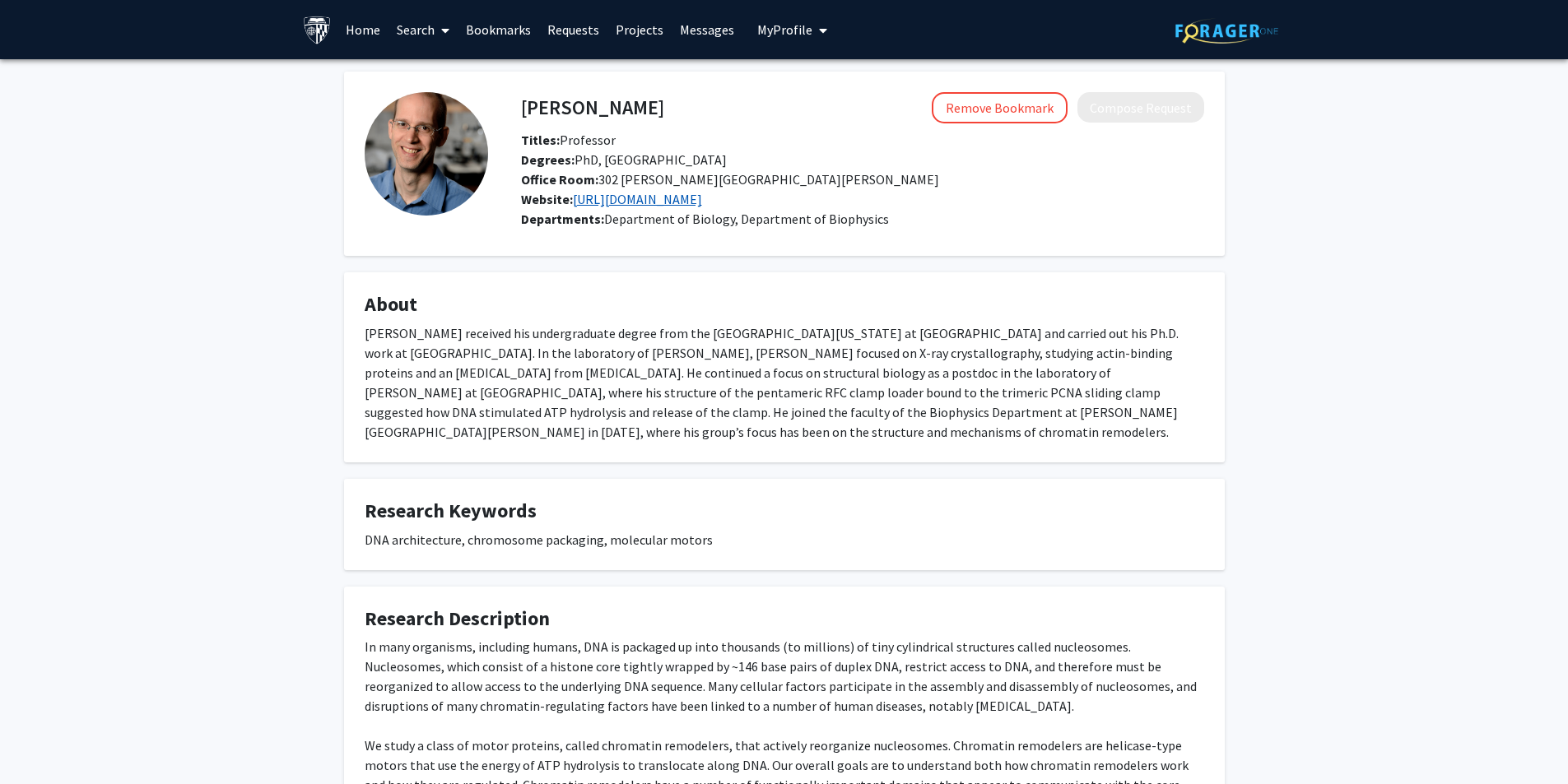
click at [623, 202] on link "[URL][DOMAIN_NAME]" at bounding box center [638, 199] width 130 height 17
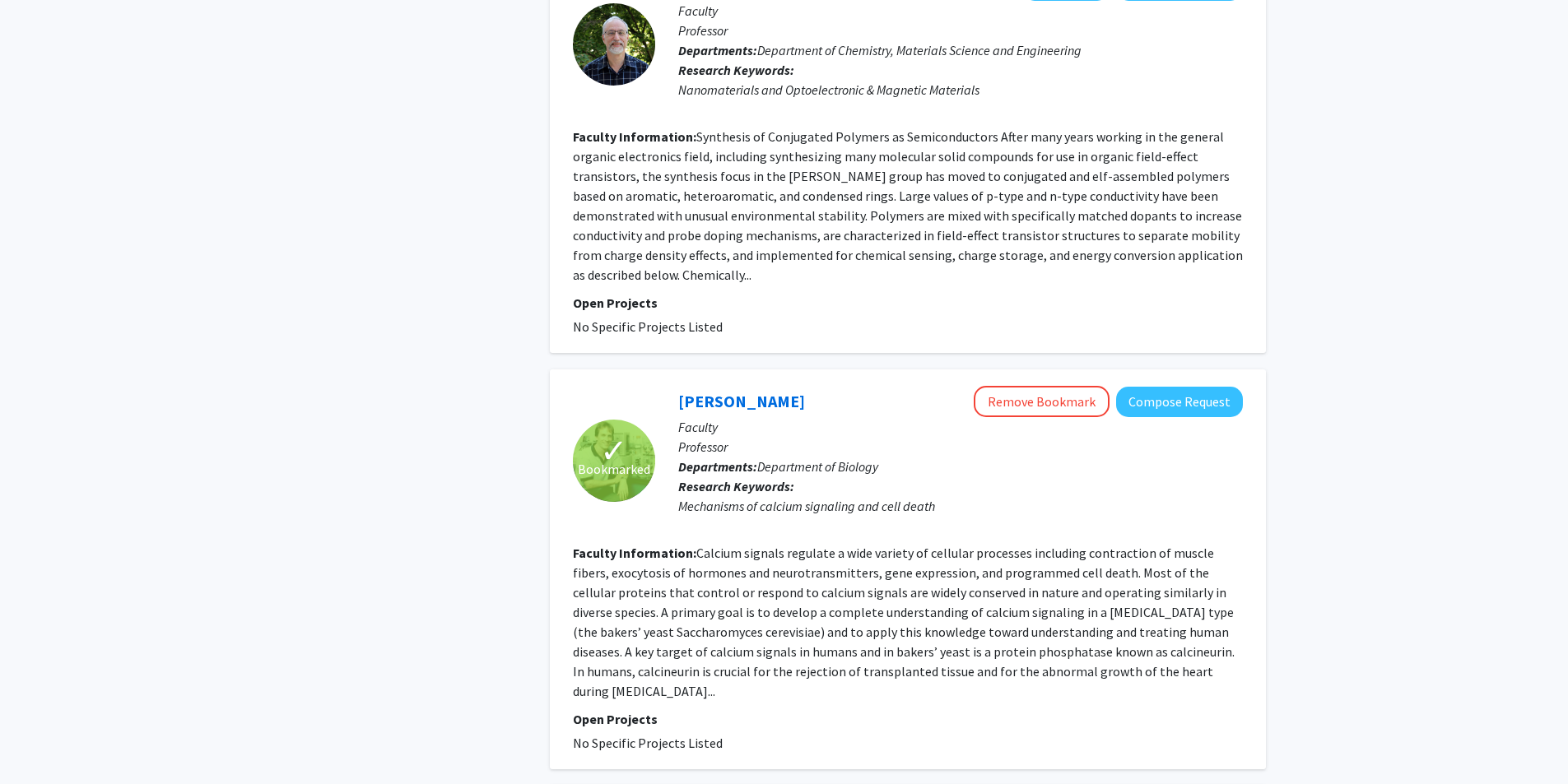
scroll to position [1152, 0]
